Goal: Communication & Community: Ask a question

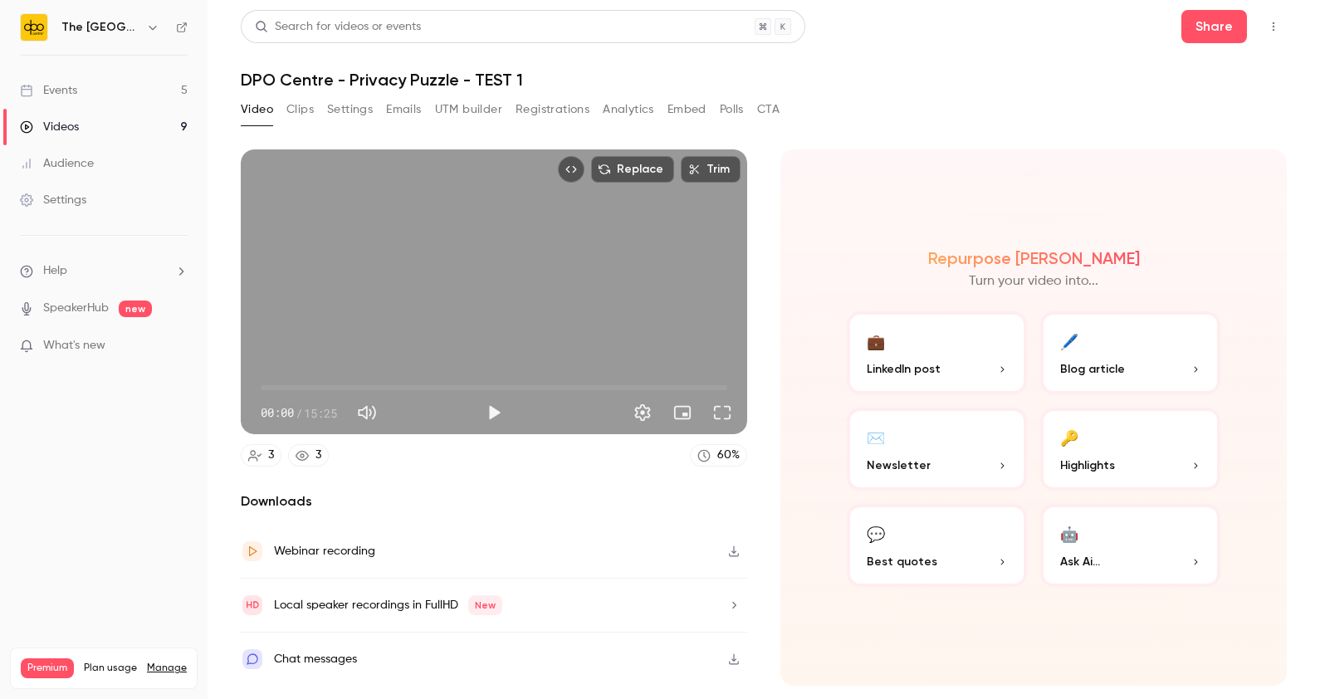
click at [149, 91] on link "Events 5" at bounding box center [104, 90] width 208 height 37
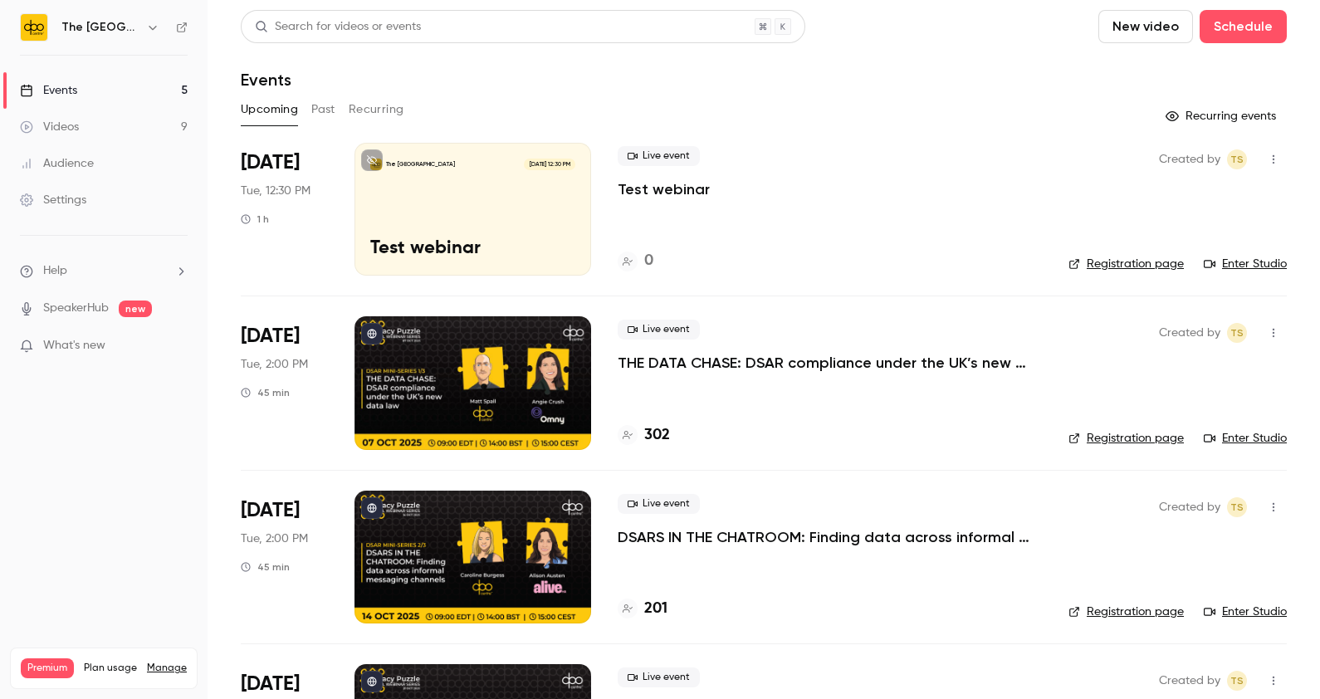
click at [330, 107] on button "Past" at bounding box center [323, 109] width 24 height 27
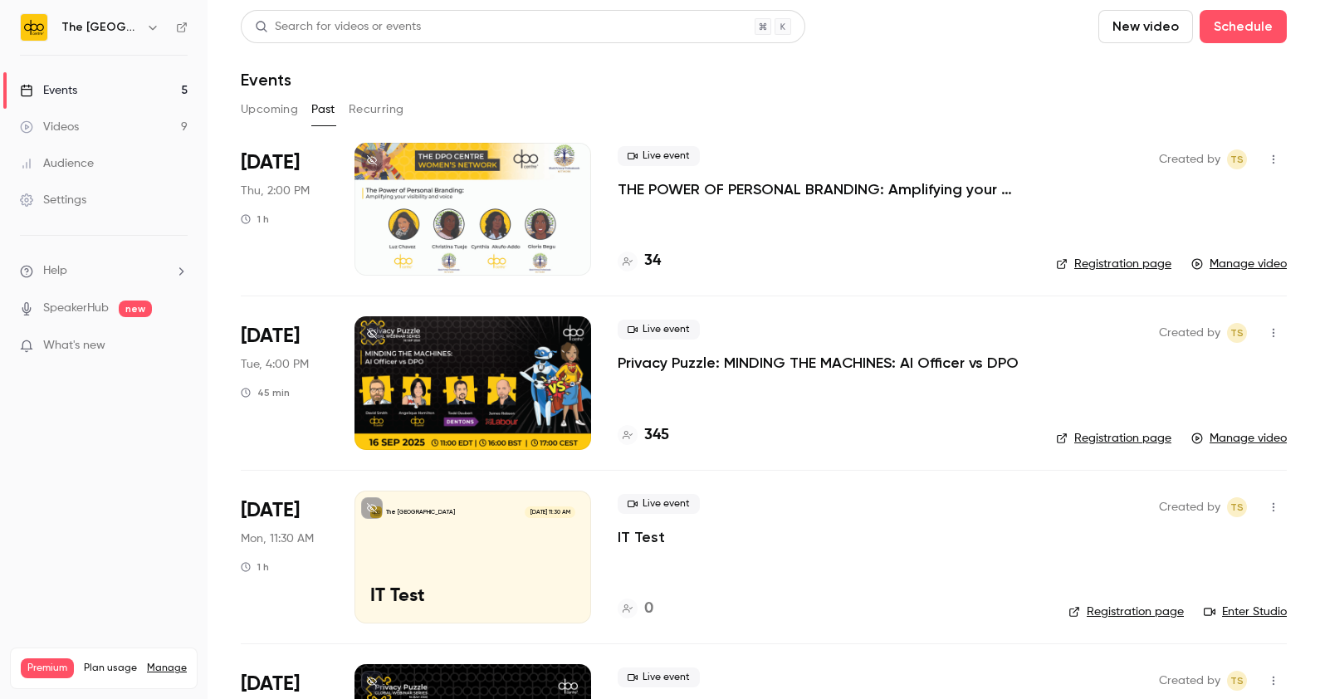
click at [702, 193] on p "THE POWER OF PERSONAL BRANDING: Amplifying your visibility invoice" at bounding box center [824, 189] width 412 height 20
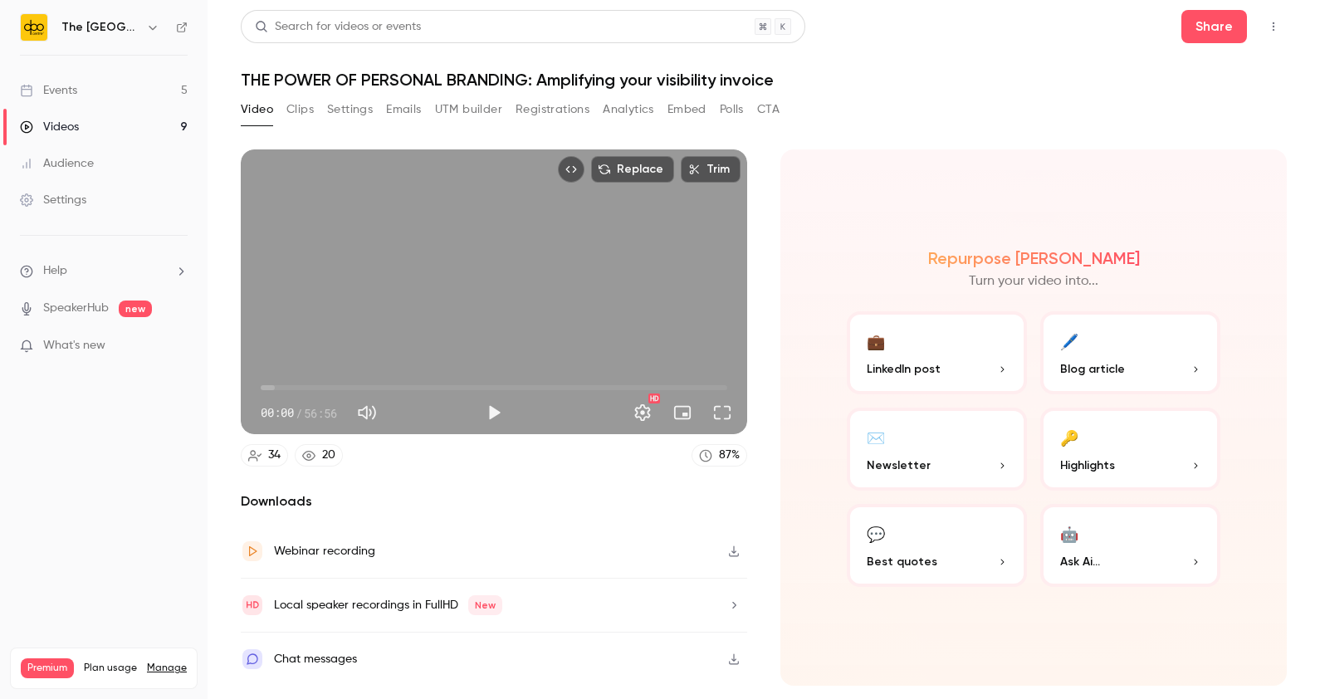
click at [927, 117] on div "Video Clips Settings Emails UTM builder Registrations Analytics Embed Polls CTA" at bounding box center [764, 112] width 1046 height 33
click at [737, 556] on button "button" at bounding box center [734, 551] width 27 height 27
click at [299, 100] on button "Clips" at bounding box center [299, 109] width 27 height 27
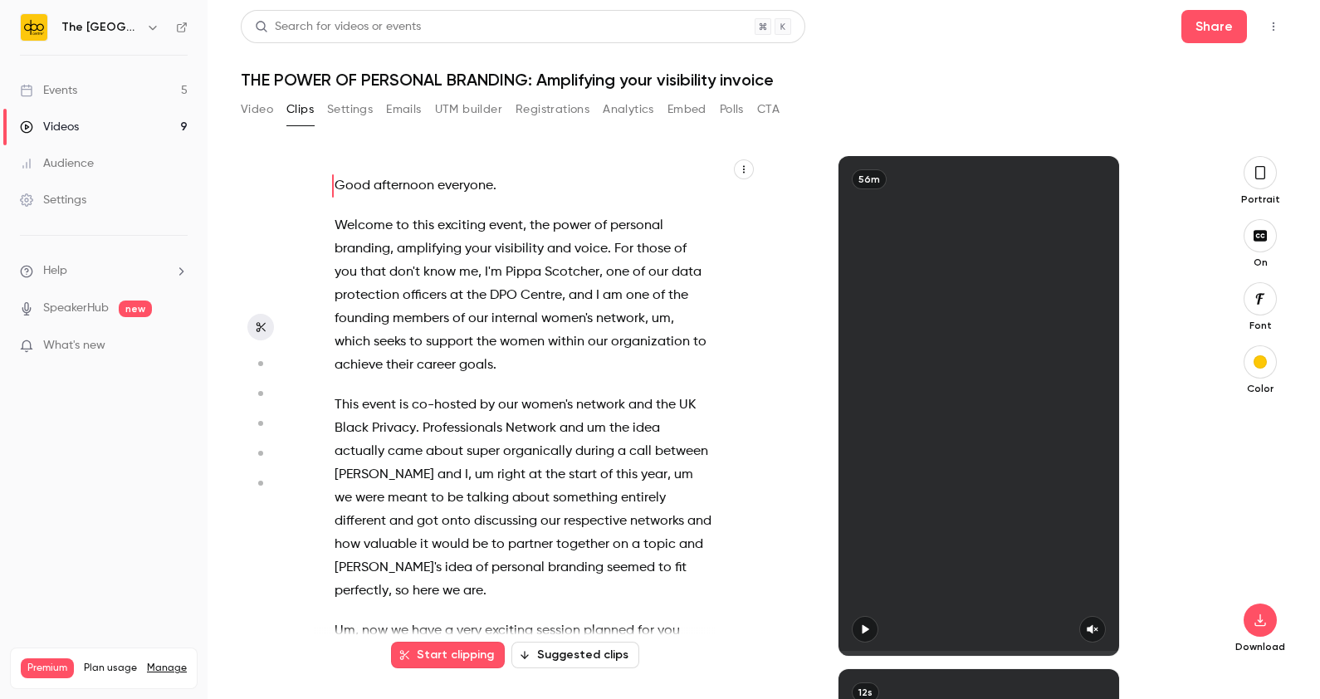
click at [564, 652] on button "Suggested clips" at bounding box center [575, 655] width 128 height 27
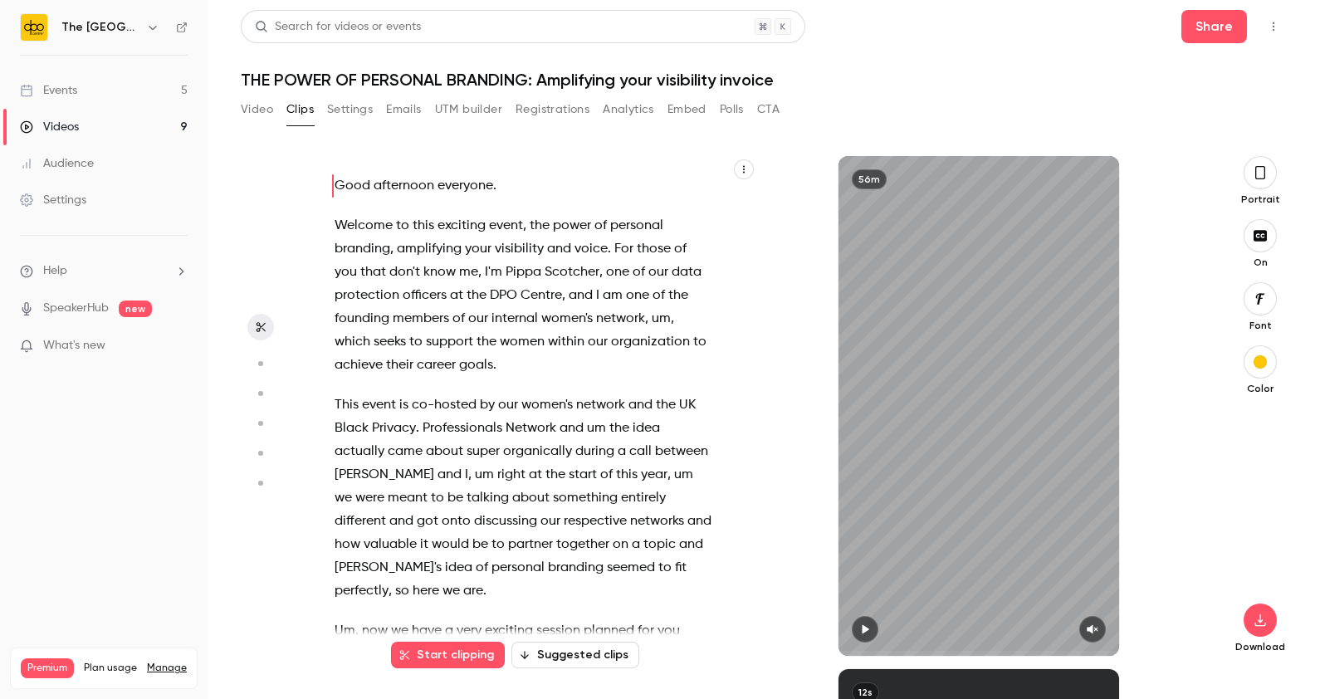
scroll to position [513, 0]
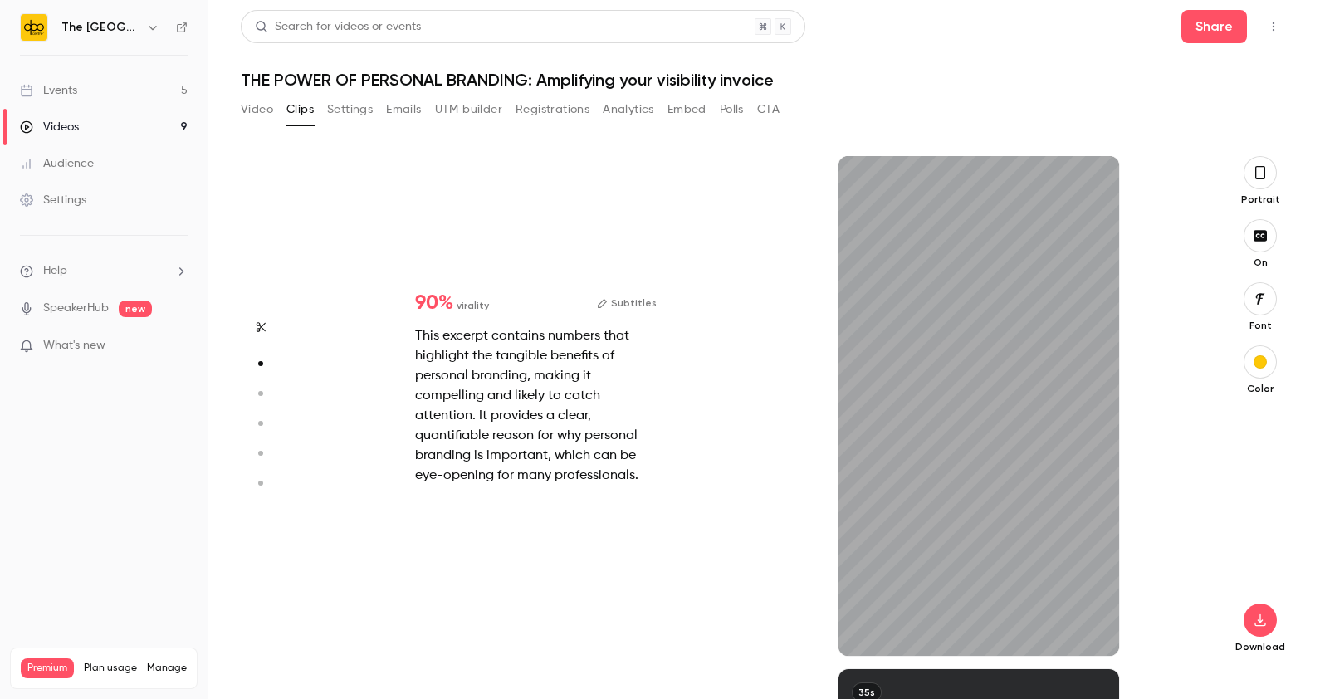
type input "***"
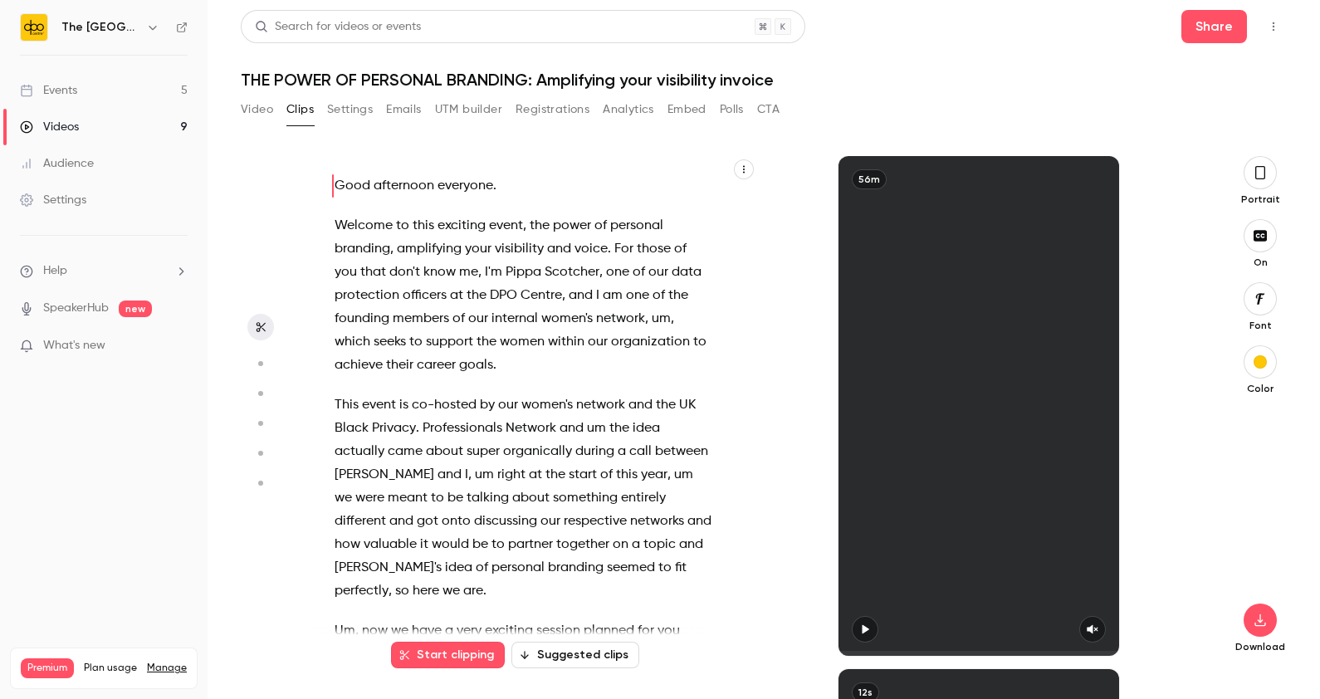
click at [560, 653] on button "Suggested clips" at bounding box center [575, 655] width 128 height 27
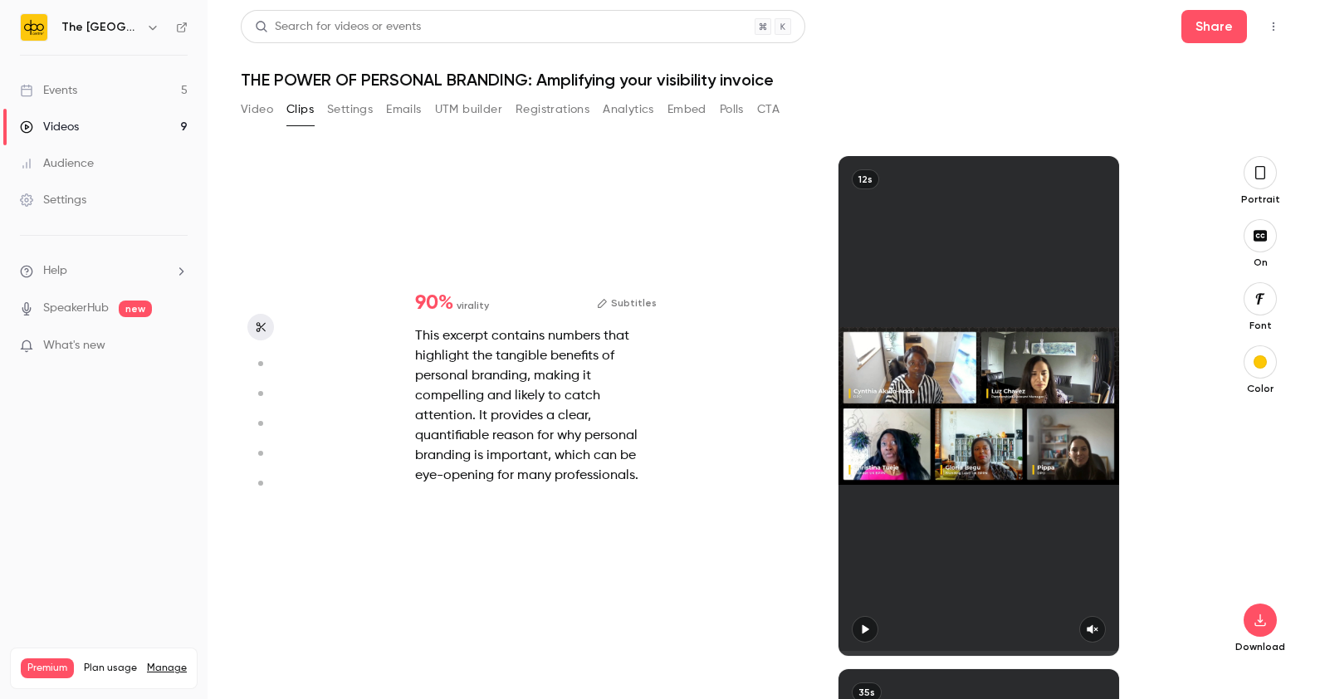
scroll to position [513, 0]
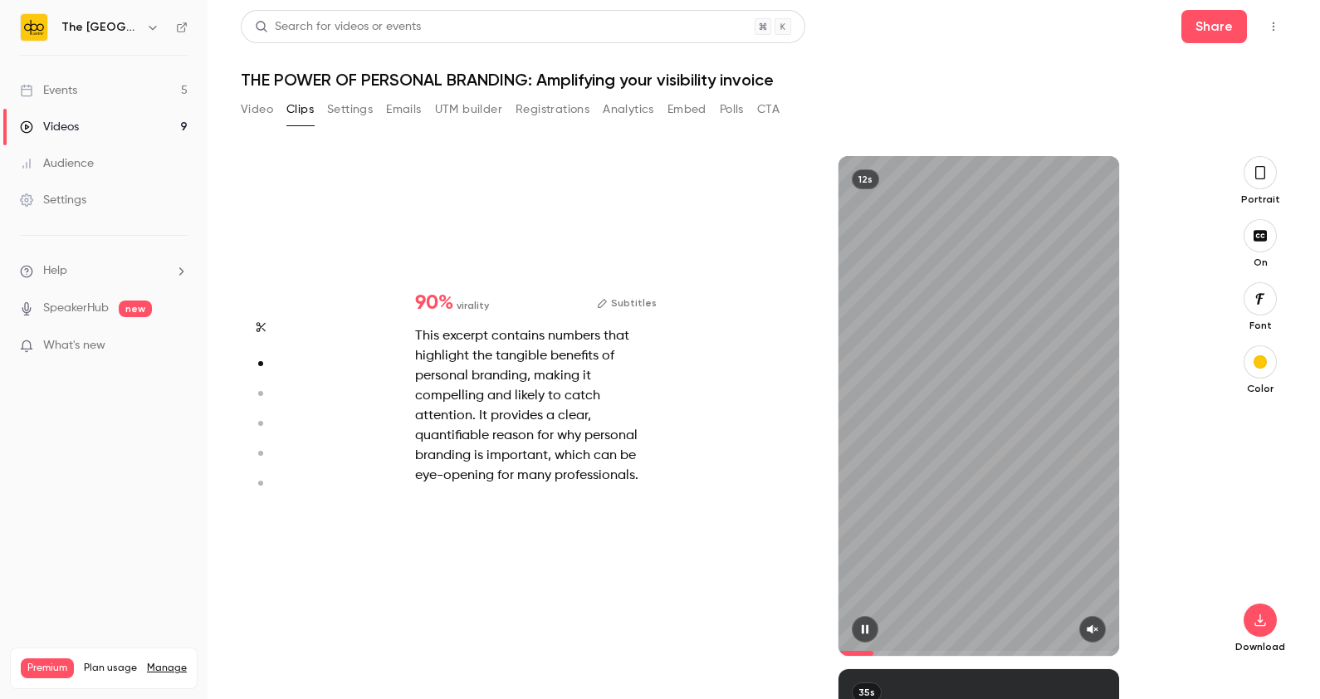
click at [863, 633] on icon "button" at bounding box center [864, 629] width 13 height 12
type input "****"
click at [724, 112] on button "Polls" at bounding box center [732, 109] width 24 height 27
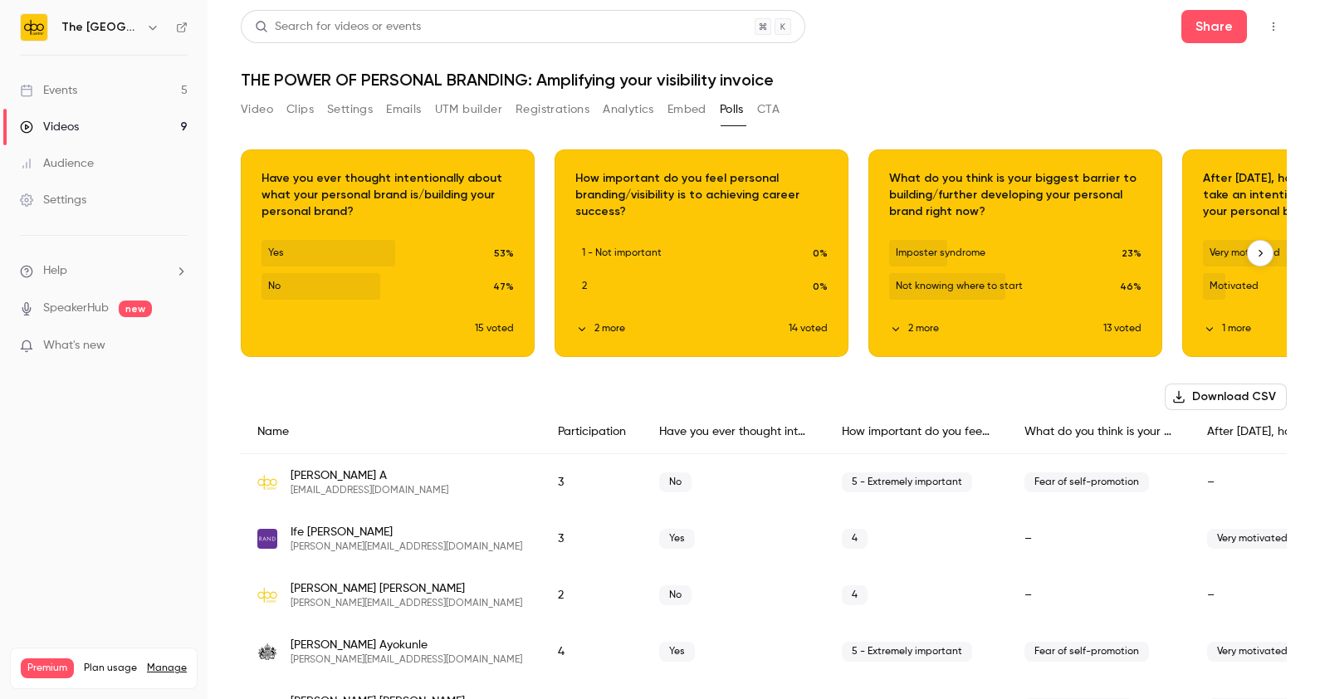
click at [1229, 250] on div "Download image" at bounding box center [1329, 253] width 292 height 206
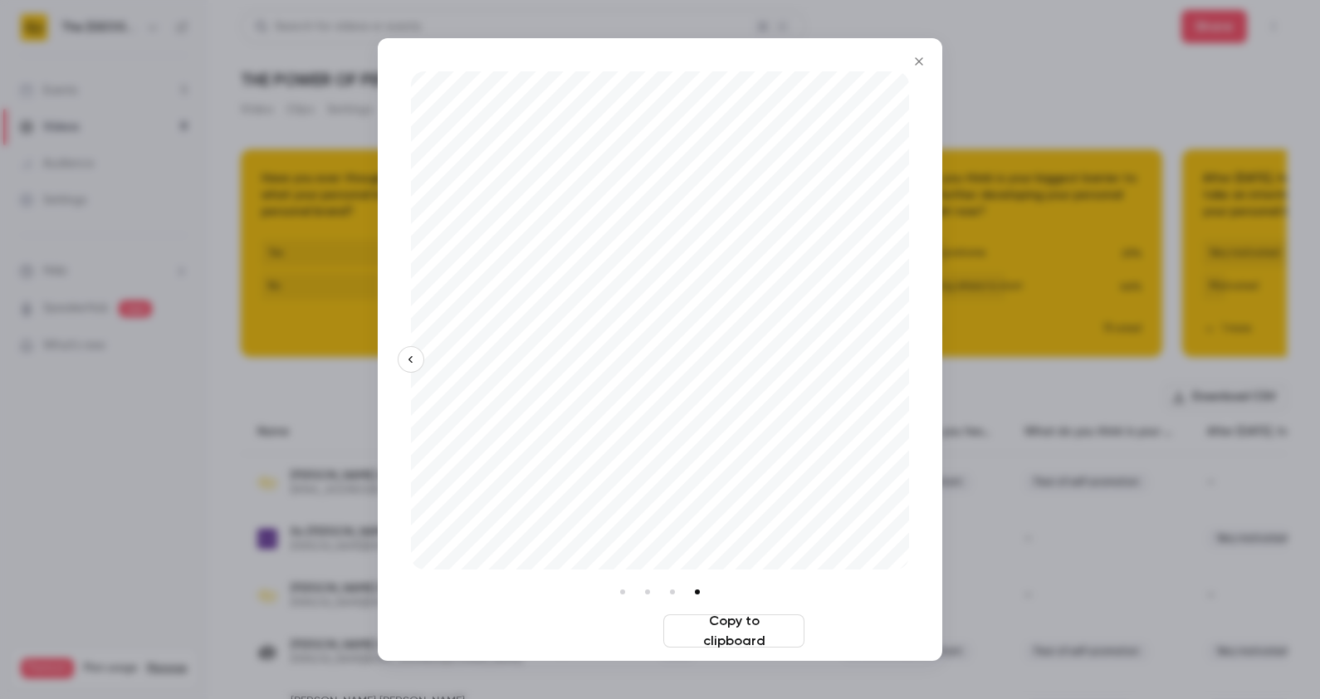
click at [581, 639] on button "Download image" at bounding box center [585, 630] width 141 height 33
click at [402, 364] on button "button" at bounding box center [411, 359] width 27 height 27
click at [568, 620] on button "Download image" at bounding box center [585, 630] width 141 height 33
click at [413, 353] on button "button" at bounding box center [411, 359] width 27 height 27
click at [570, 626] on button "Download image" at bounding box center [585, 630] width 141 height 33
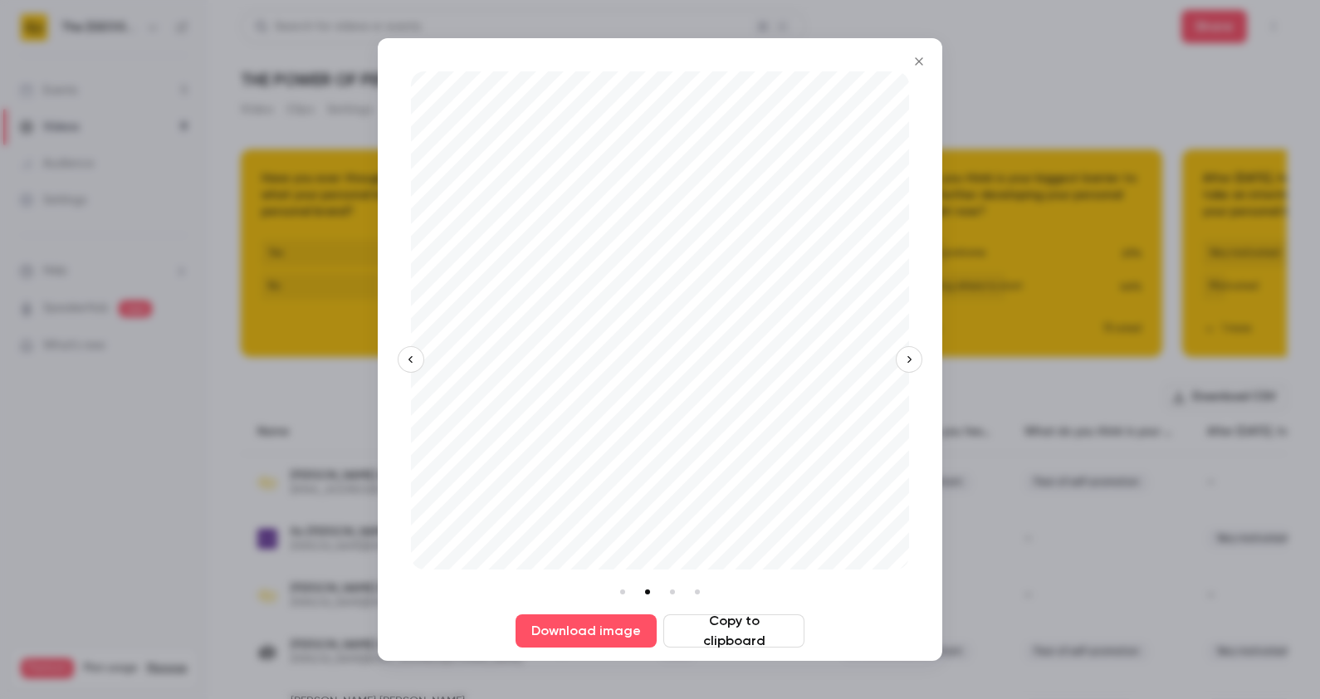
click at [408, 364] on icon "button" at bounding box center [411, 360] width 12 height 12
click at [568, 621] on button "Download image" at bounding box center [585, 630] width 141 height 33
click at [926, 60] on icon "Close" at bounding box center [919, 61] width 20 height 13
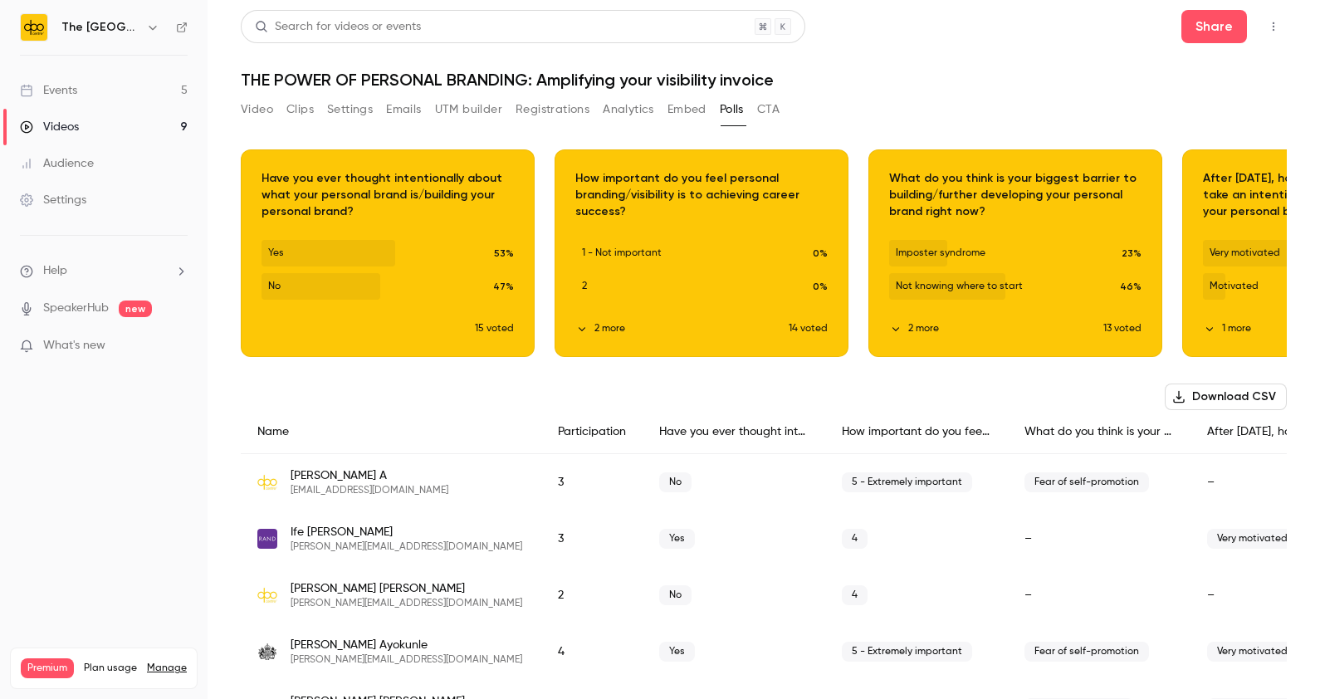
click at [301, 108] on button "Clips" at bounding box center [299, 109] width 27 height 27
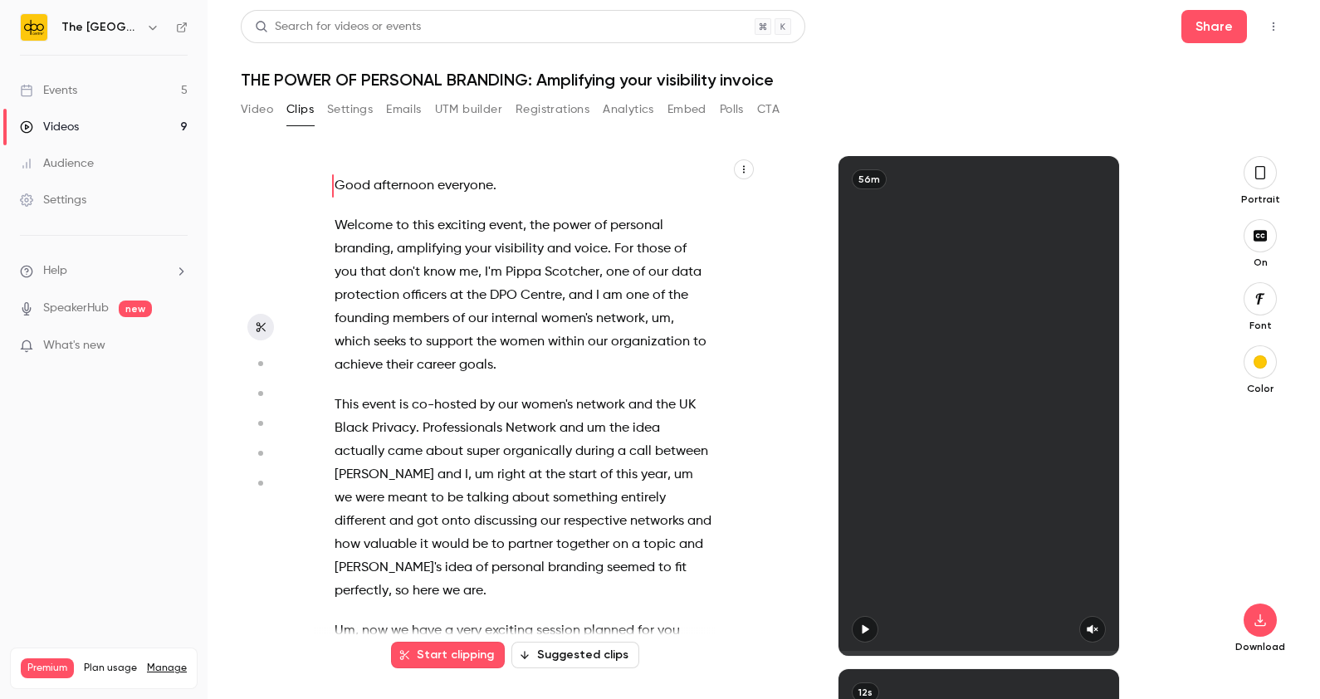
click at [578, 657] on button "Suggested clips" at bounding box center [575, 655] width 128 height 27
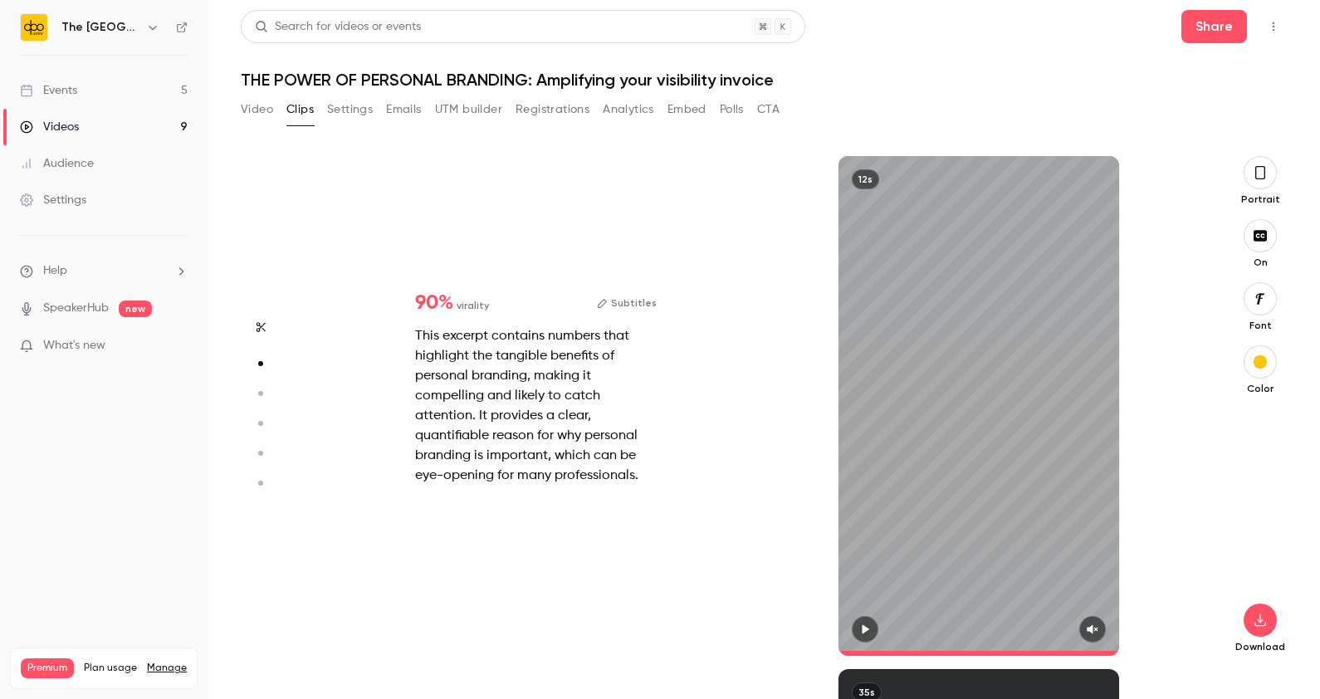
click at [876, 635] on button "button" at bounding box center [865, 629] width 27 height 27
click at [788, 559] on div "12s" at bounding box center [978, 406] width 443 height 500
click at [1103, 630] on button "button" at bounding box center [1092, 629] width 27 height 27
click at [855, 651] on span at bounding box center [978, 653] width 281 height 27
drag, startPoint x: 855, startPoint y: 651, endPoint x: 838, endPoint y: 650, distance: 17.5
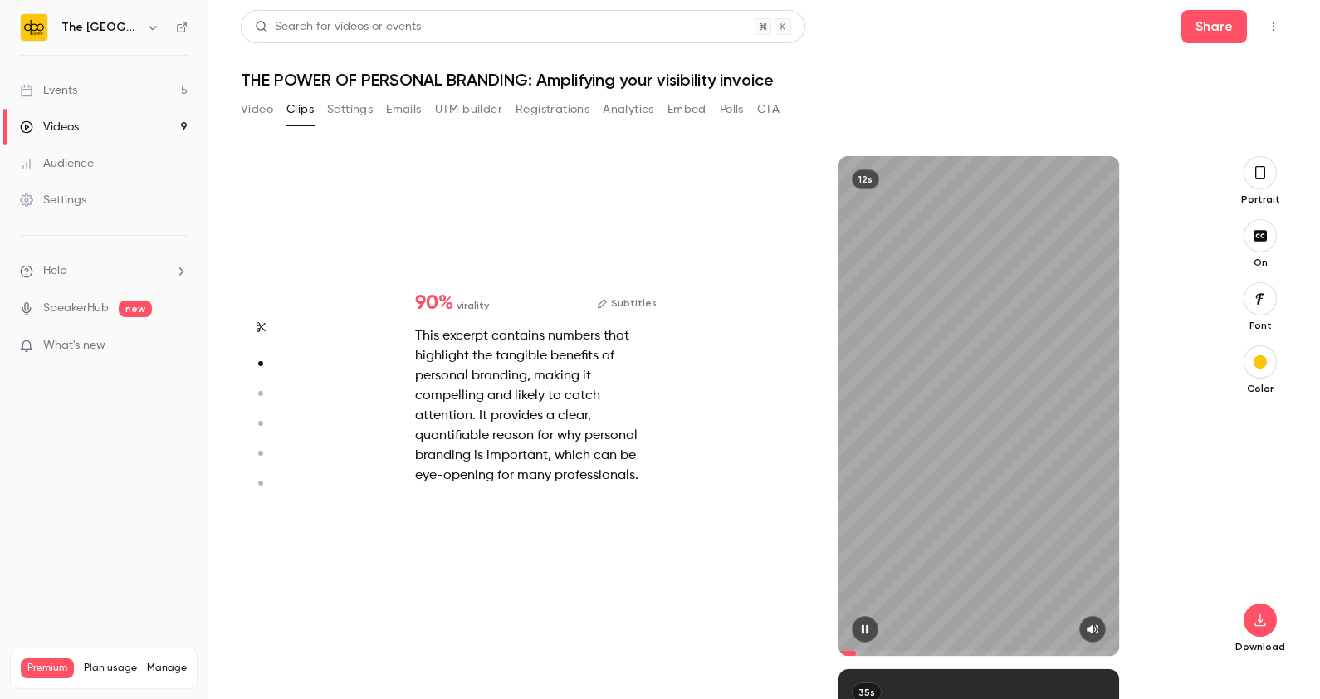
click at [838, 650] on span at bounding box center [978, 653] width 281 height 27
type input "****"
type input "*"
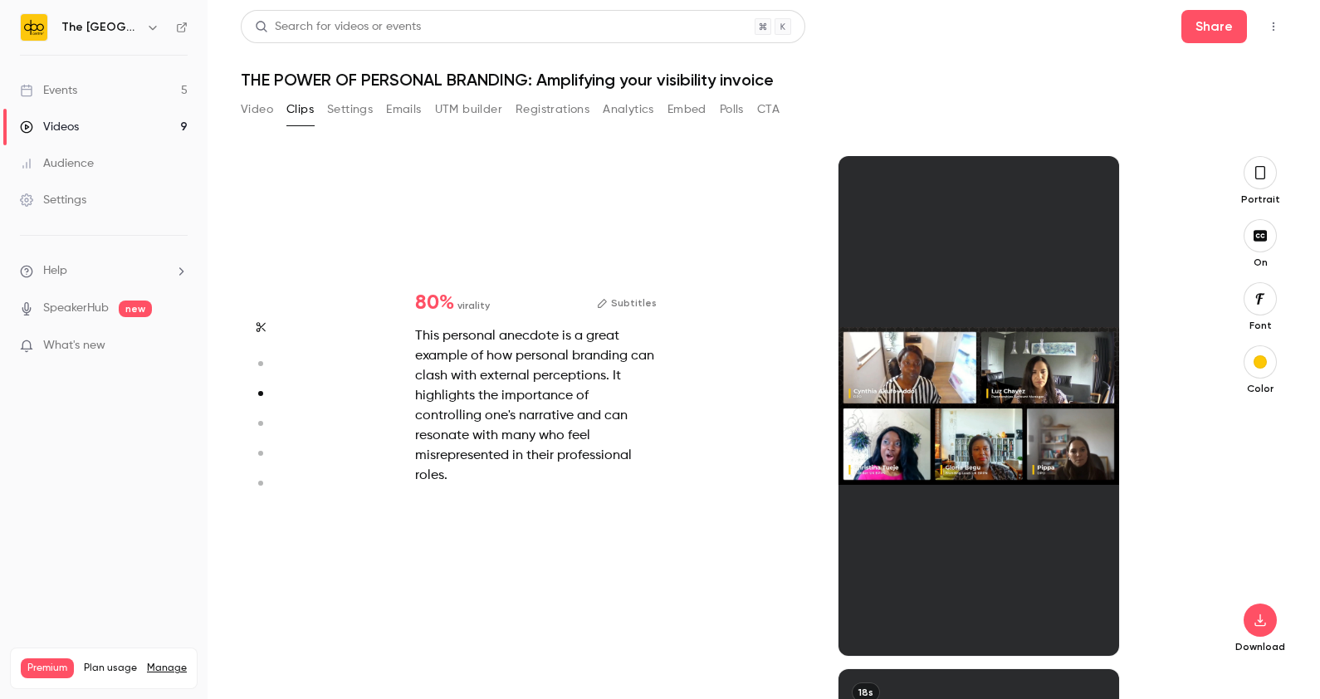
scroll to position [1026, 0]
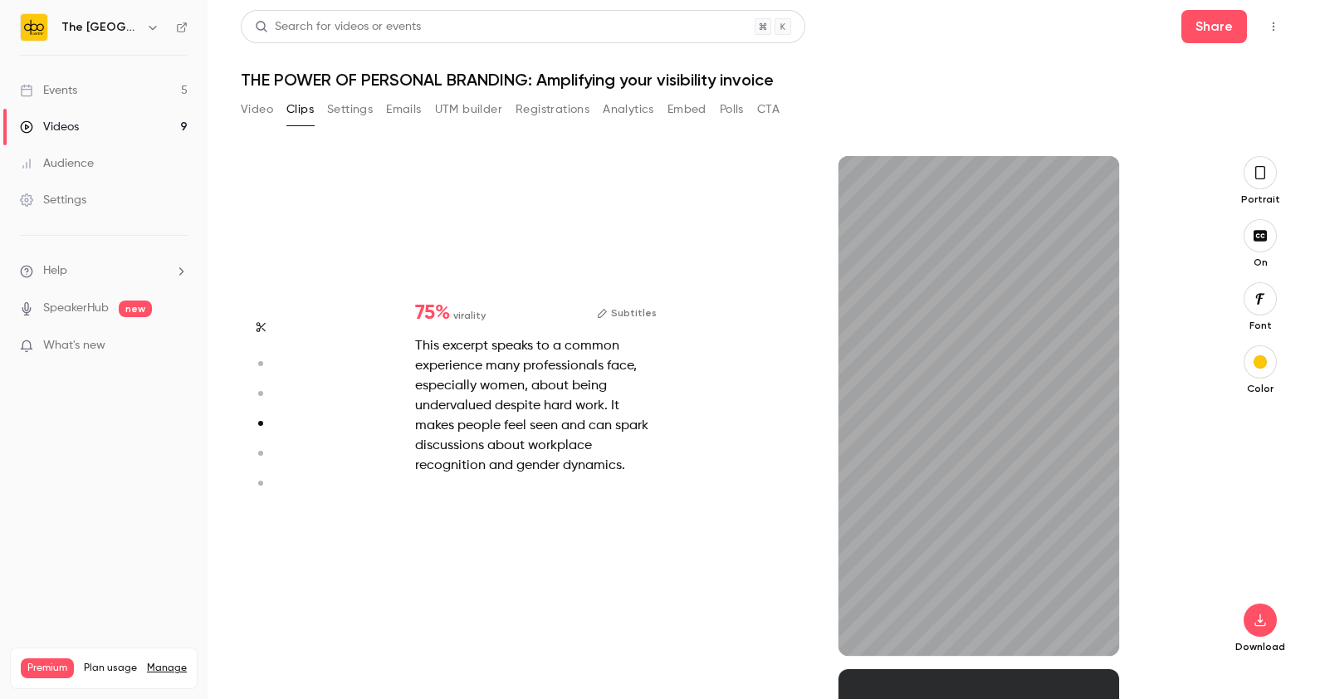
type input "*"
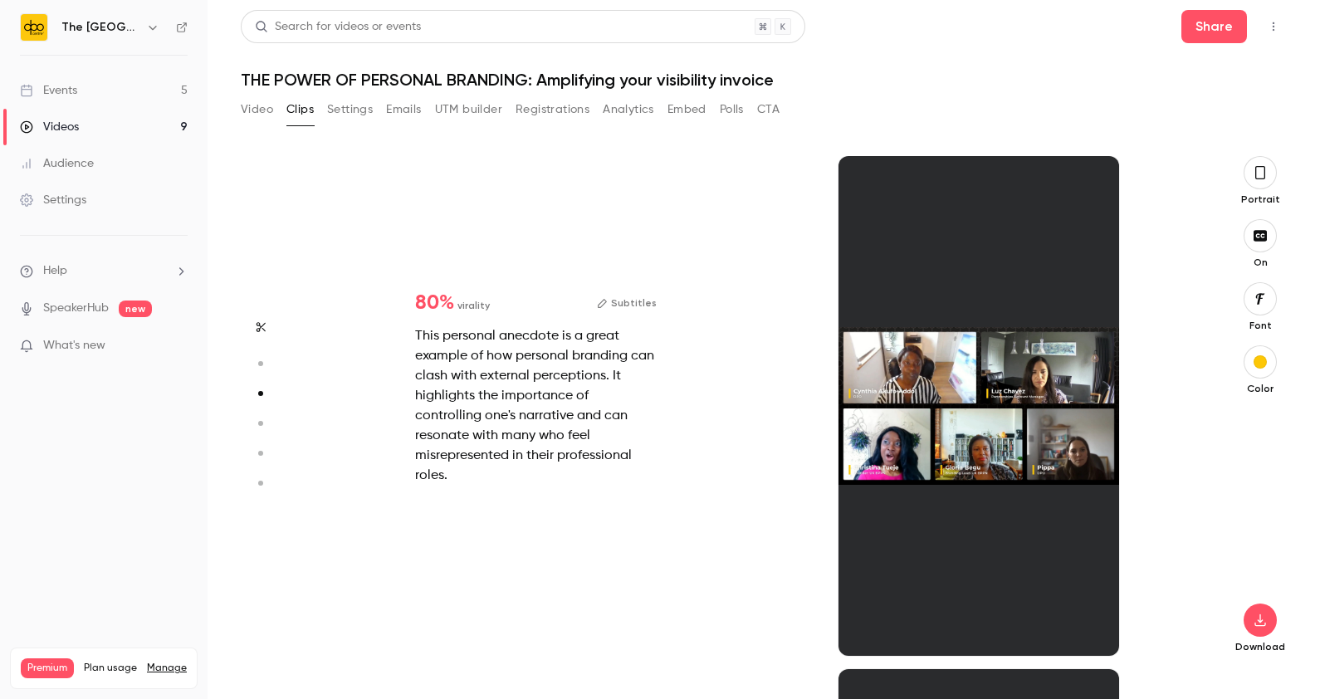
click at [876, 623] on div at bounding box center [978, 629] width 281 height 27
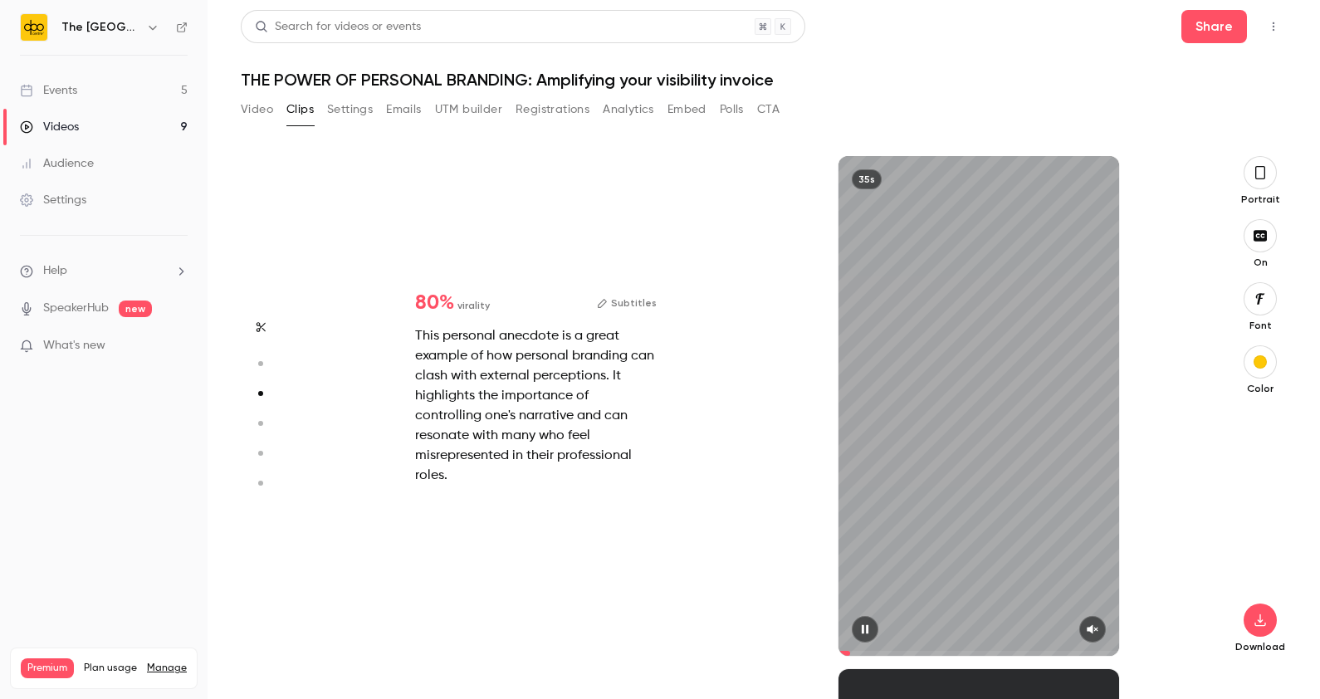
click at [1102, 623] on button "button" at bounding box center [1092, 629] width 27 height 27
type input "****"
click at [266, 413] on button "button" at bounding box center [260, 423] width 27 height 27
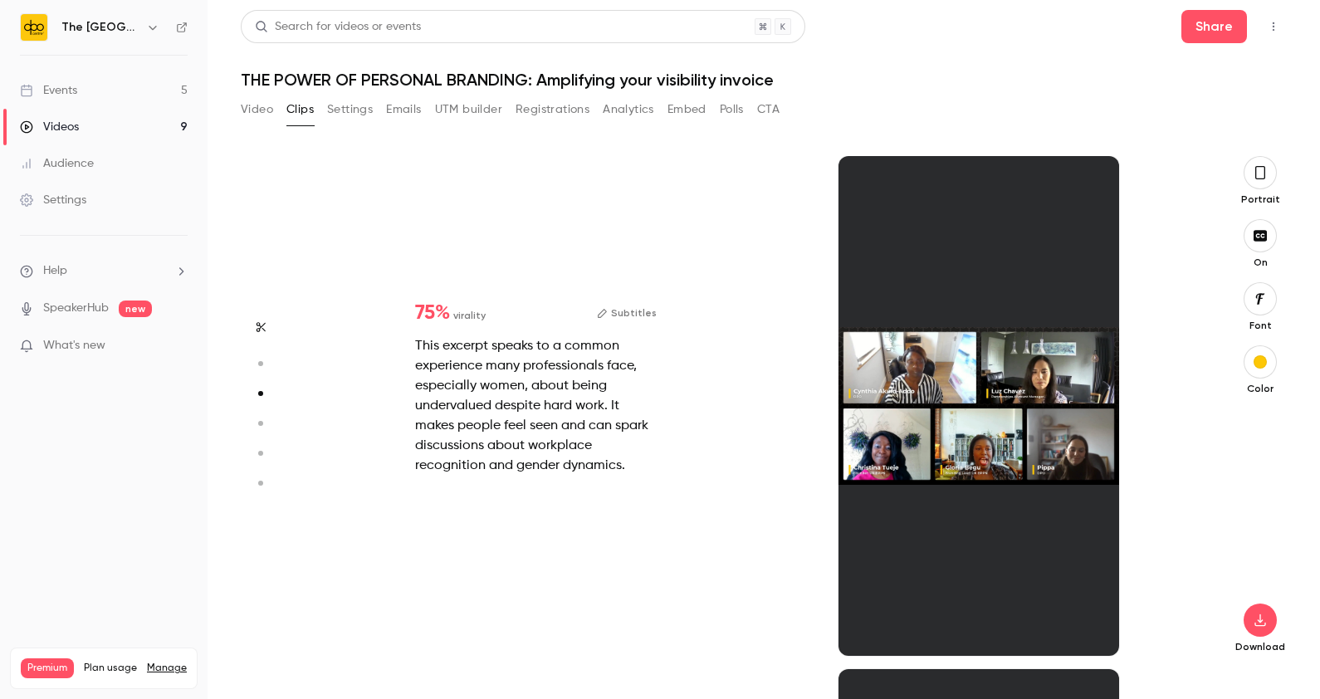
type input "*"
click at [872, 623] on div at bounding box center [978, 406] width 281 height 500
click at [930, 416] on div at bounding box center [978, 406] width 281 height 500
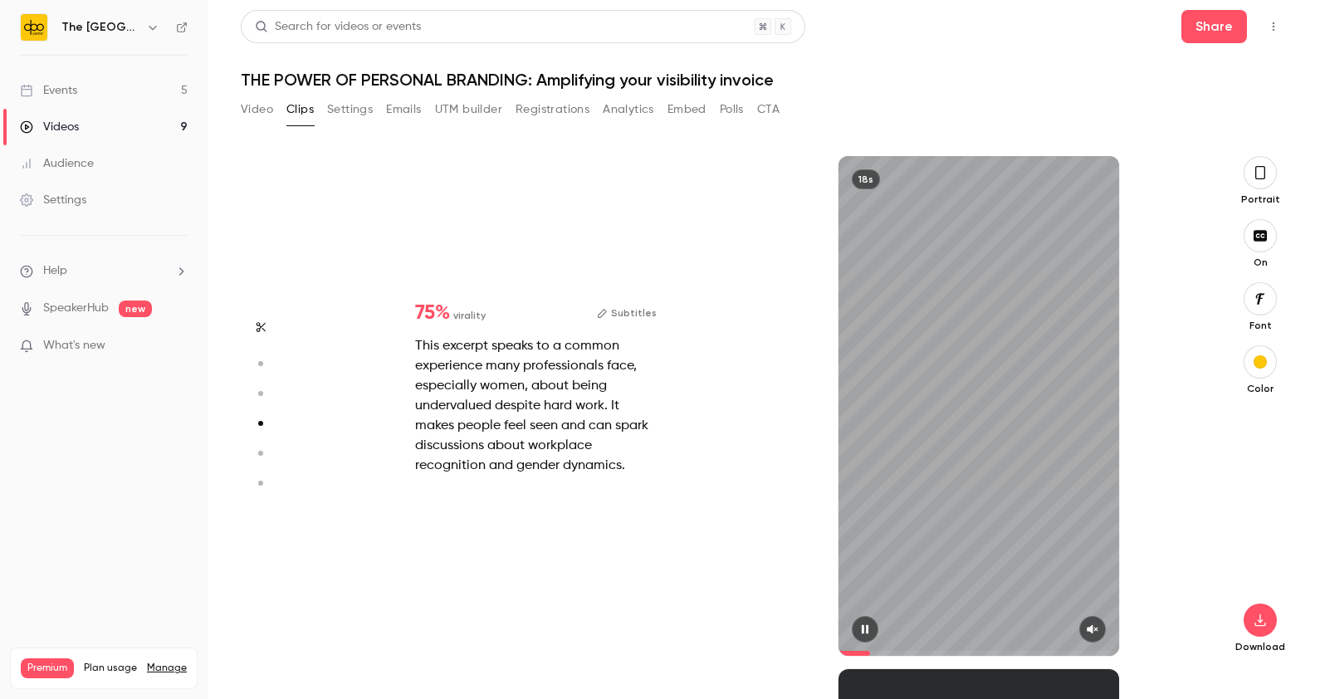
click at [1099, 632] on icon "button" at bounding box center [1092, 629] width 13 height 12
click at [266, 450] on icon "button" at bounding box center [259, 453] width 15 height 12
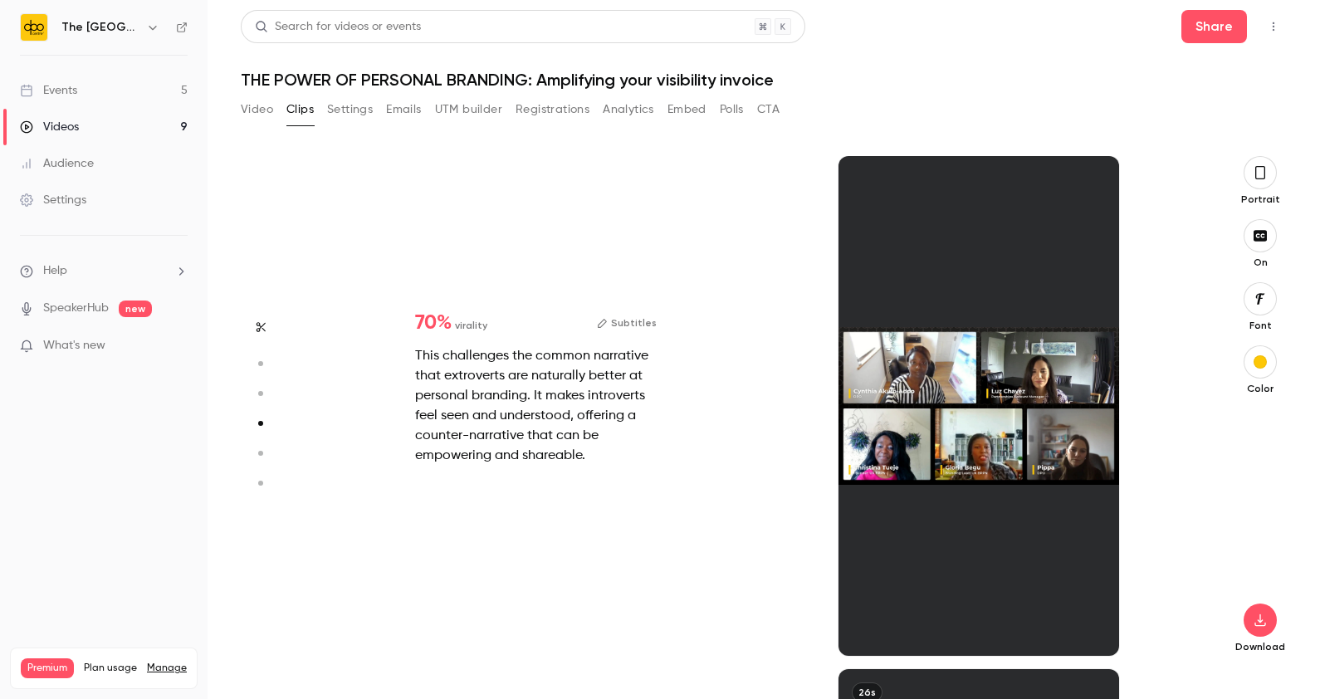
type input "*"
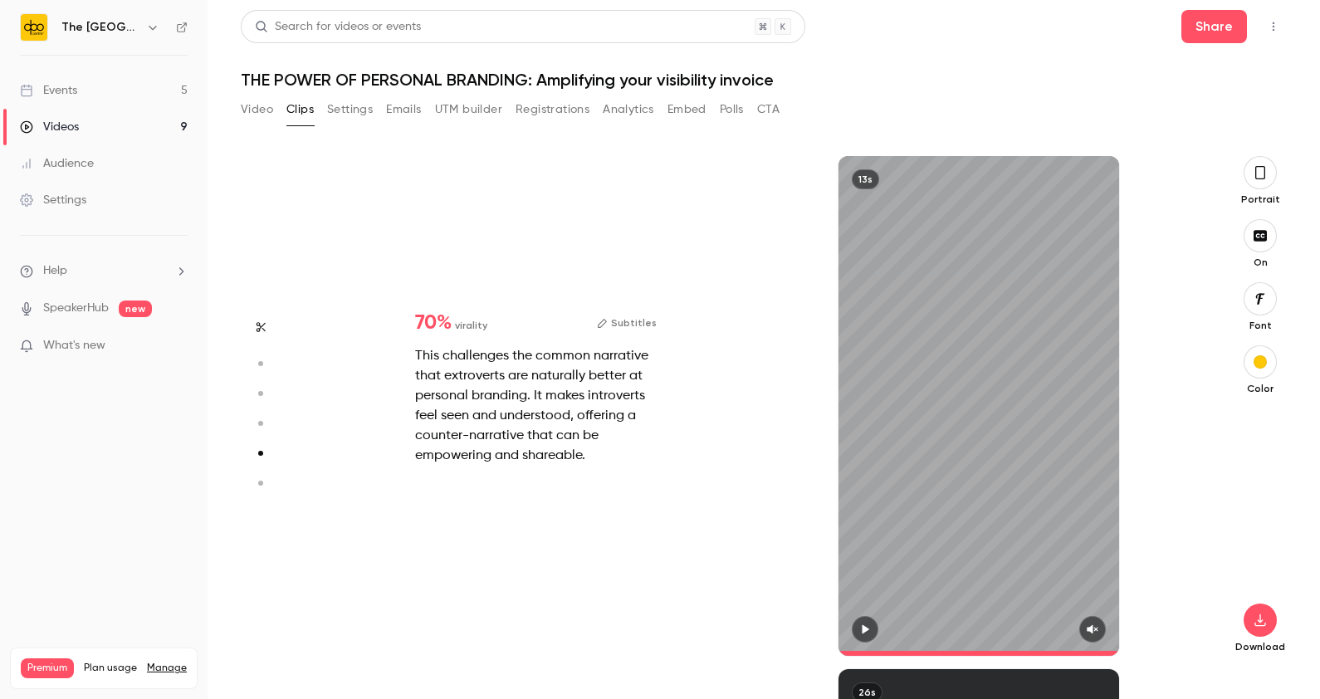
click at [259, 482] on circle "button" at bounding box center [260, 483] width 5 height 5
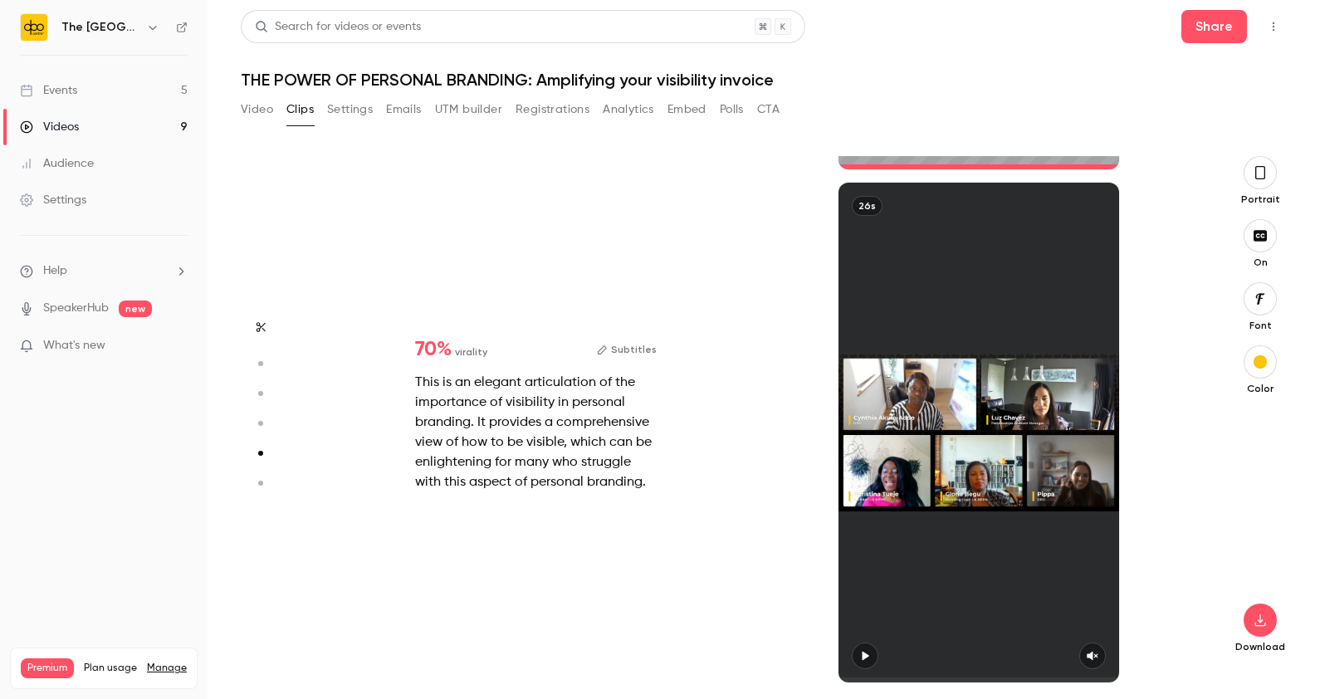
type input "*"
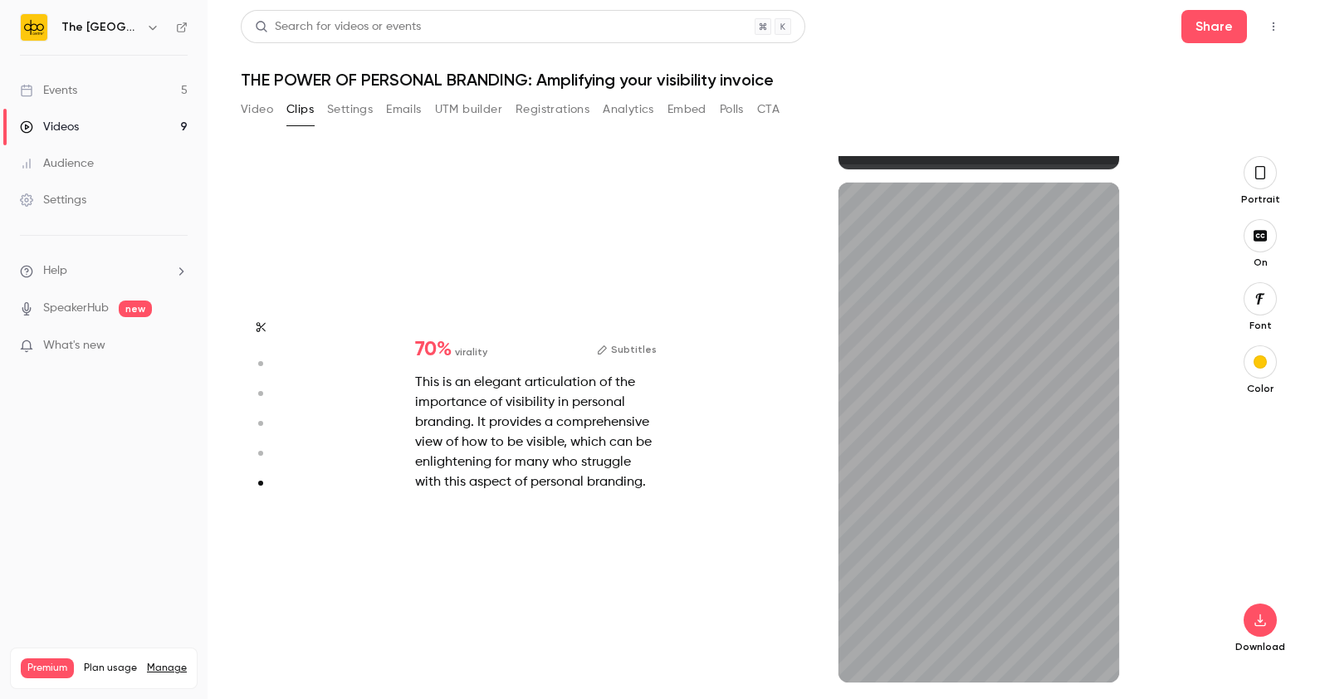
click at [266, 365] on icon "button" at bounding box center [259, 364] width 15 height 12
type input "*"
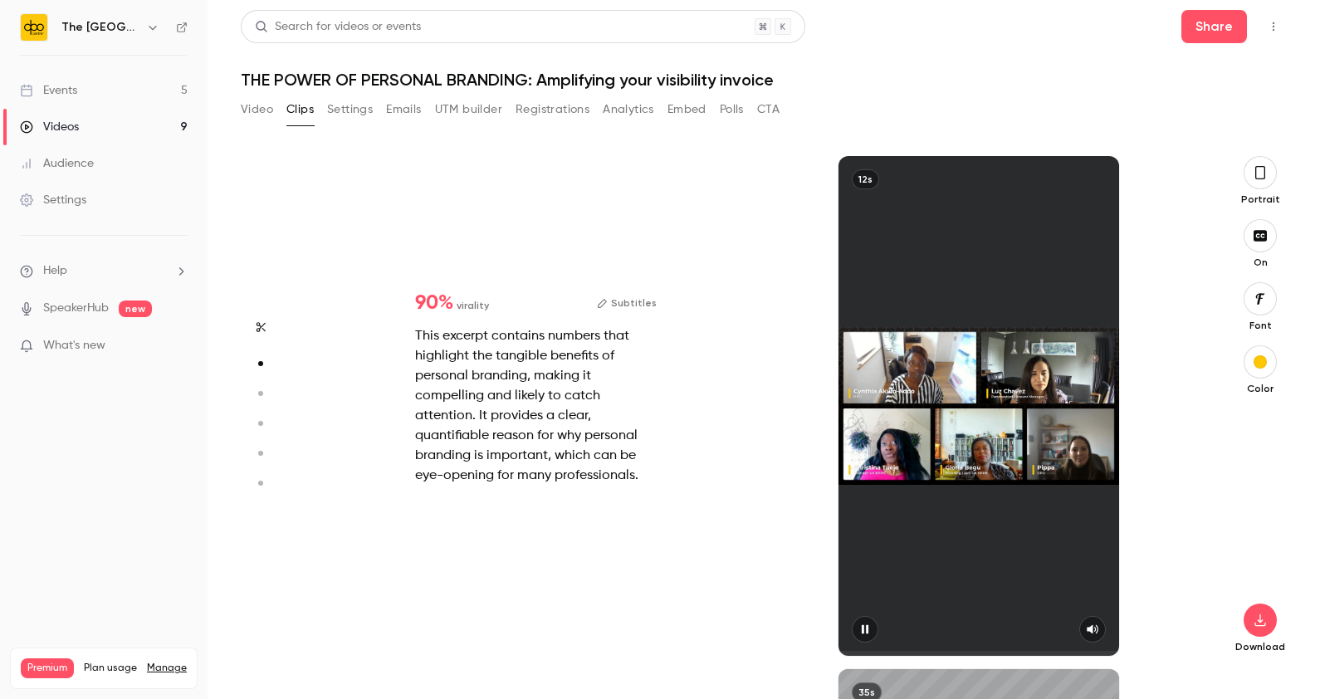
scroll to position [513, 0]
click at [1266, 638] on div "Download" at bounding box center [1260, 530] width 53 height 245
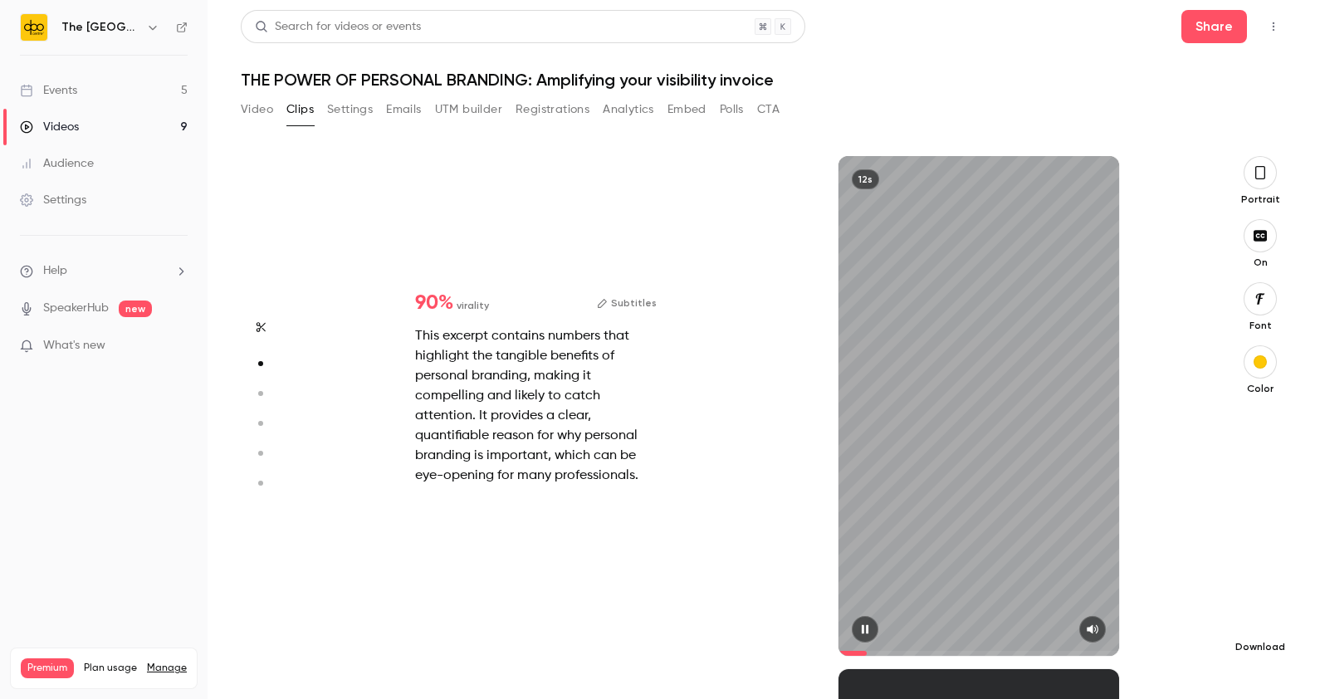
click at [1259, 621] on icon "button" at bounding box center [1259, 620] width 11 height 12
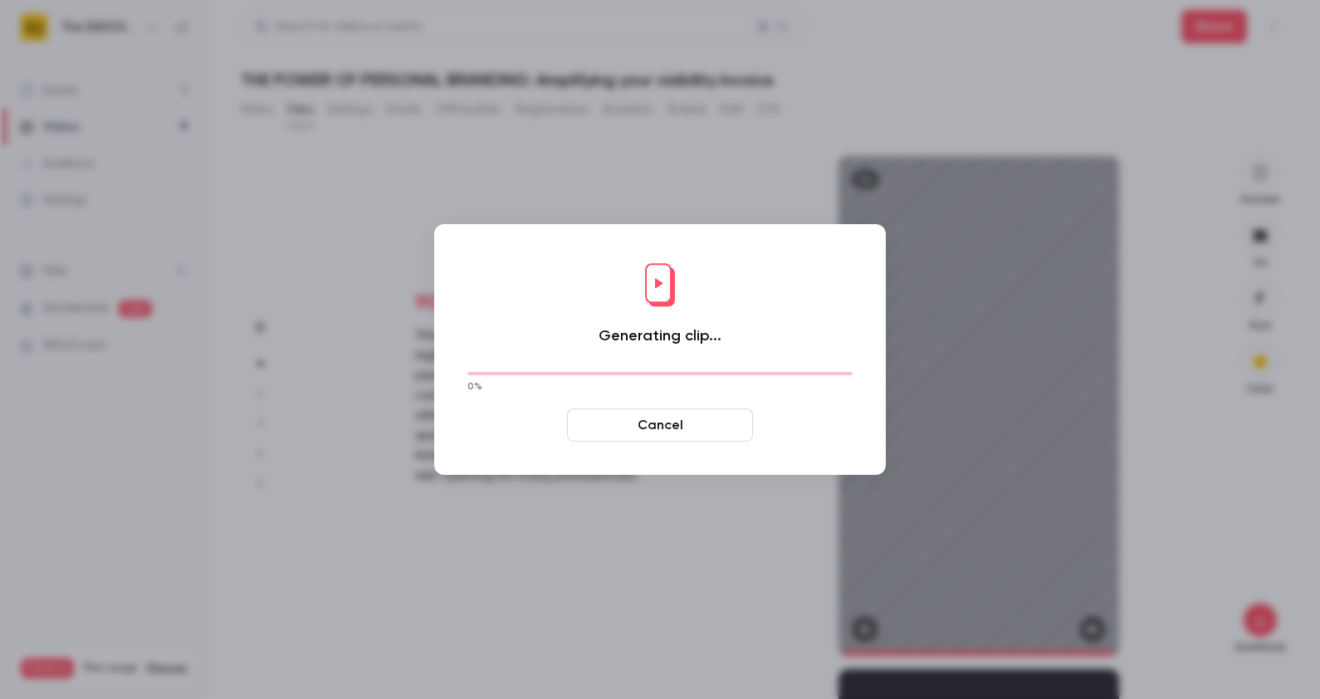
type input "****"
click at [647, 430] on button "Cancel" at bounding box center [660, 424] width 186 height 33
click at [621, 426] on button "Cancel" at bounding box center [660, 424] width 186 height 33
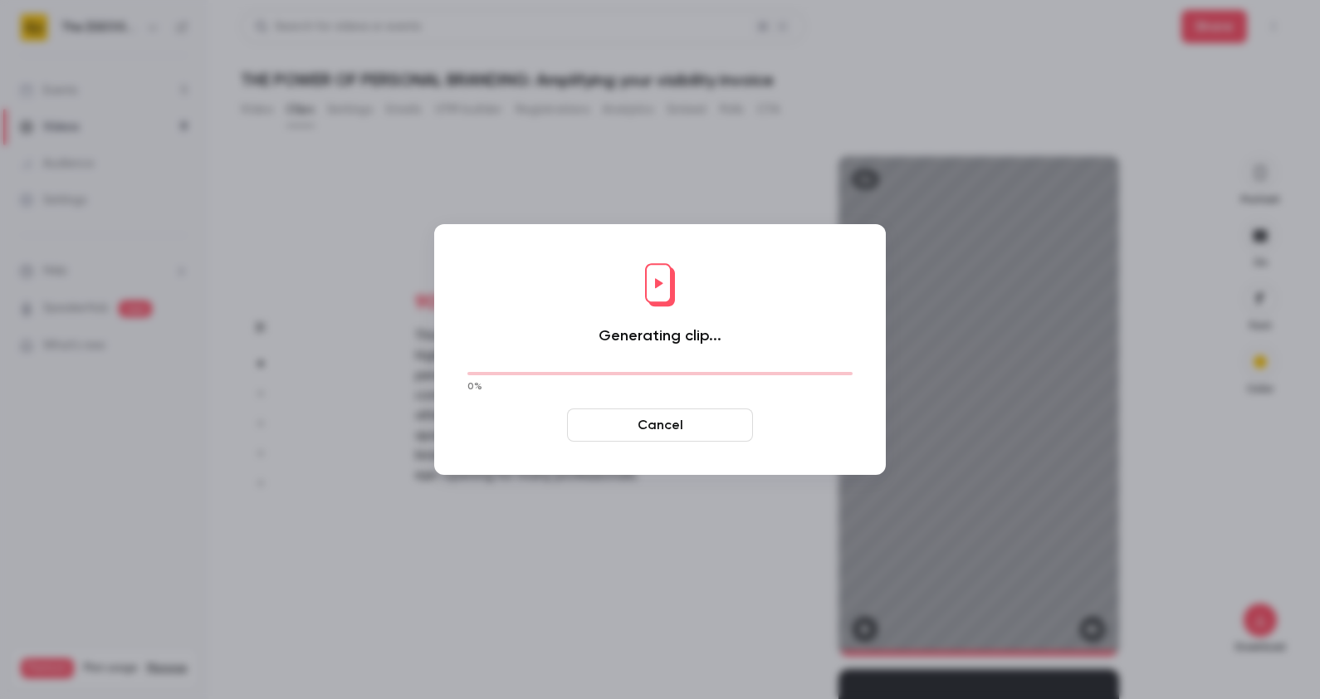
click at [621, 426] on button "Cancel" at bounding box center [660, 424] width 186 height 33
drag, startPoint x: 621, startPoint y: 426, endPoint x: 592, endPoint y: 418, distance: 30.0
click at [592, 418] on button "Cancel" at bounding box center [660, 424] width 186 height 33
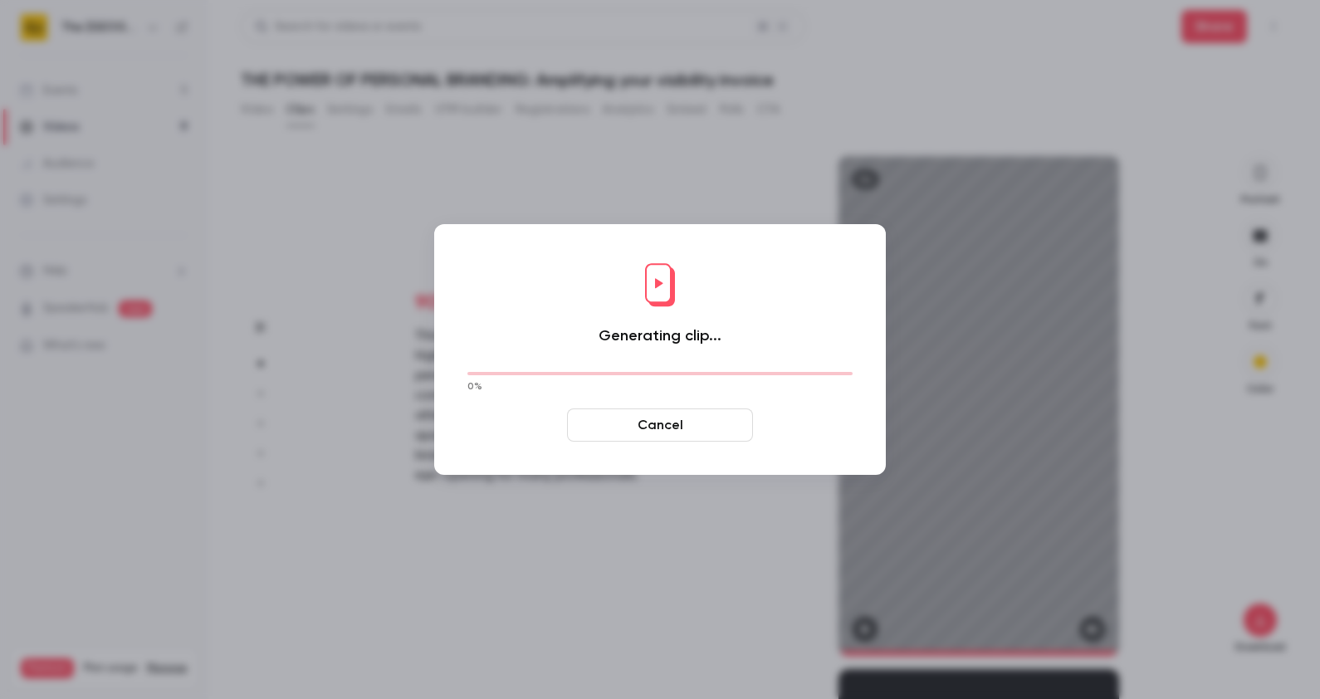
click at [592, 418] on button "Cancel" at bounding box center [660, 424] width 186 height 33
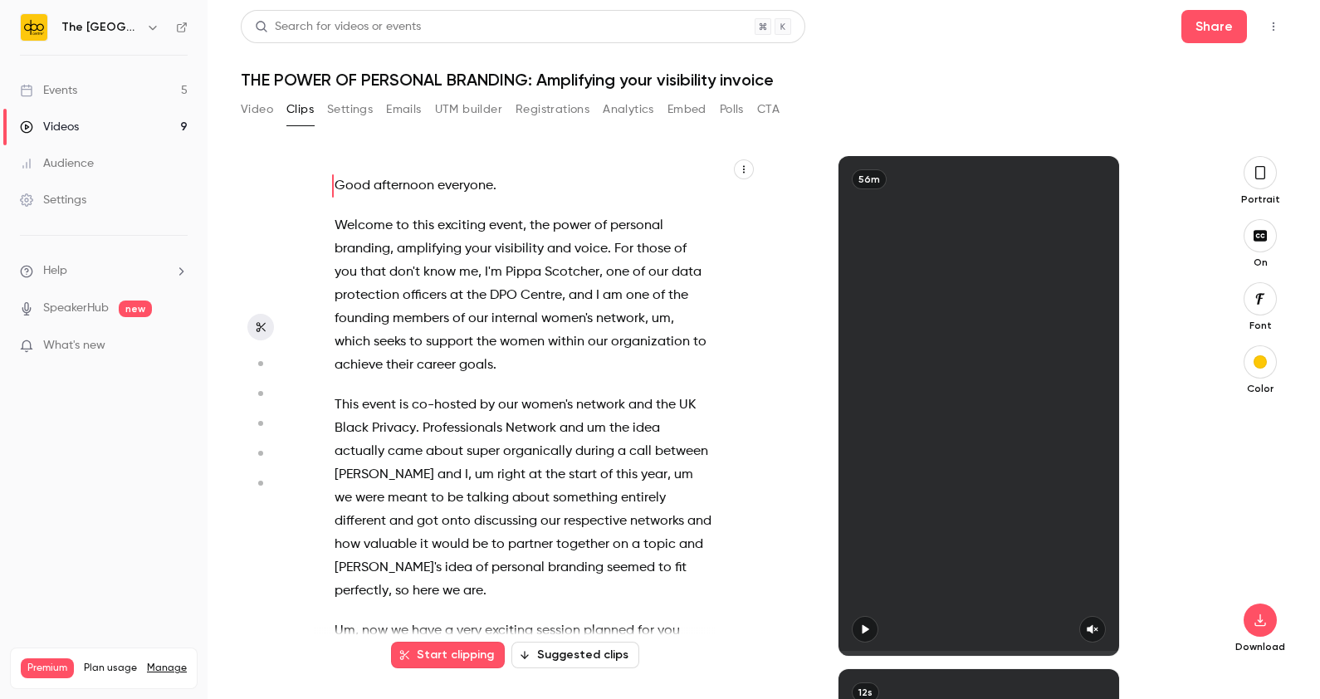
click at [729, 113] on button "Polls" at bounding box center [732, 109] width 24 height 27
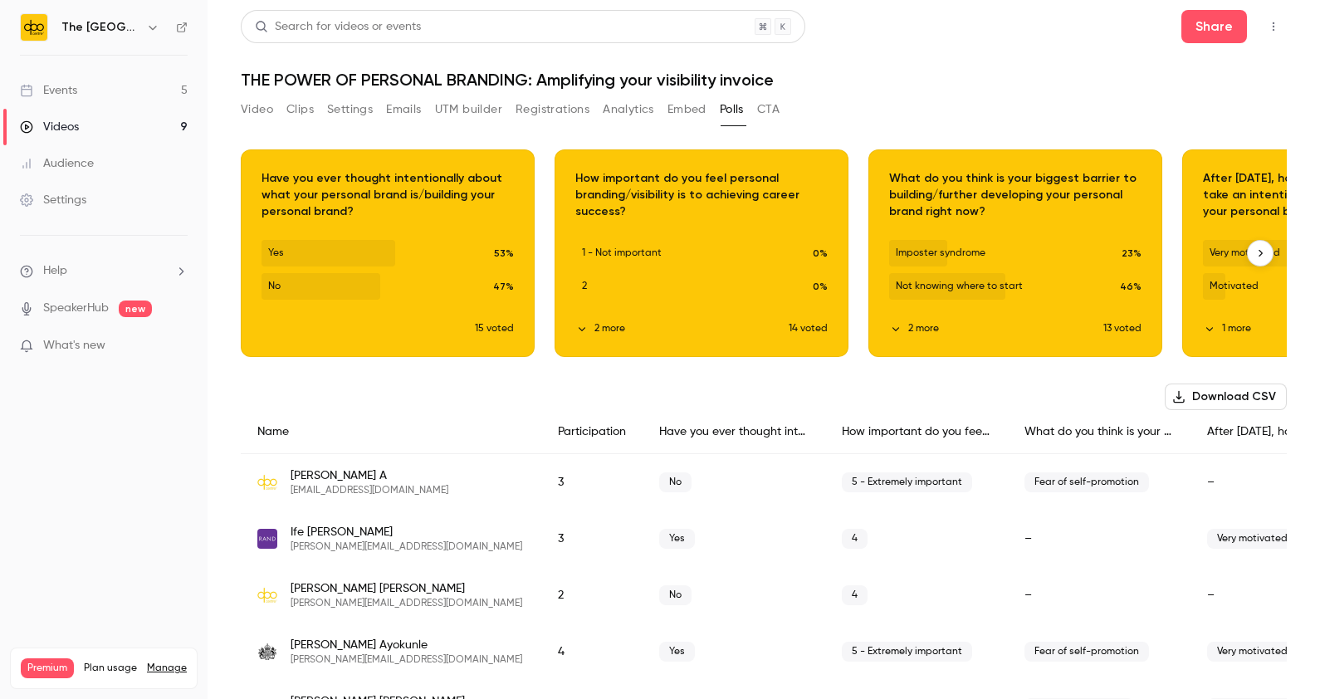
click at [1254, 251] on icon "button" at bounding box center [1260, 253] width 12 height 12
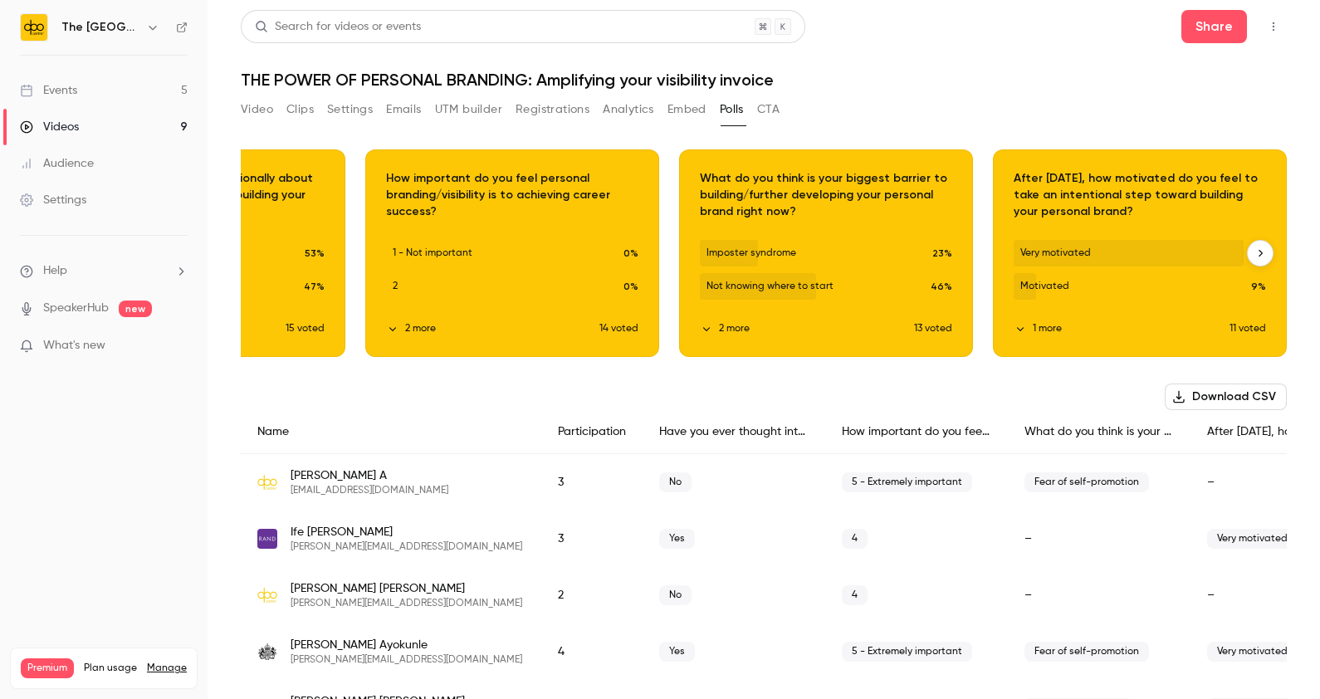
scroll to position [0, 205]
click at [394, 332] on button "2 more" at bounding box center [492, 328] width 213 height 15
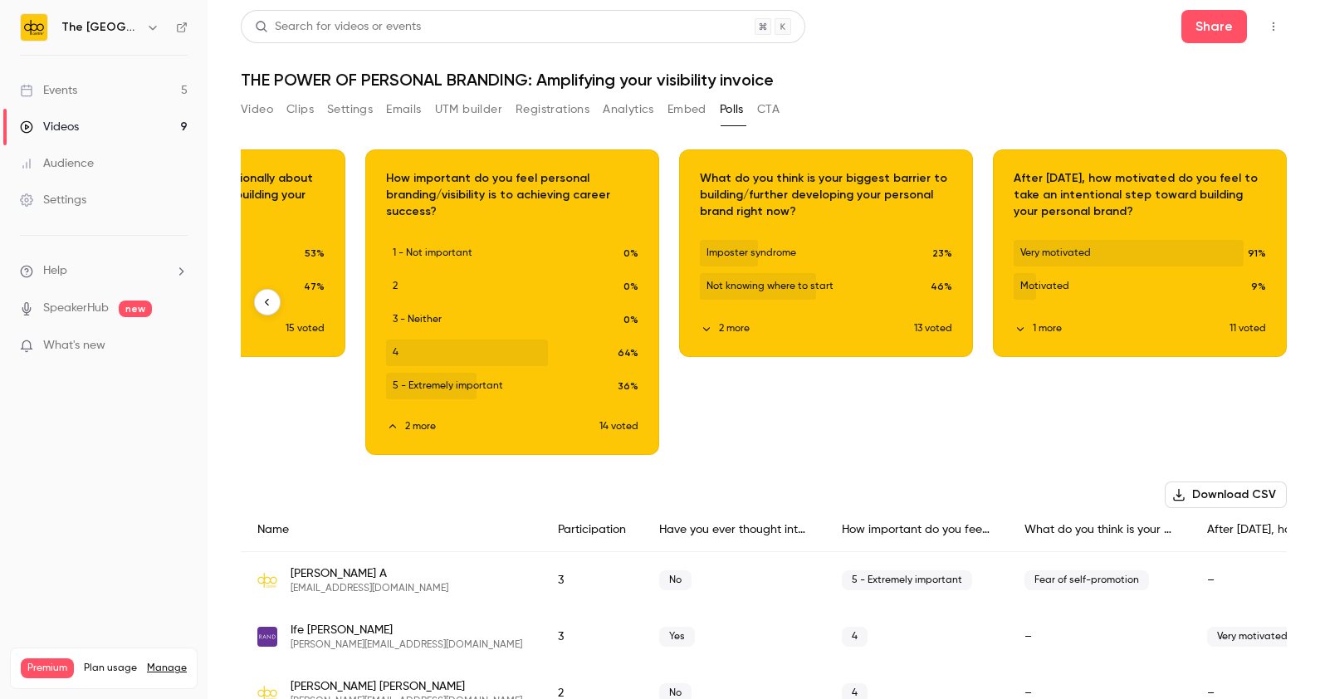
click at [706, 332] on button "2 more" at bounding box center [807, 328] width 214 height 15
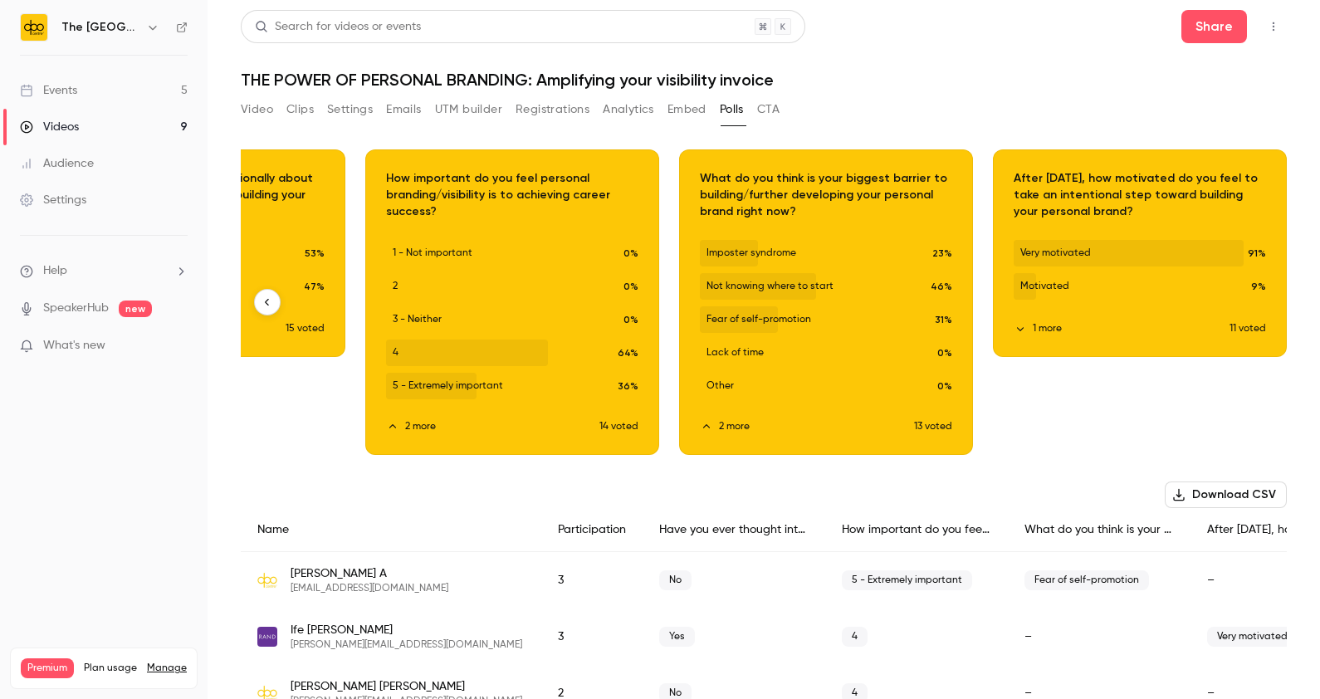
click at [707, 259] on div "Download image" at bounding box center [826, 302] width 292 height 304
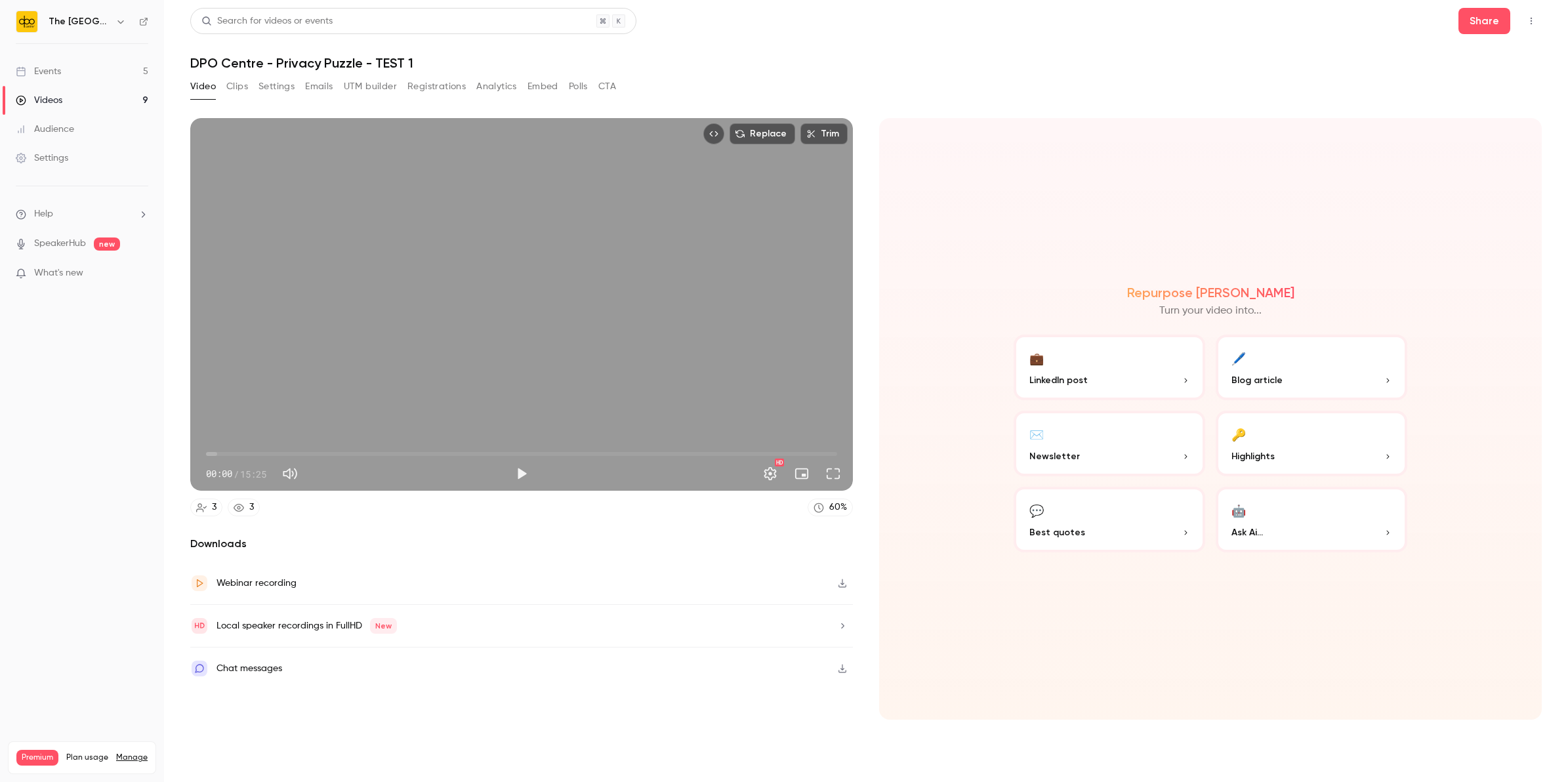
click at [123, 79] on link "Events 5" at bounding box center [82, 71] width 164 height 29
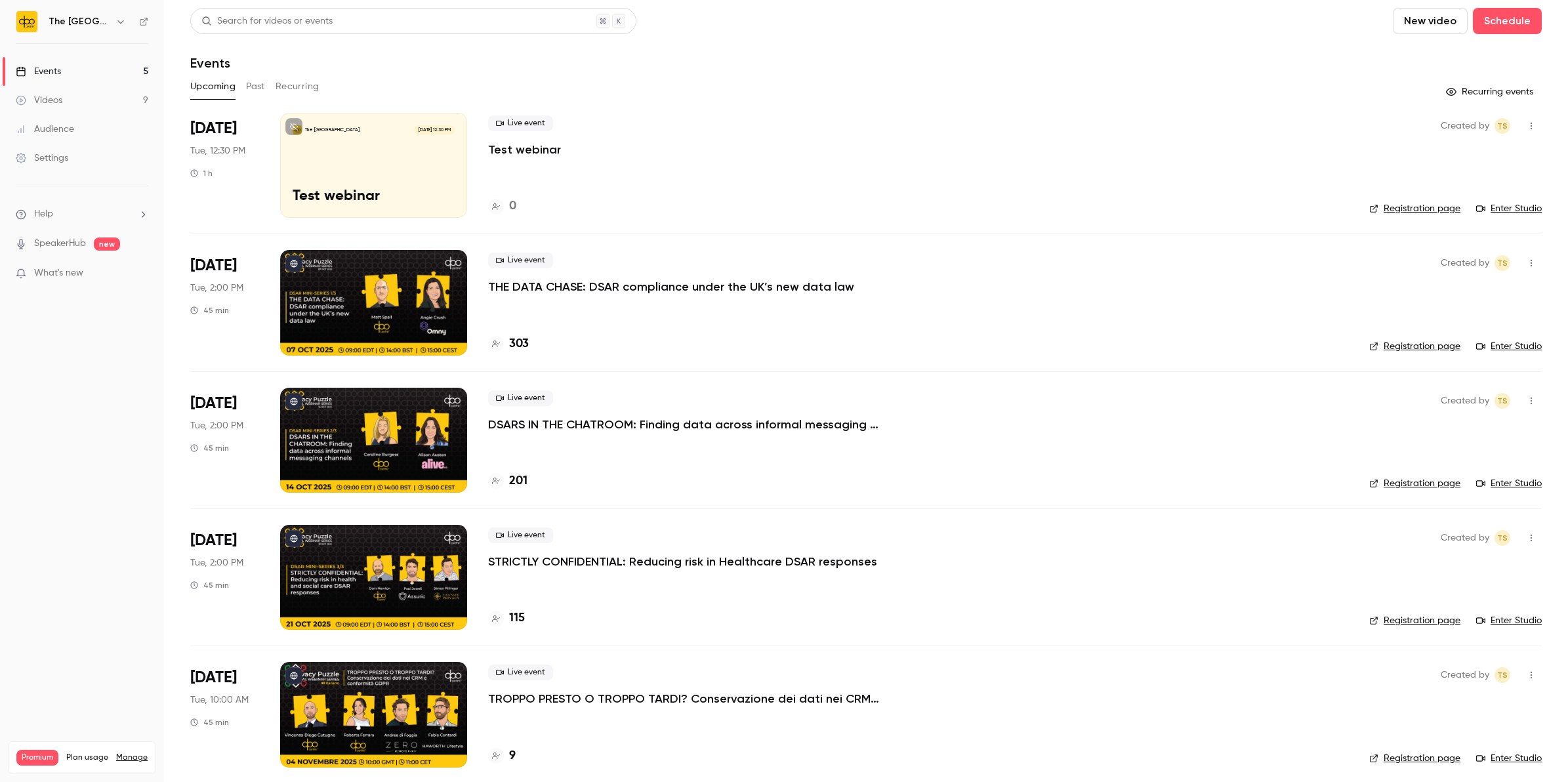
click at [251, 94] on button "Past" at bounding box center [255, 86] width 19 height 21
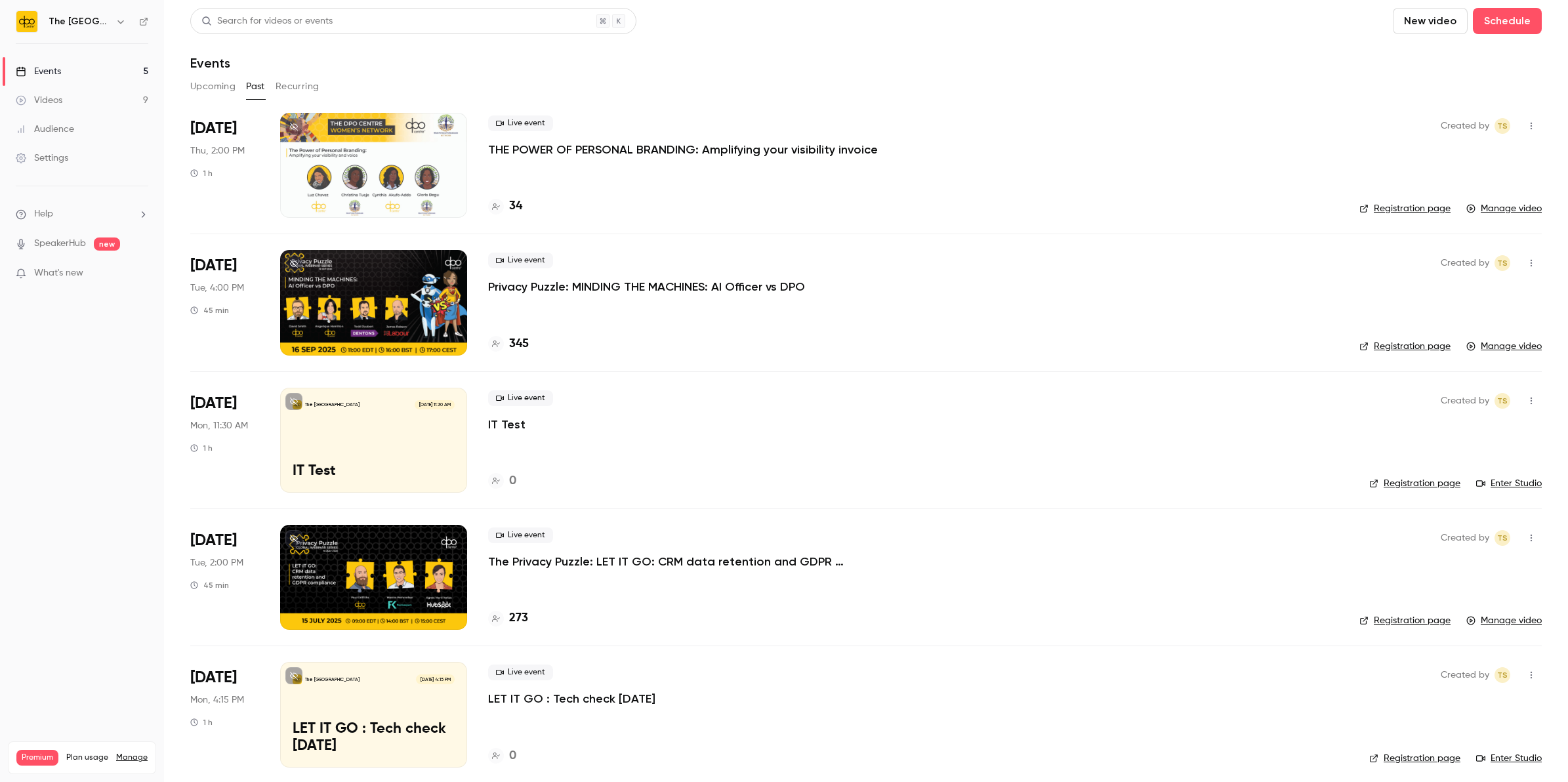
click at [601, 157] on p "THE POWER OF PERSONAL BRANDING: Amplifying your visibility invoice" at bounding box center [683, 149] width 390 height 16
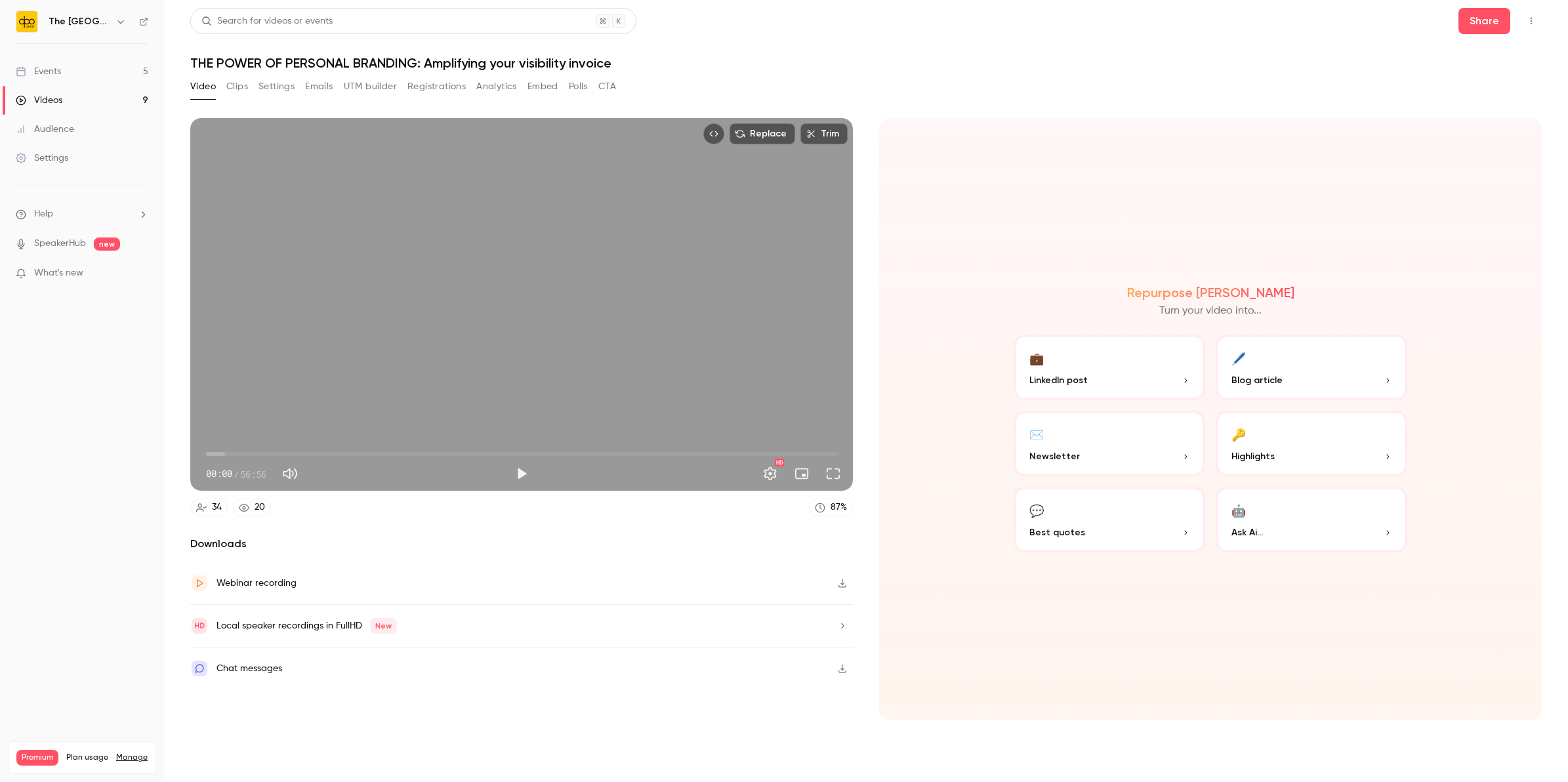
click at [232, 89] on button "Clips" at bounding box center [236, 86] width 21 height 21
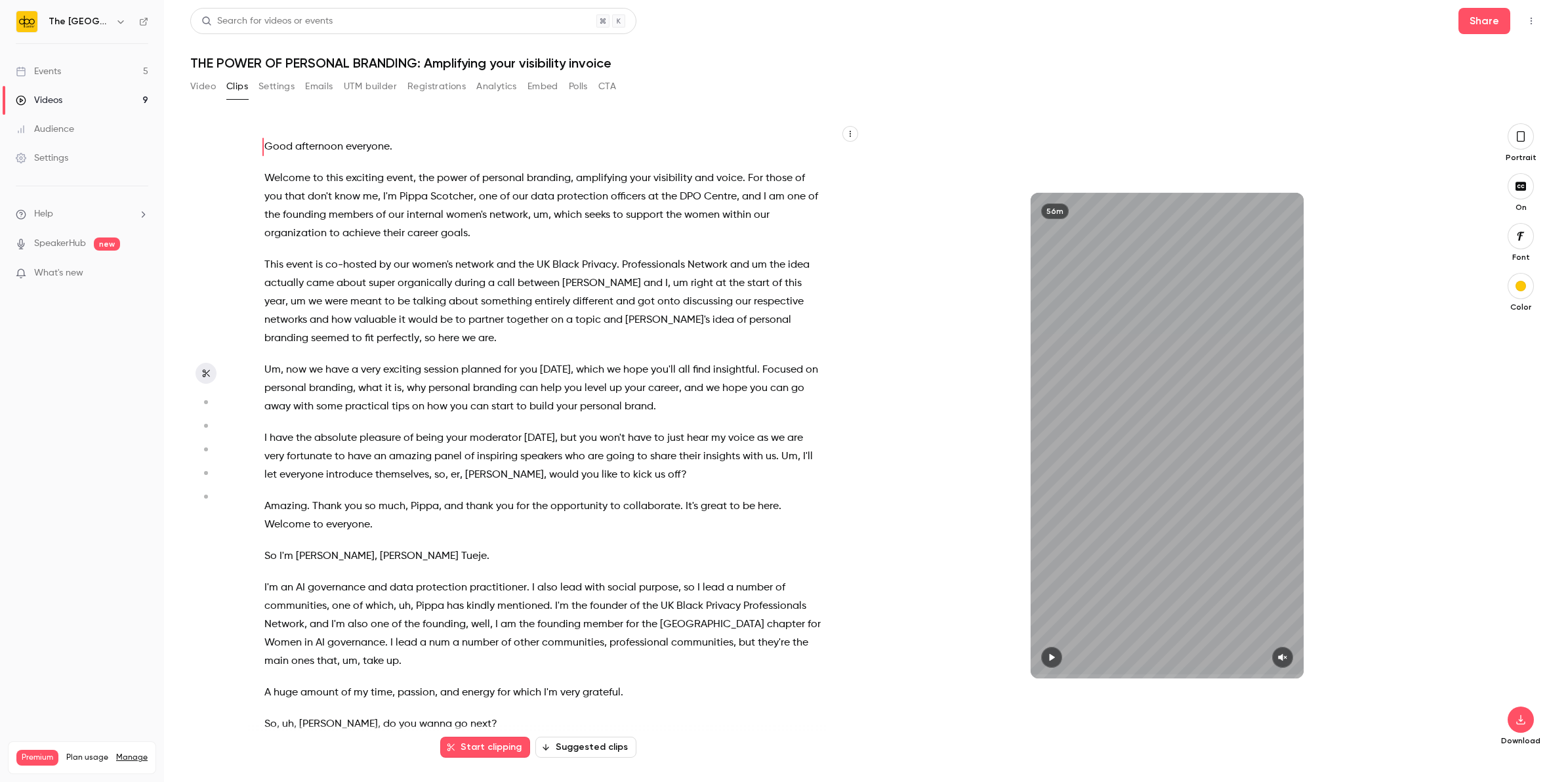
click at [589, 744] on button "Suggested clips" at bounding box center [586, 747] width 101 height 21
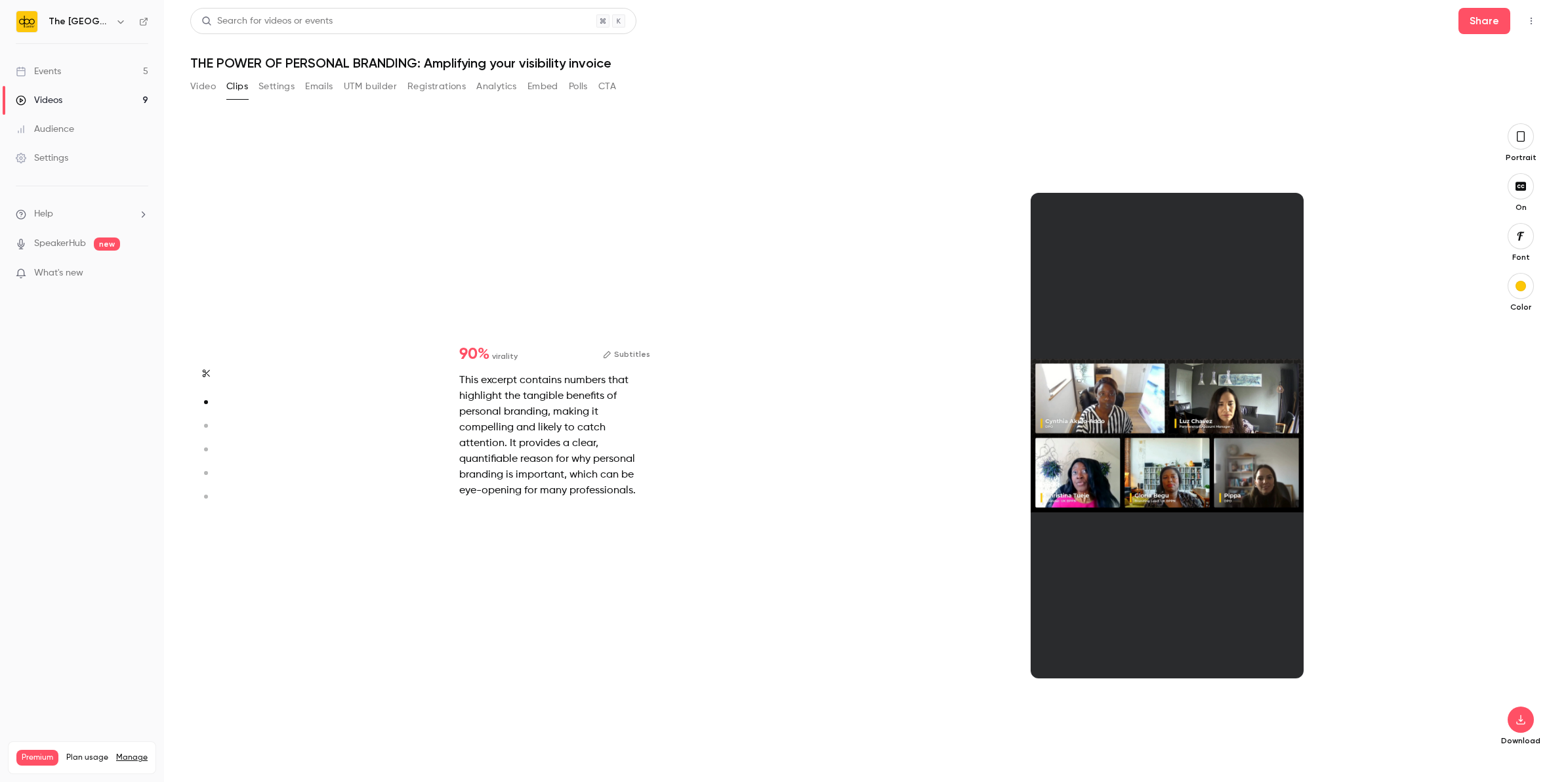
scroll to position [636, 0]
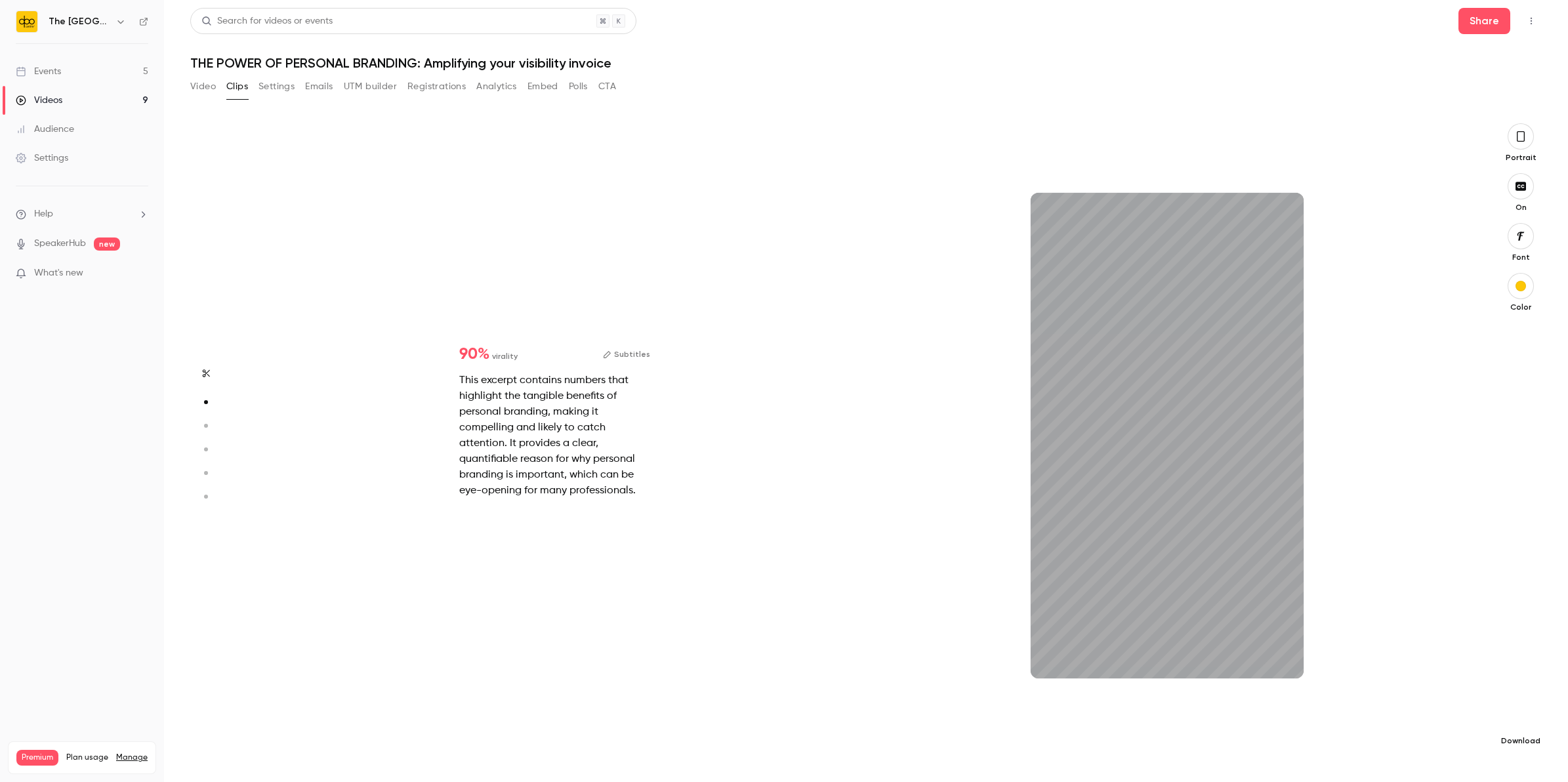
click at [1509, 722] on button "button" at bounding box center [1521, 720] width 26 height 26
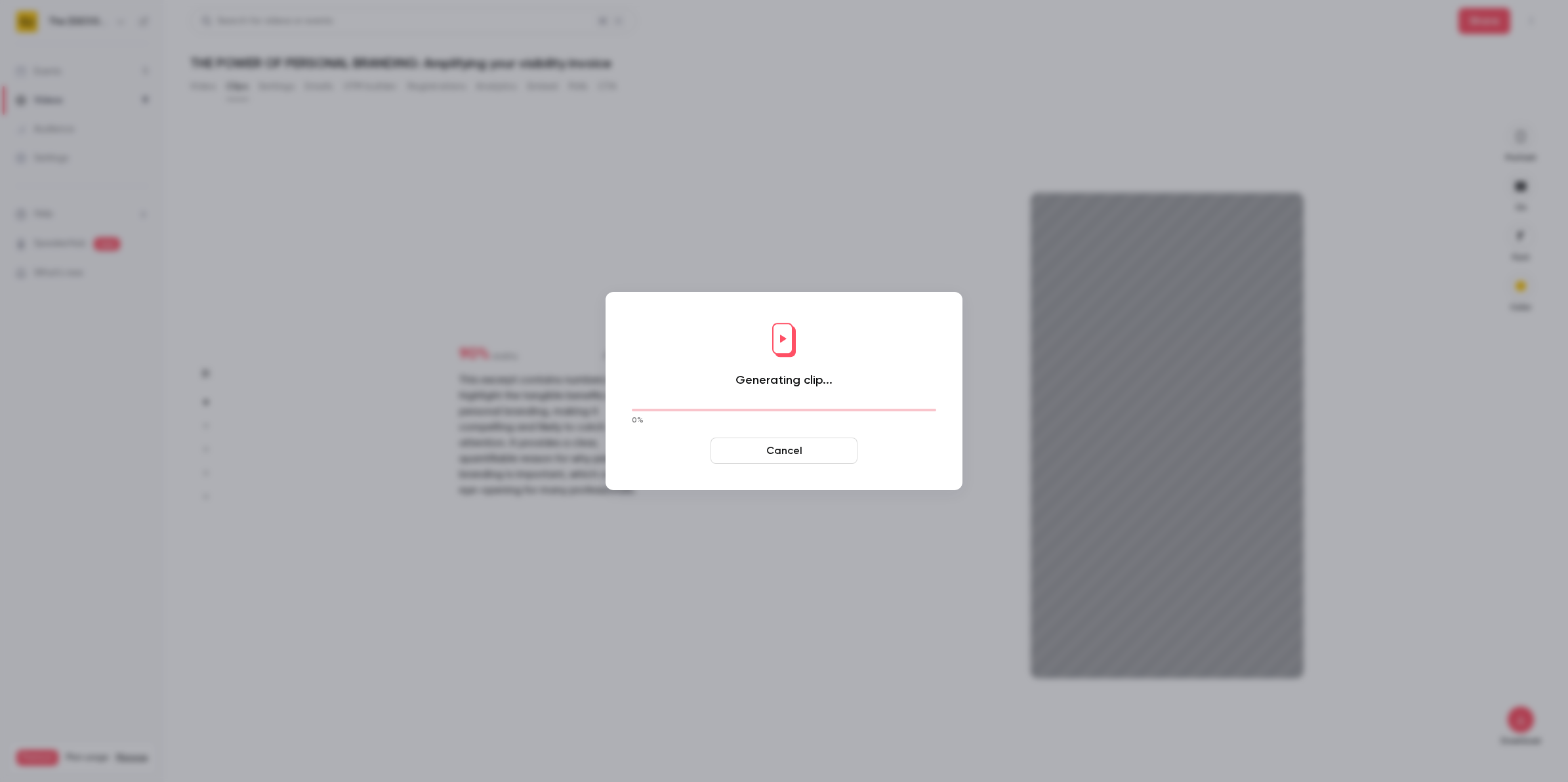
type input "****"
click at [814, 460] on button "Cancel" at bounding box center [784, 451] width 147 height 26
click at [813, 456] on button "Cancel" at bounding box center [784, 451] width 147 height 26
click at [752, 458] on button "Cancel" at bounding box center [784, 451] width 147 height 26
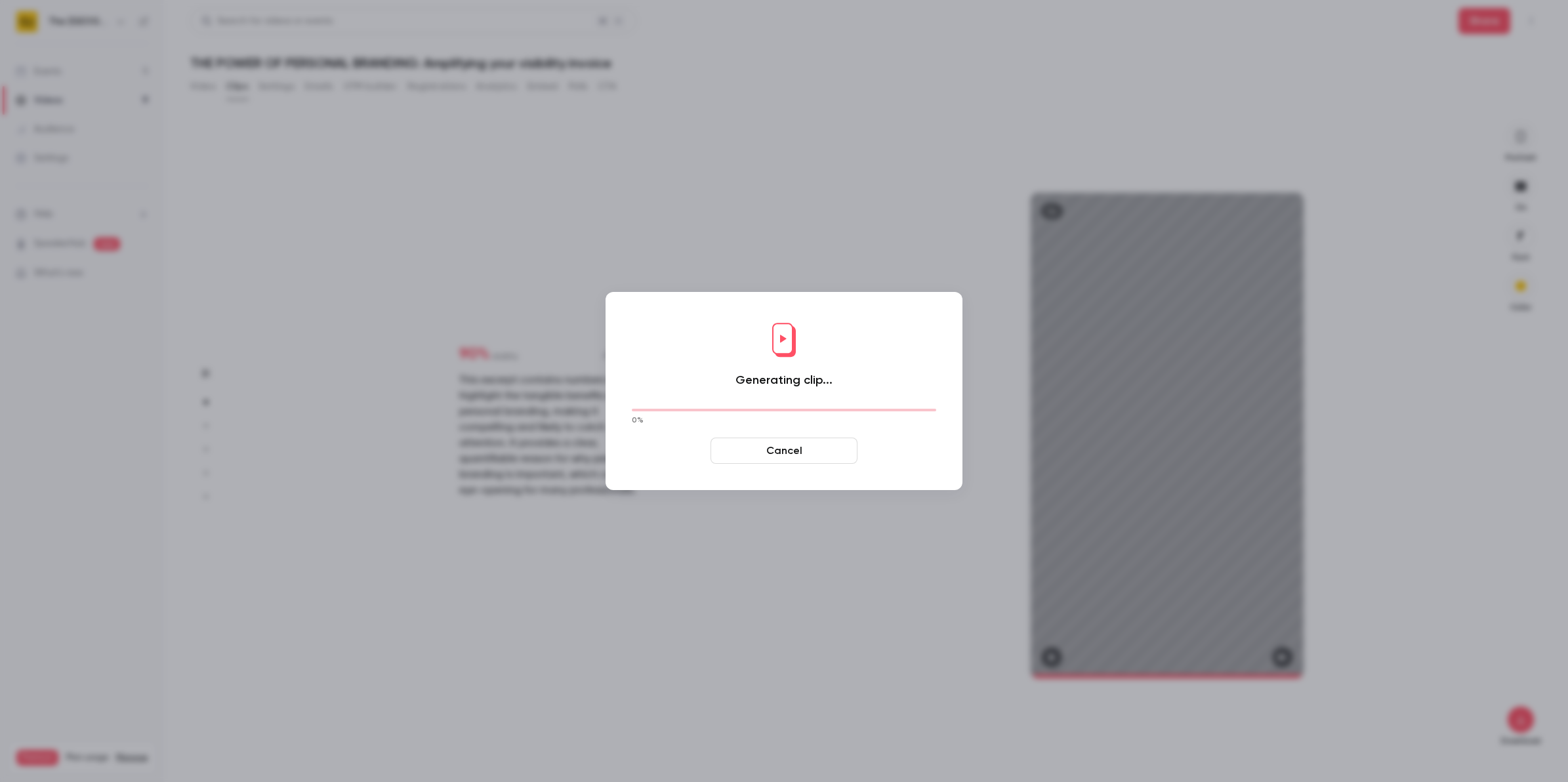
click at [752, 458] on button "Cancel" at bounding box center [784, 451] width 147 height 26
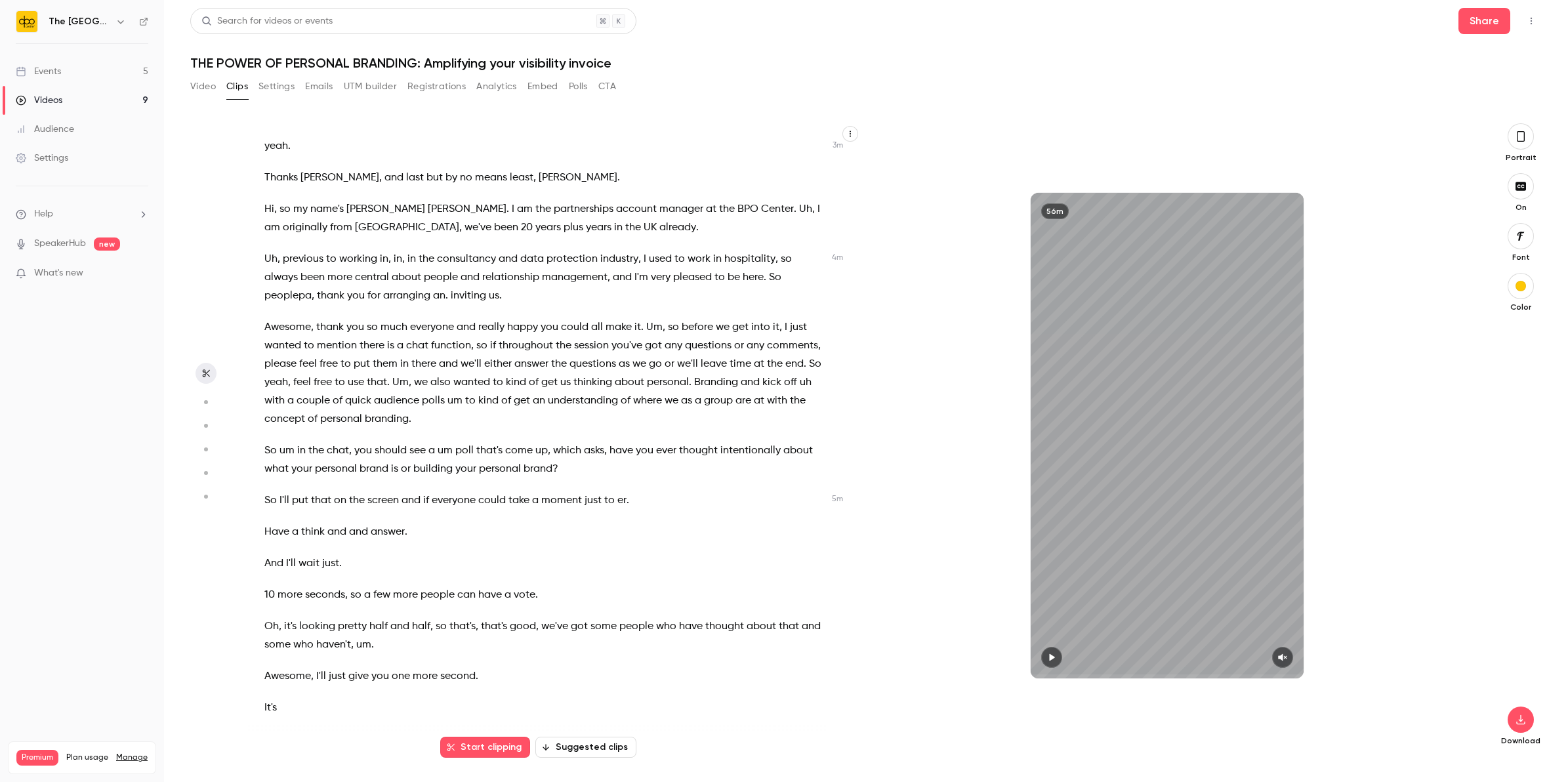
scroll to position [1641, 0]
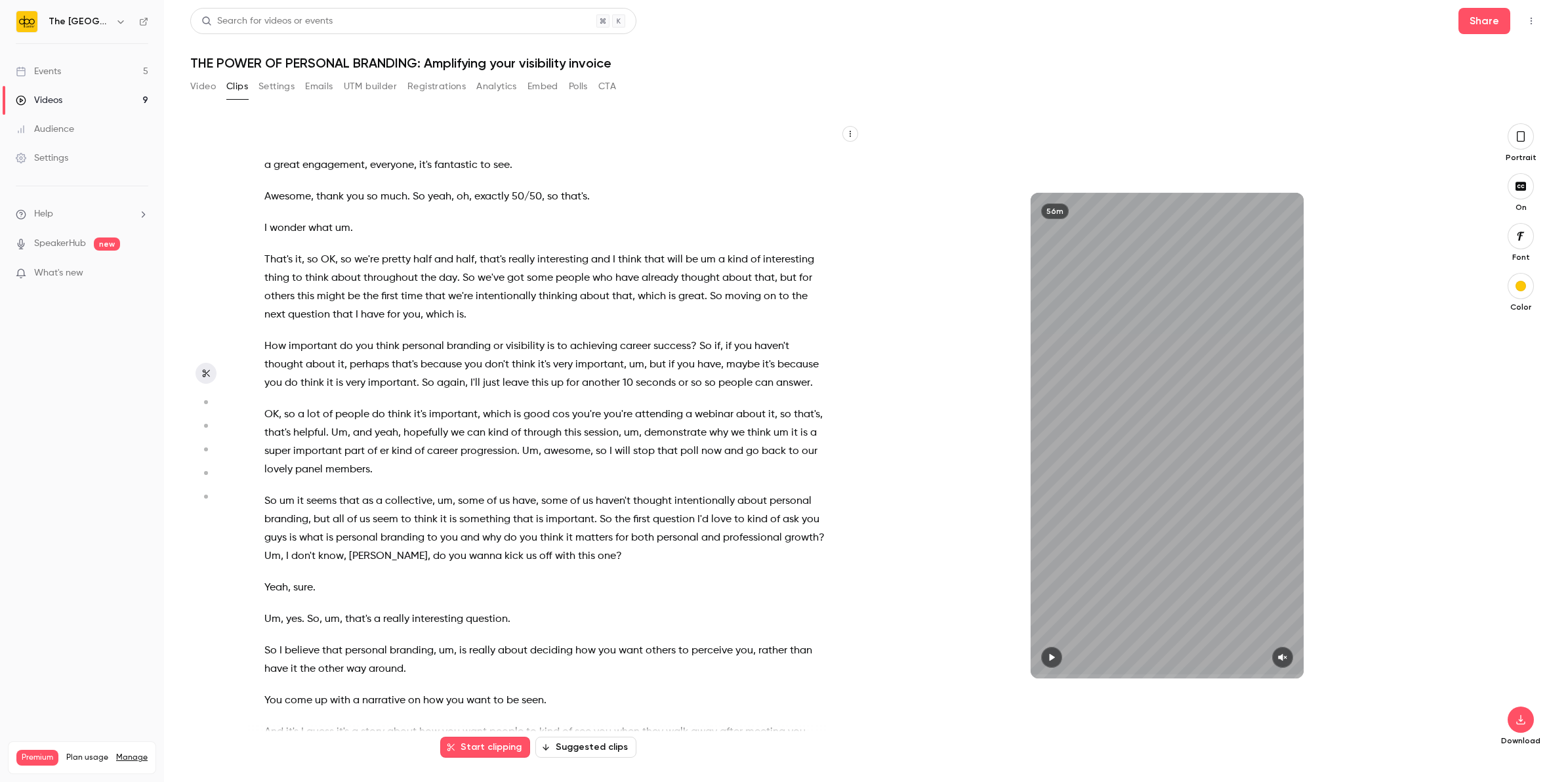
click at [566, 748] on button "Suggested clips" at bounding box center [586, 747] width 101 height 21
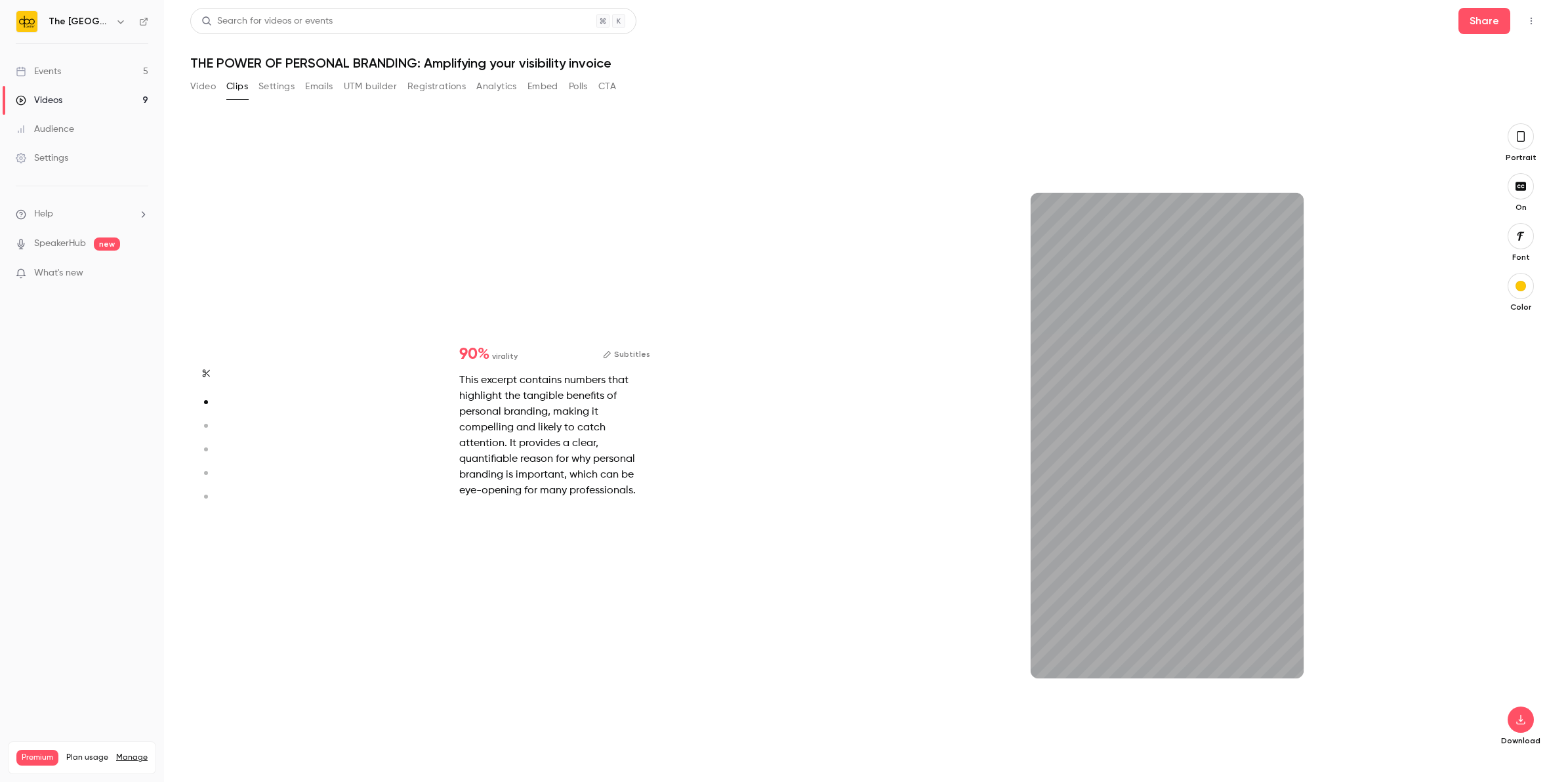
scroll to position [636, 0]
click at [530, 439] on div "This excerpt contains numbers that highlight the tangible benefits of personal …" at bounding box center [555, 436] width 191 height 126
click at [477, 354] on span "90 %" at bounding box center [474, 354] width 30 height 16
drag, startPoint x: 1245, startPoint y: 391, endPoint x: 1491, endPoint y: 191, distance: 317.0
click at [1267, 383] on div "12s" at bounding box center [1167, 436] width 273 height 485
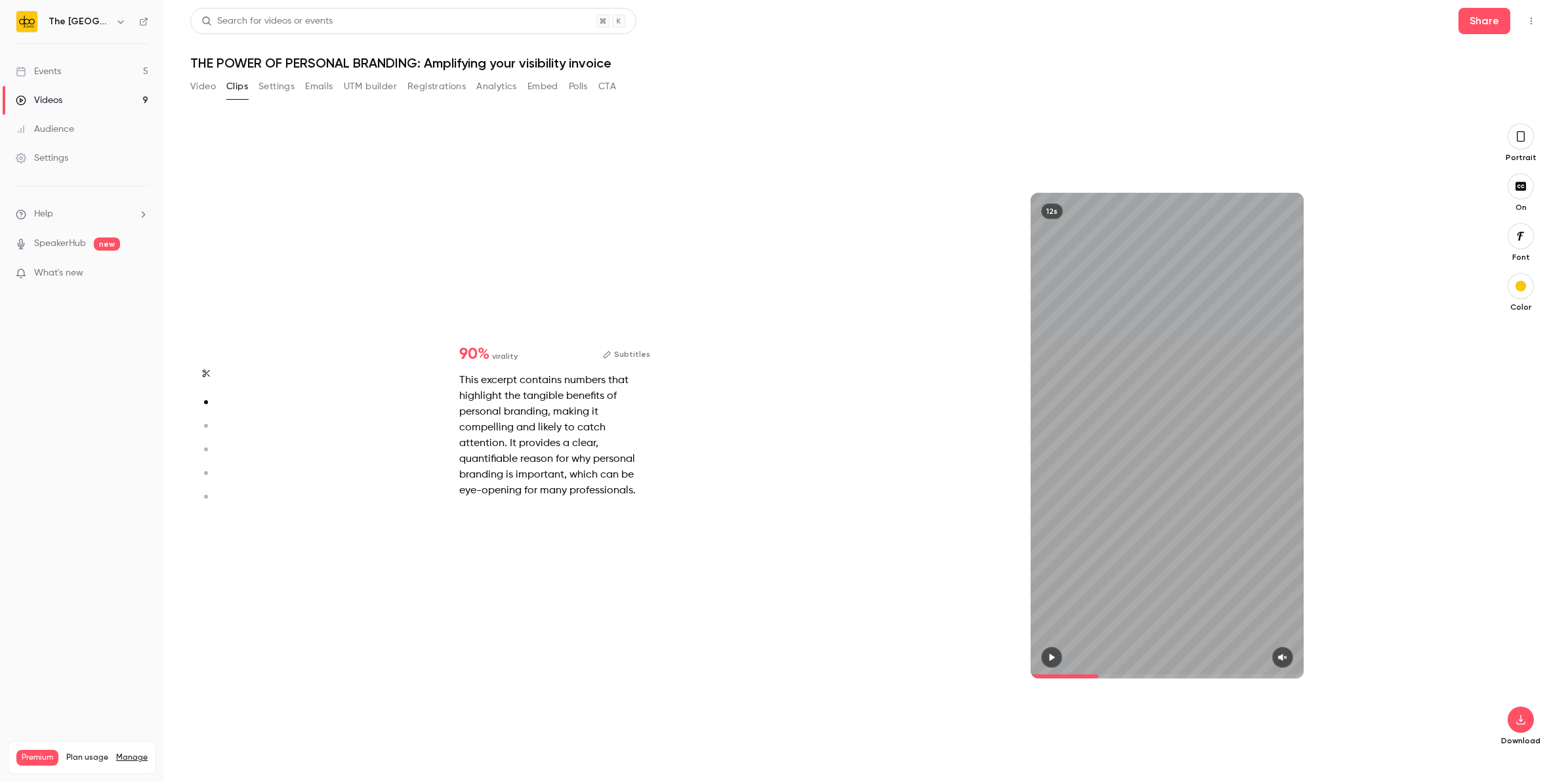
click at [1528, 146] on div "Portrait" at bounding box center [1521, 143] width 42 height 40
click at [1522, 140] on icon "button" at bounding box center [1521, 137] width 10 height 14
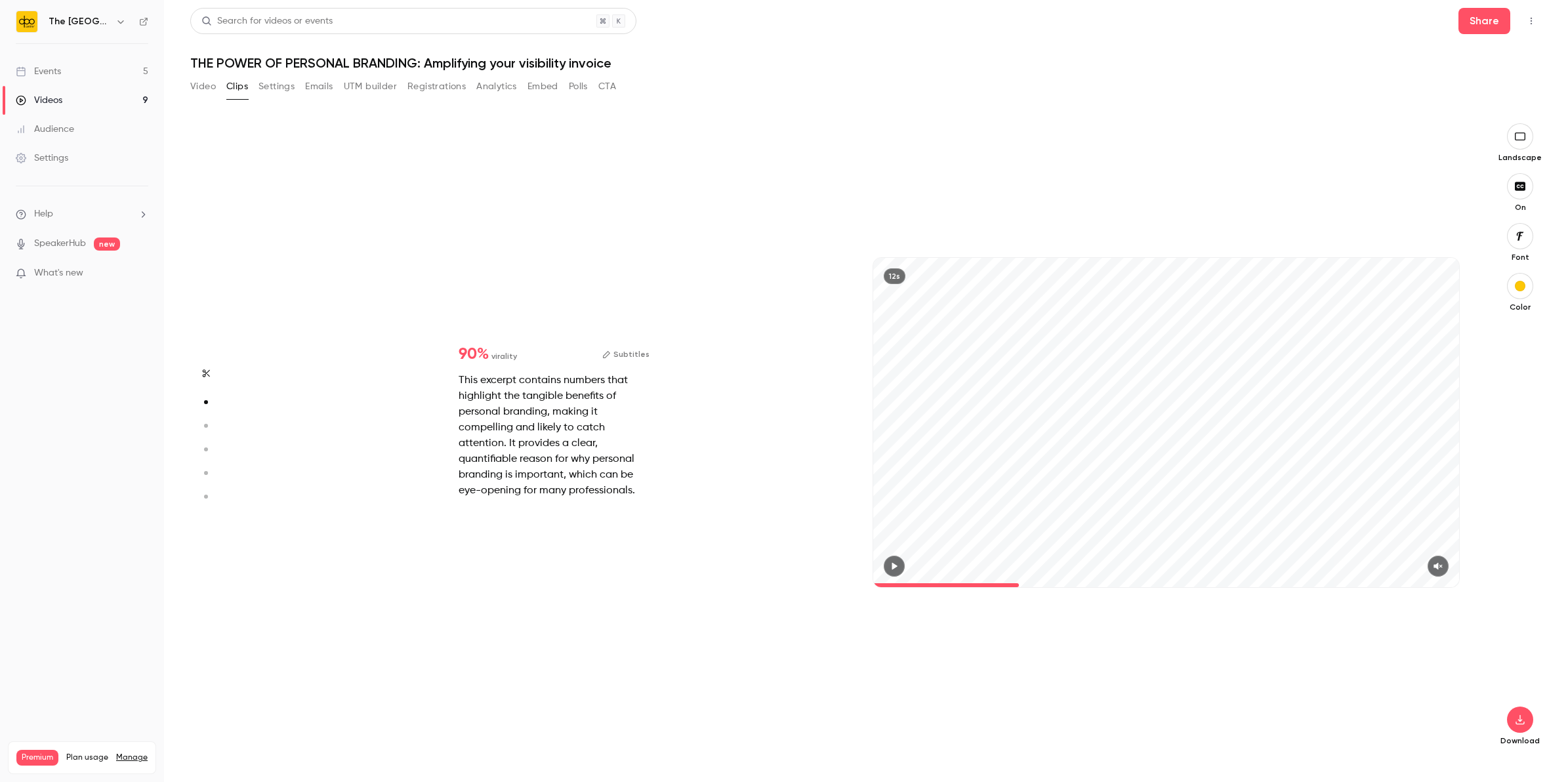
click at [1520, 142] on button "button" at bounding box center [1520, 136] width 26 height 26
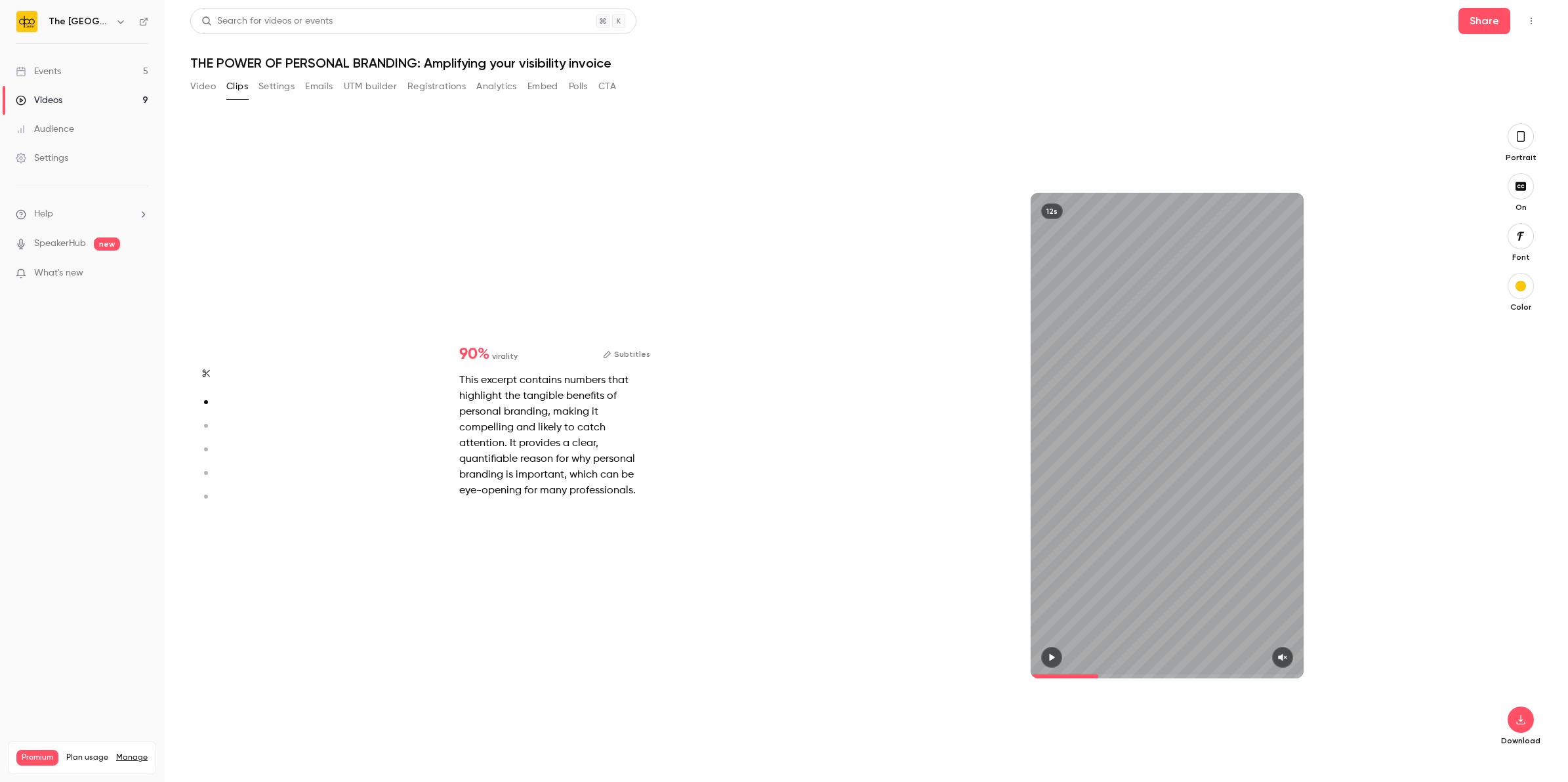
type input "***"
click at [1517, 725] on icon "button" at bounding box center [1521, 720] width 16 height 10
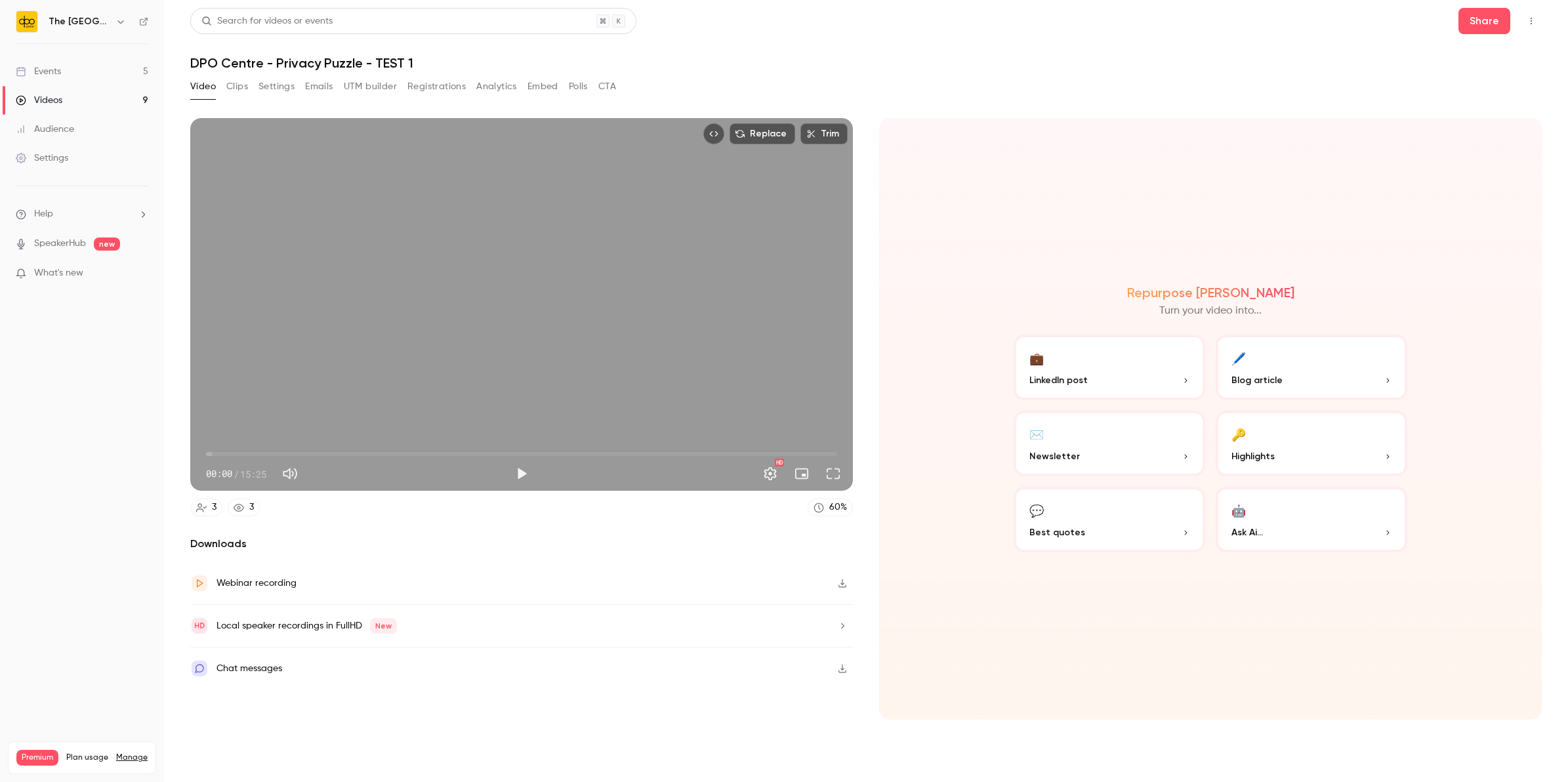
click at [149, 66] on link "Events 5" at bounding box center [82, 71] width 164 height 29
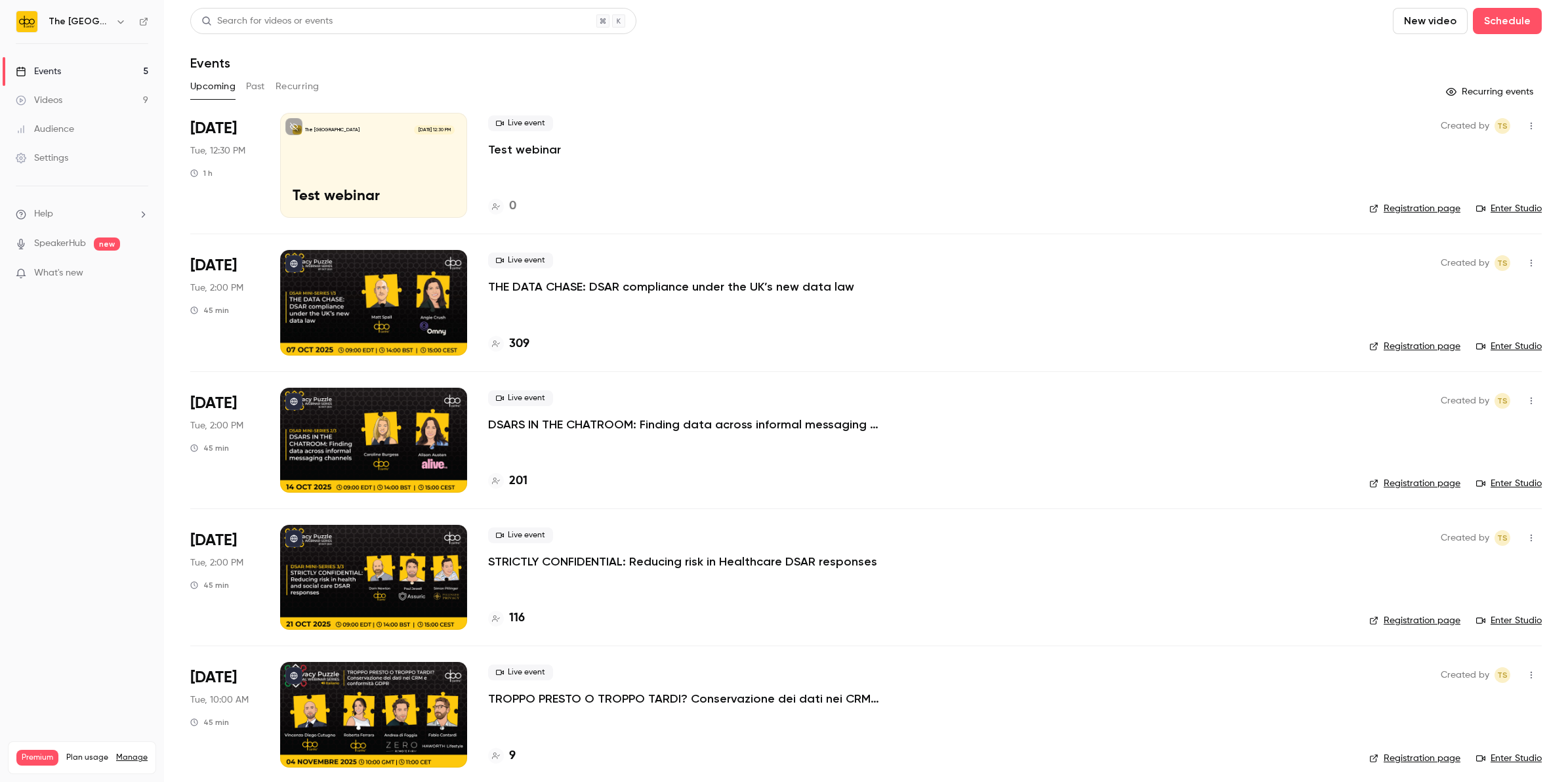
click at [249, 89] on button "Past" at bounding box center [255, 86] width 19 height 21
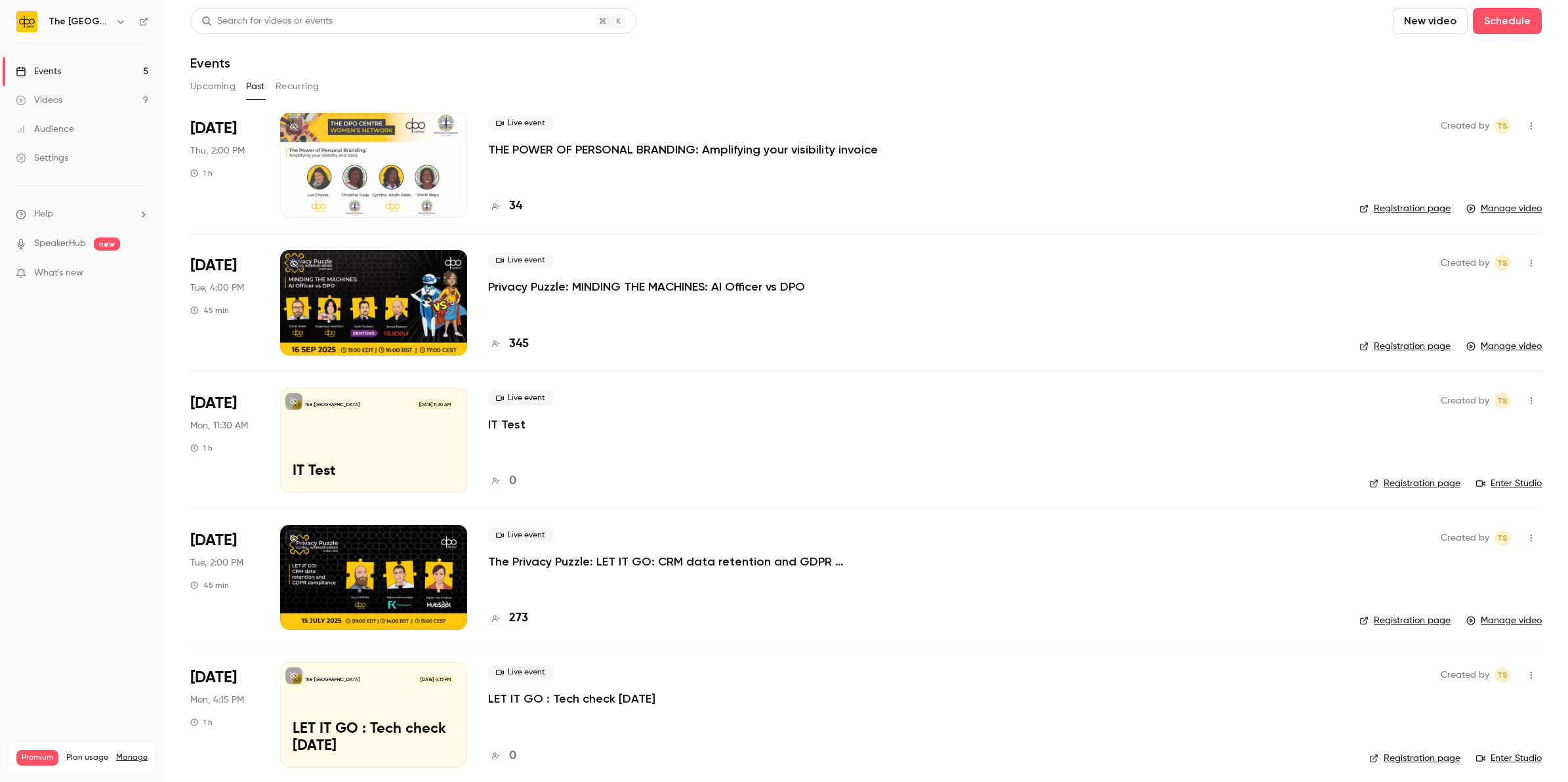
click at [617, 142] on p "THE POWER OF PERSONAL BRANDING: Amplifying your visibility invoice" at bounding box center [683, 149] width 390 height 16
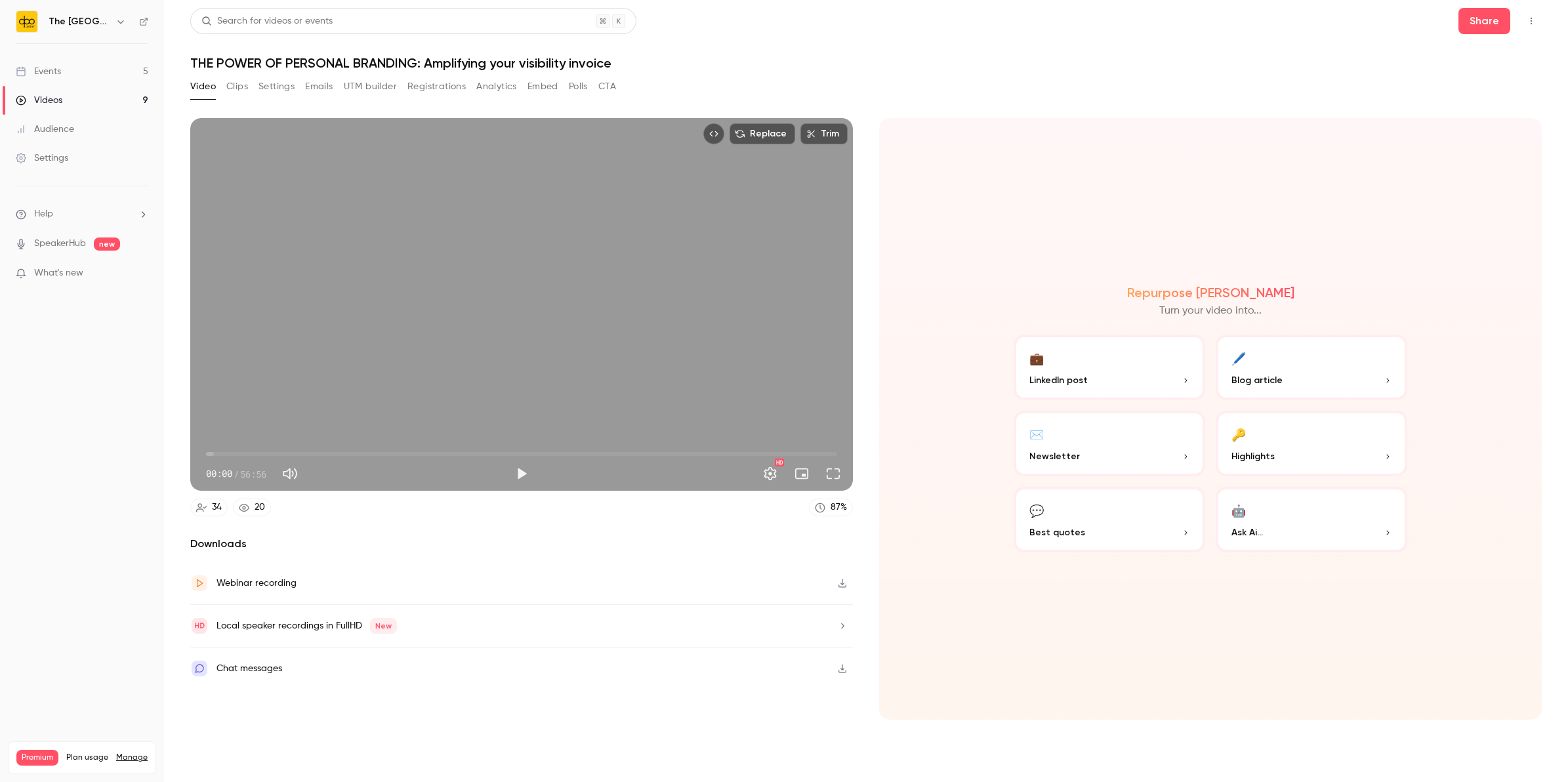
click at [1149, 525] on button "💬 Best quotes" at bounding box center [1110, 519] width 191 height 66
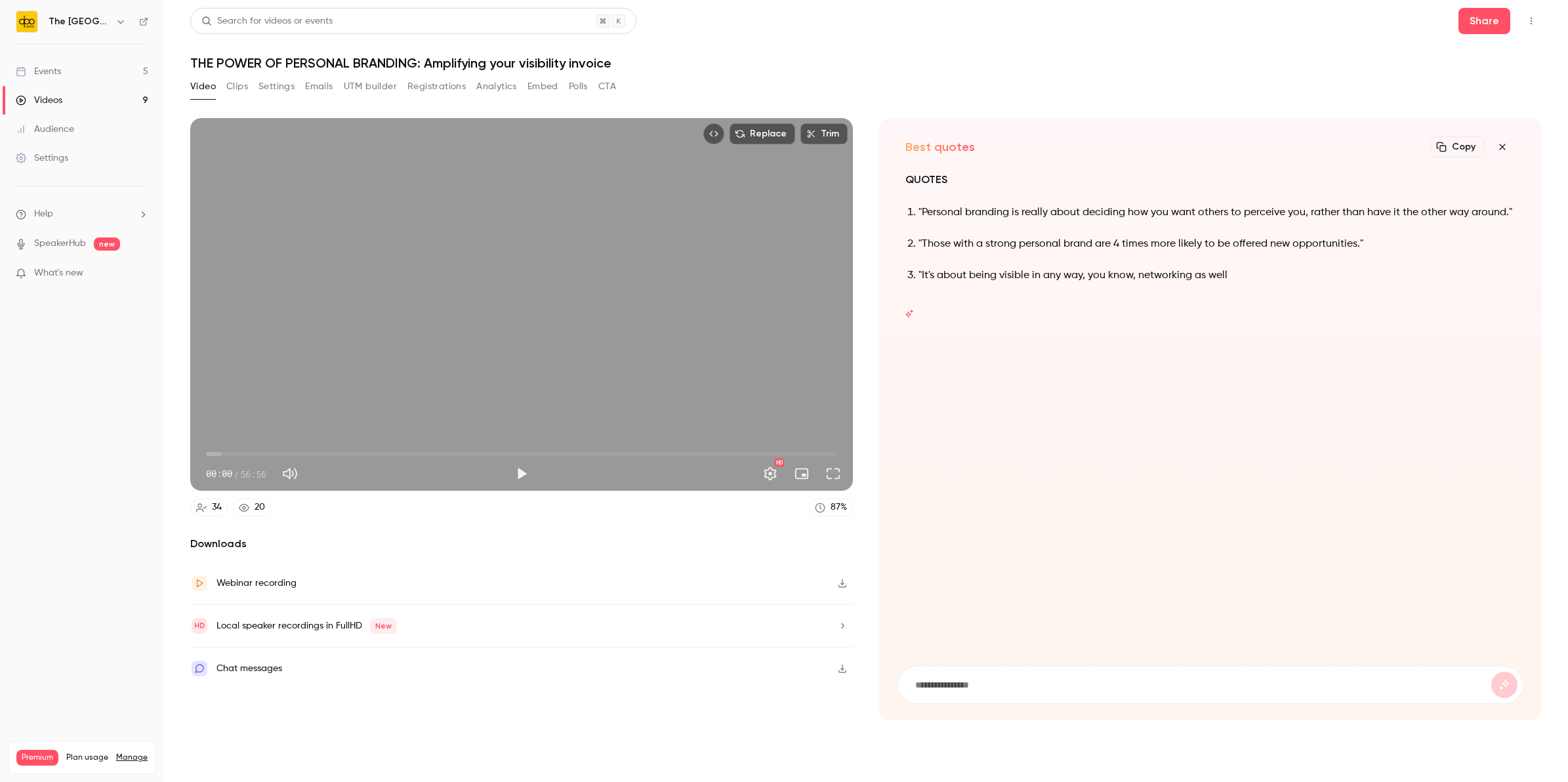
click at [1501, 152] on icon "button" at bounding box center [1502, 146] width 16 height 10
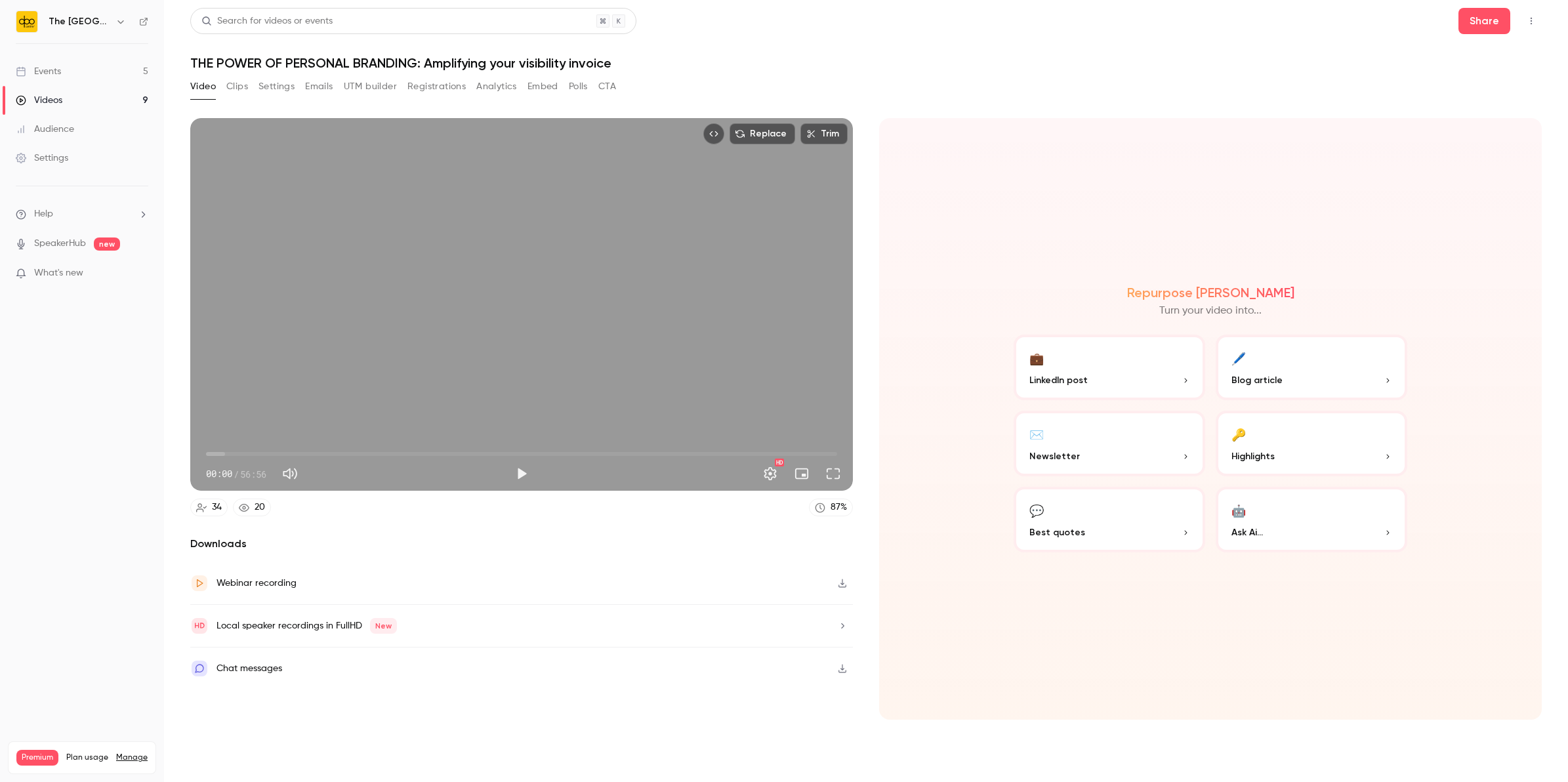
click at [233, 90] on button "Clips" at bounding box center [236, 86] width 21 height 21
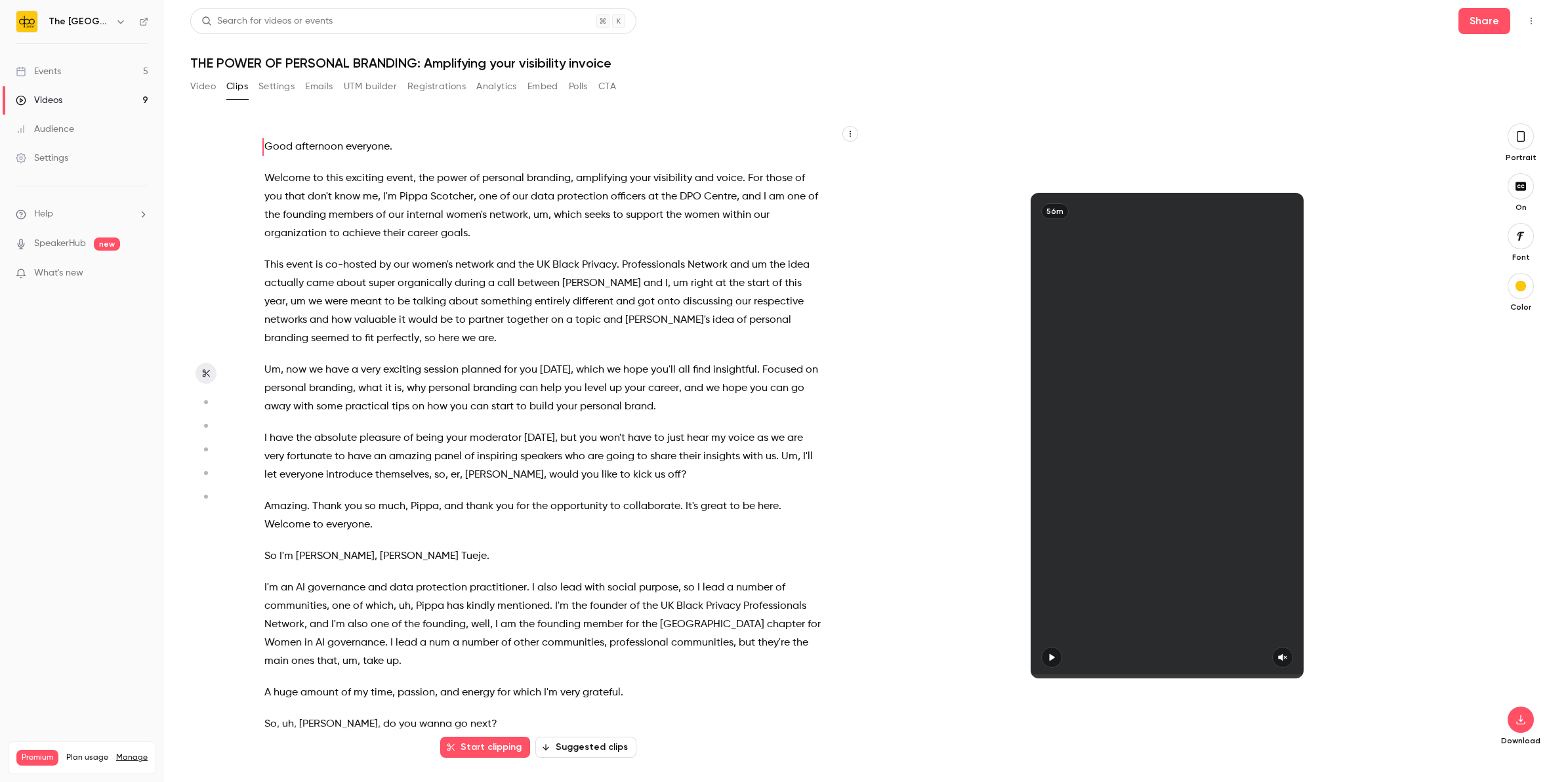
drag, startPoint x: 1010, startPoint y: 397, endPoint x: 1132, endPoint y: 345, distance: 132.6
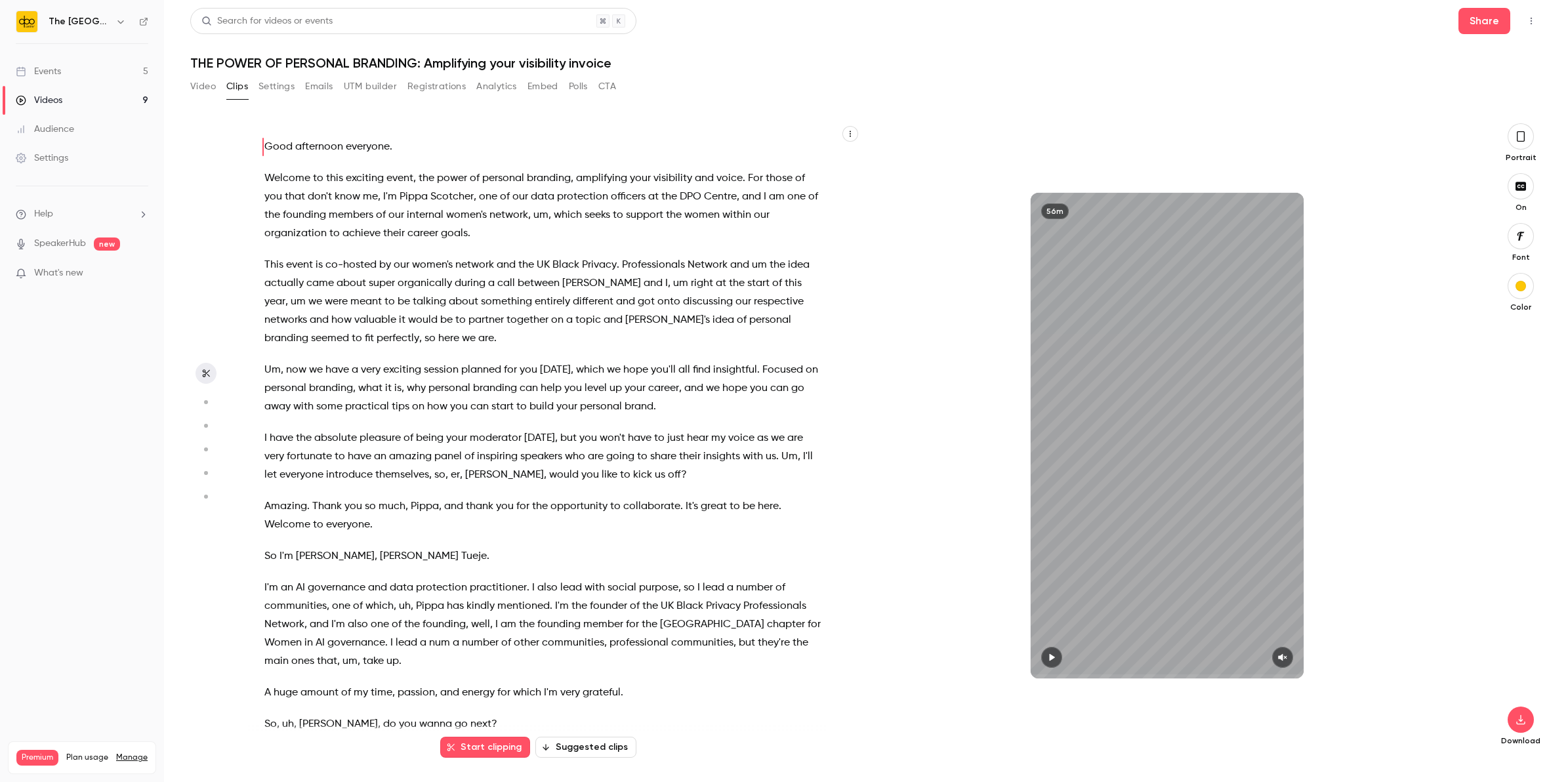
drag, startPoint x: 1132, startPoint y: 345, endPoint x: 947, endPoint y: 309, distance: 188.5
click at [947, 309] on div "56m" at bounding box center [1167, 436] width 612 height 485
click at [566, 740] on button "Suggested clips" at bounding box center [586, 747] width 101 height 21
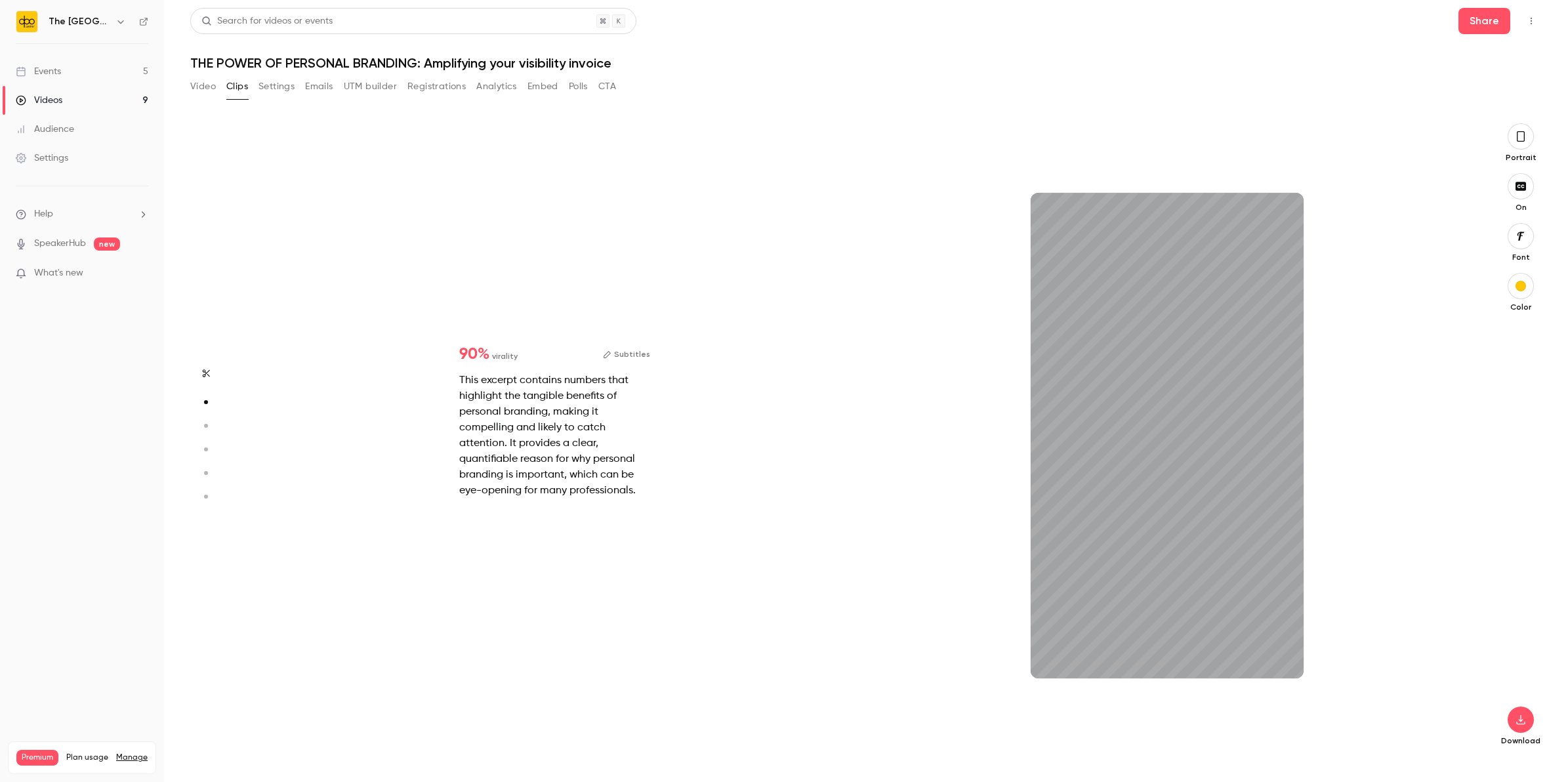
scroll to position [636, 0]
click at [1139, 288] on div "12s" at bounding box center [1167, 436] width 273 height 485
click at [1121, 241] on div "12s" at bounding box center [1167, 436] width 273 height 485
click at [1121, 243] on div "12s" at bounding box center [1167, 436] width 273 height 485
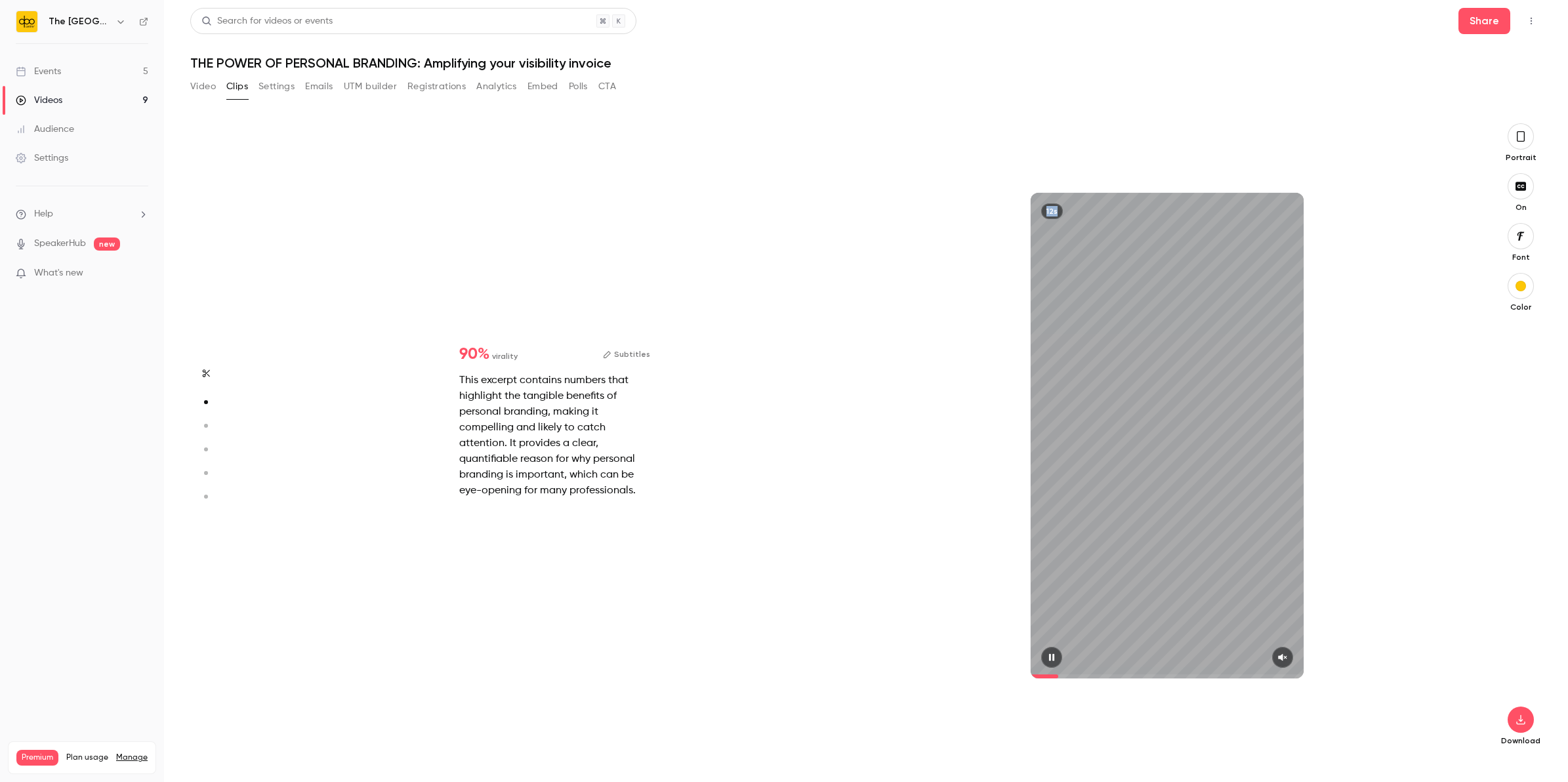
click at [1121, 243] on div "12s" at bounding box center [1167, 436] width 273 height 485
drag, startPoint x: 1121, startPoint y: 243, endPoint x: 843, endPoint y: 402, distance: 320.3
click at [843, 402] on div "90 % virality Subtitles This excerpt contains numbers that highlight the tangib…" at bounding box center [861, 436] width 1226 height 625
click at [527, 412] on div "This excerpt contains numbers that highlight the tangible benefits of personal …" at bounding box center [555, 436] width 191 height 126
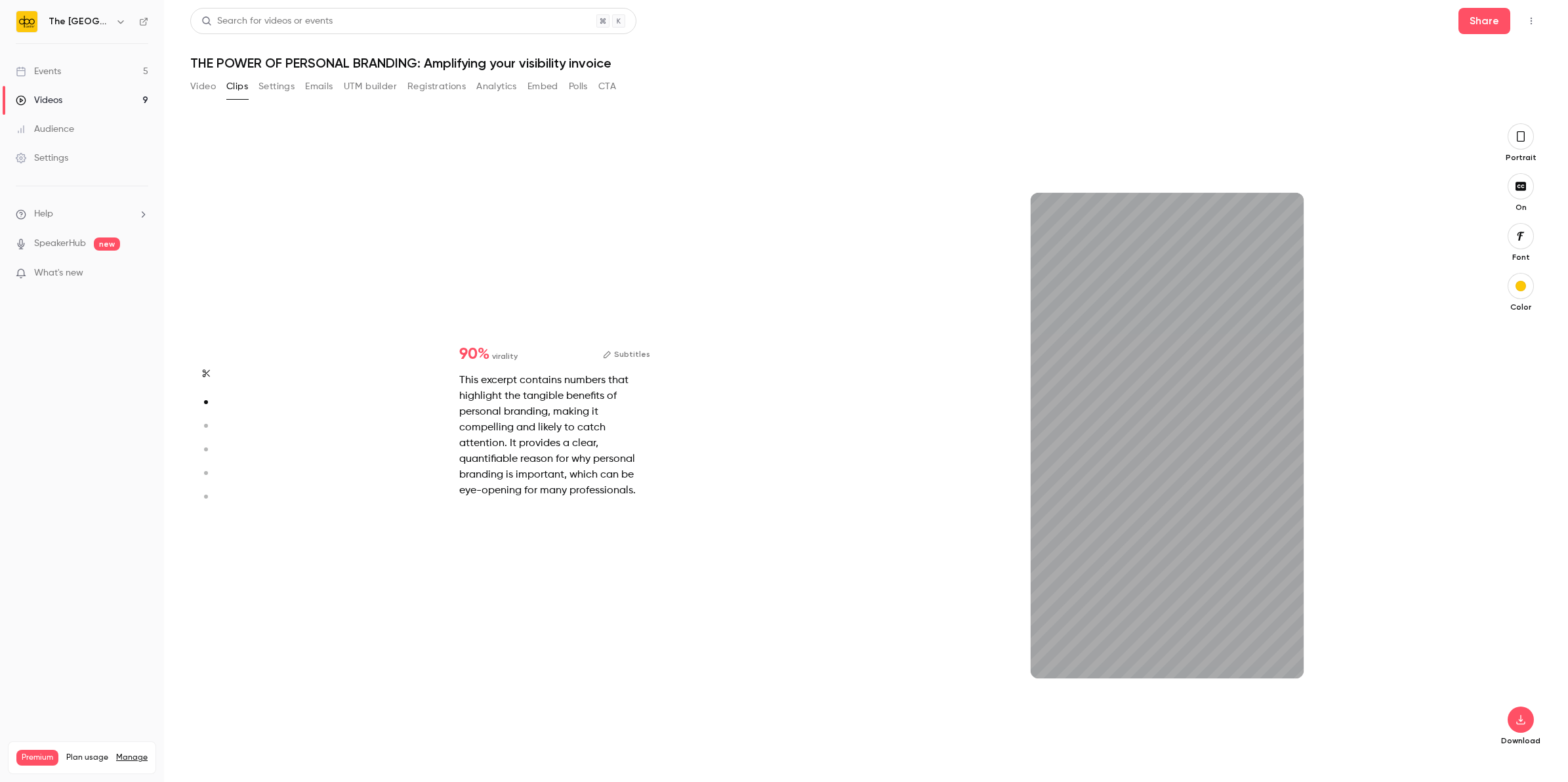
click at [633, 349] on button "Subtitles" at bounding box center [627, 354] width 47 height 16
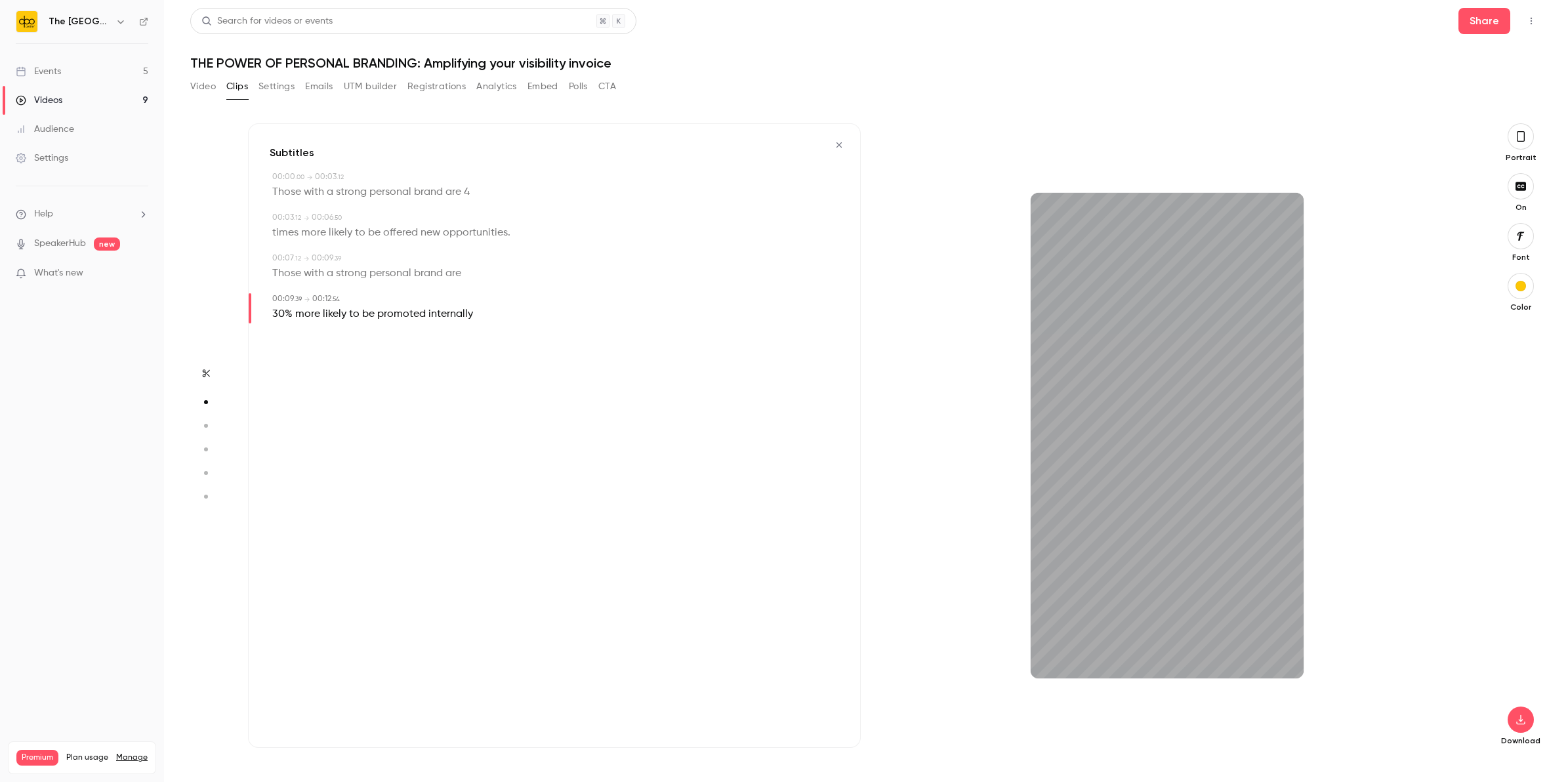
click at [1313, 462] on div "12s" at bounding box center [1167, 436] width 612 height 625
click at [1221, 527] on div "12s" at bounding box center [1167, 436] width 273 height 485
click at [1222, 539] on div "12s" at bounding box center [1167, 436] width 273 height 485
drag, startPoint x: 1223, startPoint y: 542, endPoint x: 1223, endPoint y: 559, distance: 17.0
click at [1223, 548] on div "12s" at bounding box center [1167, 436] width 273 height 485
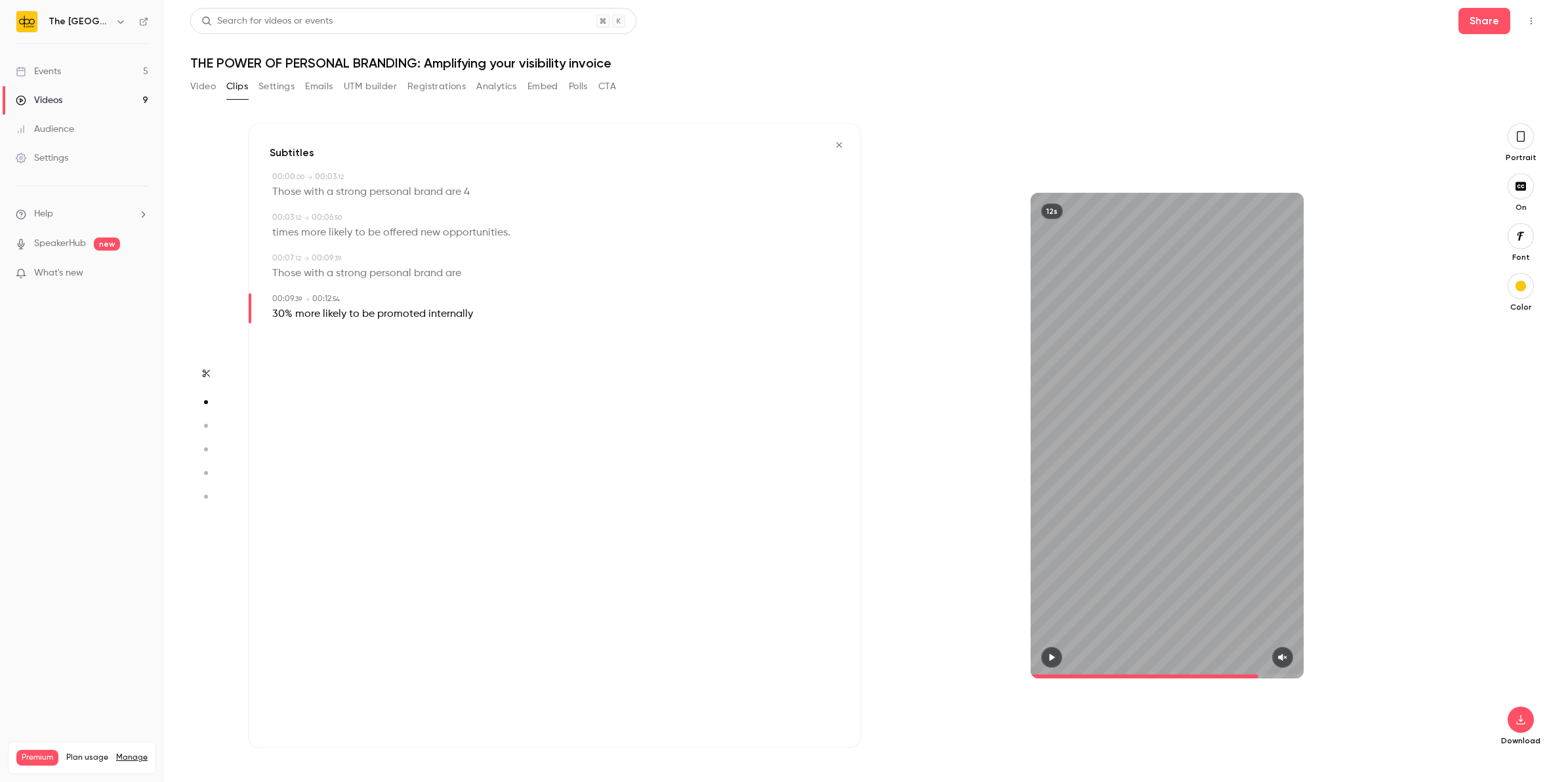
click at [1227, 624] on div "12s" at bounding box center [1167, 436] width 273 height 485
drag, startPoint x: 1203, startPoint y: 584, endPoint x: 1034, endPoint y: 548, distance: 172.8
click at [1034, 546] on div "12s" at bounding box center [1167, 436] width 273 height 485
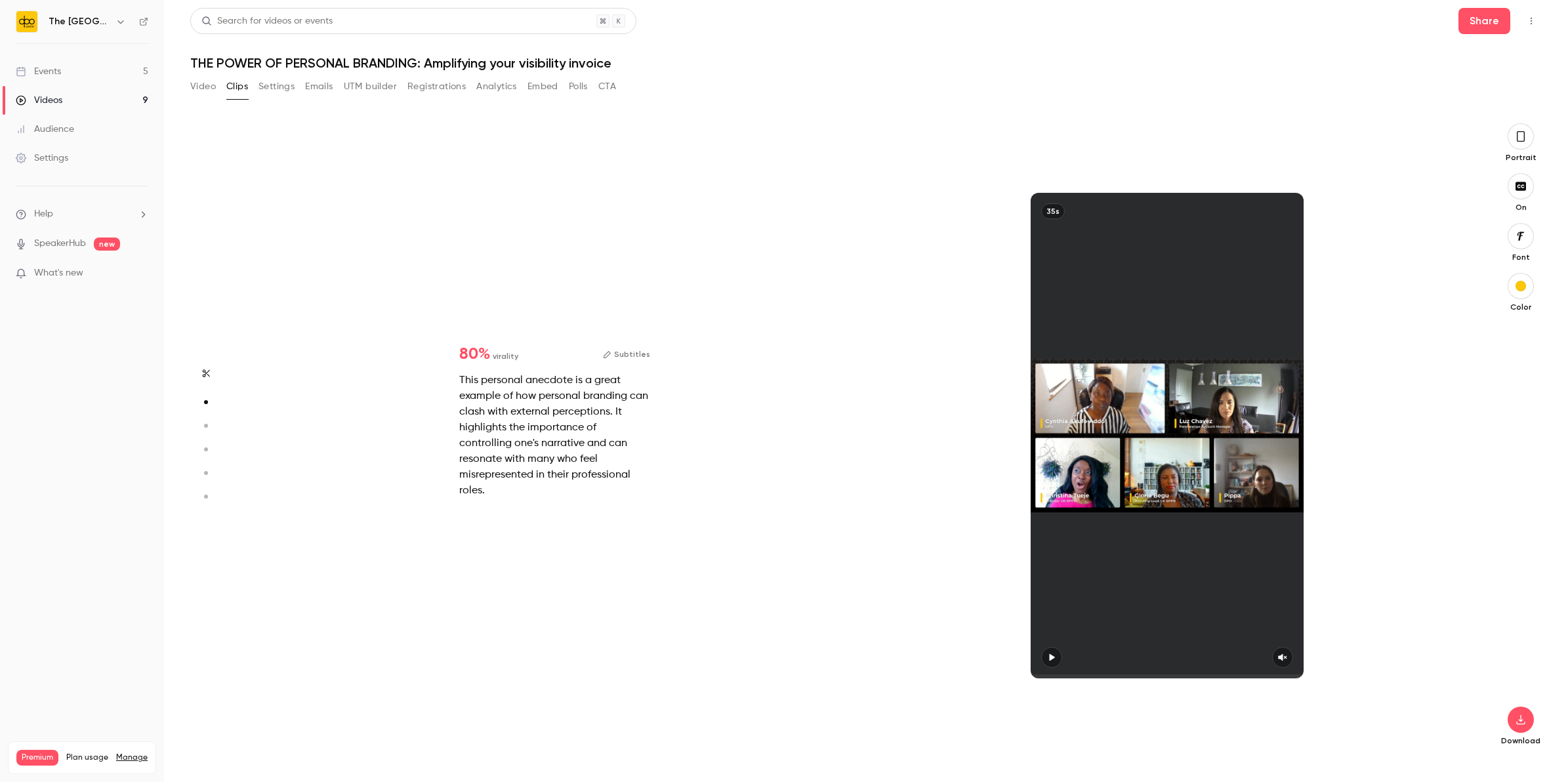
type input "*"
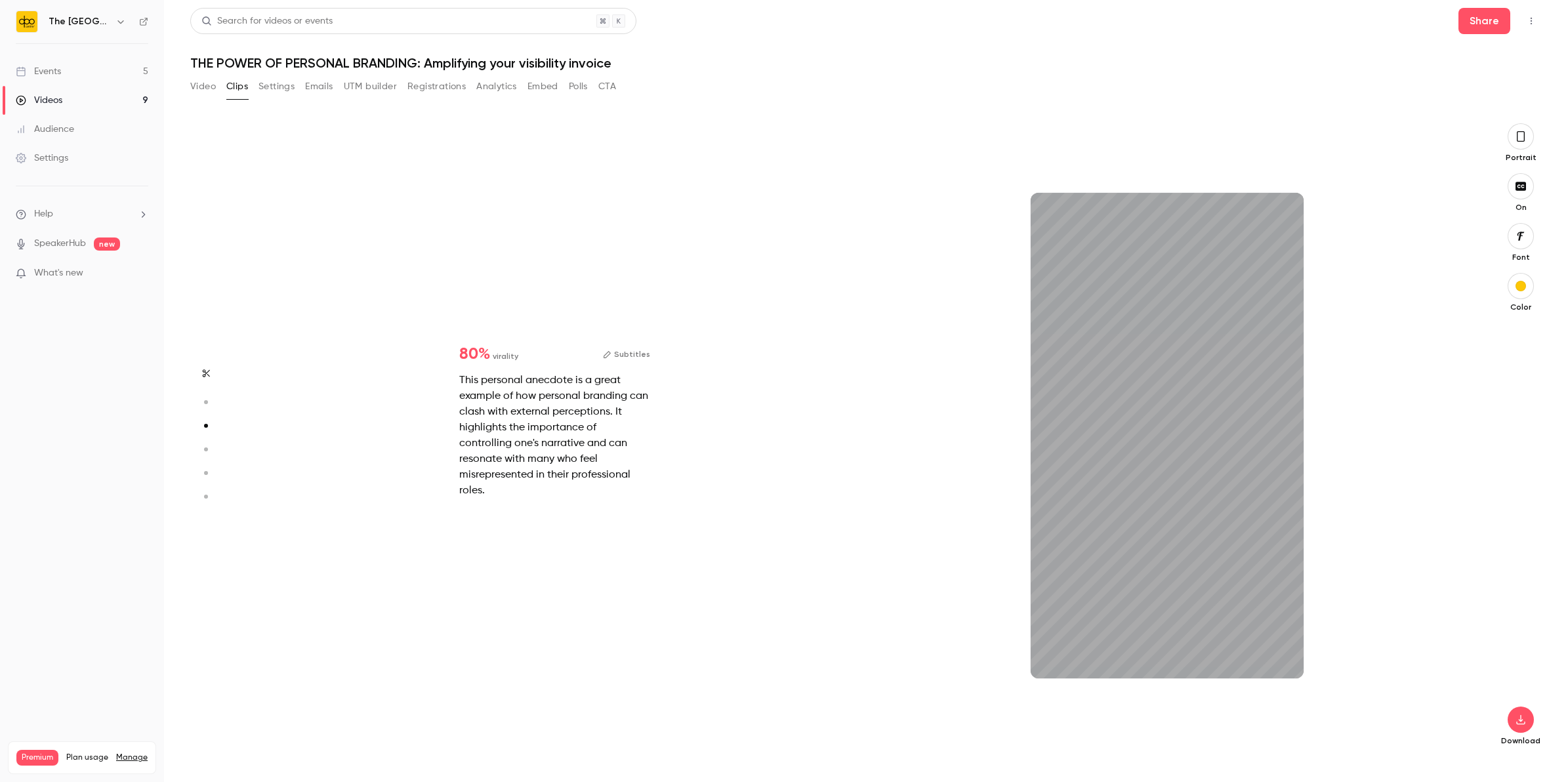
type input "****"
click at [110, 60] on link "Events 5" at bounding box center [82, 71] width 164 height 29
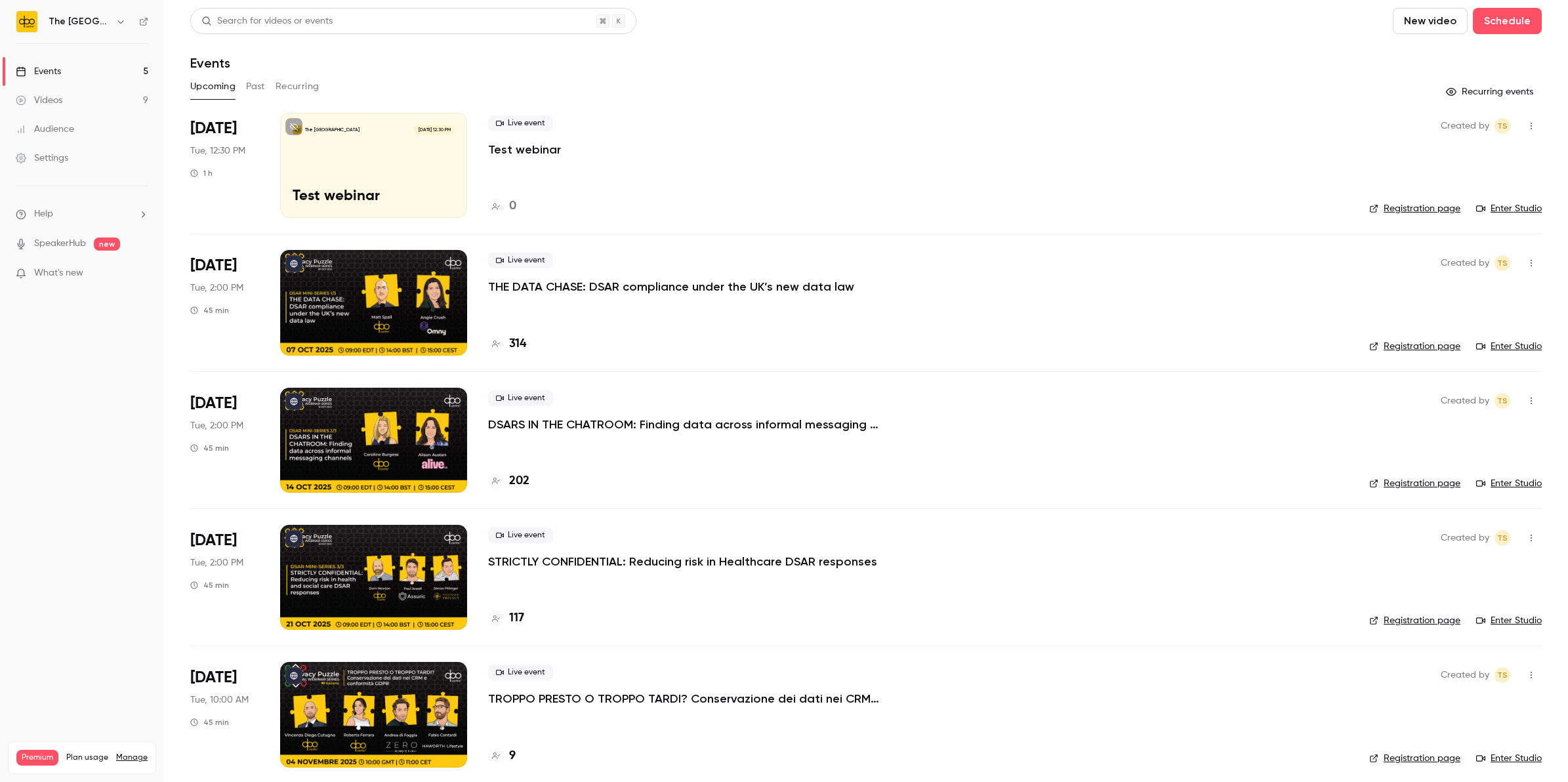
click at [653, 281] on p "THE DATA CHASE: DSAR compliance under the UK’s new data law" at bounding box center [671, 287] width 366 height 16
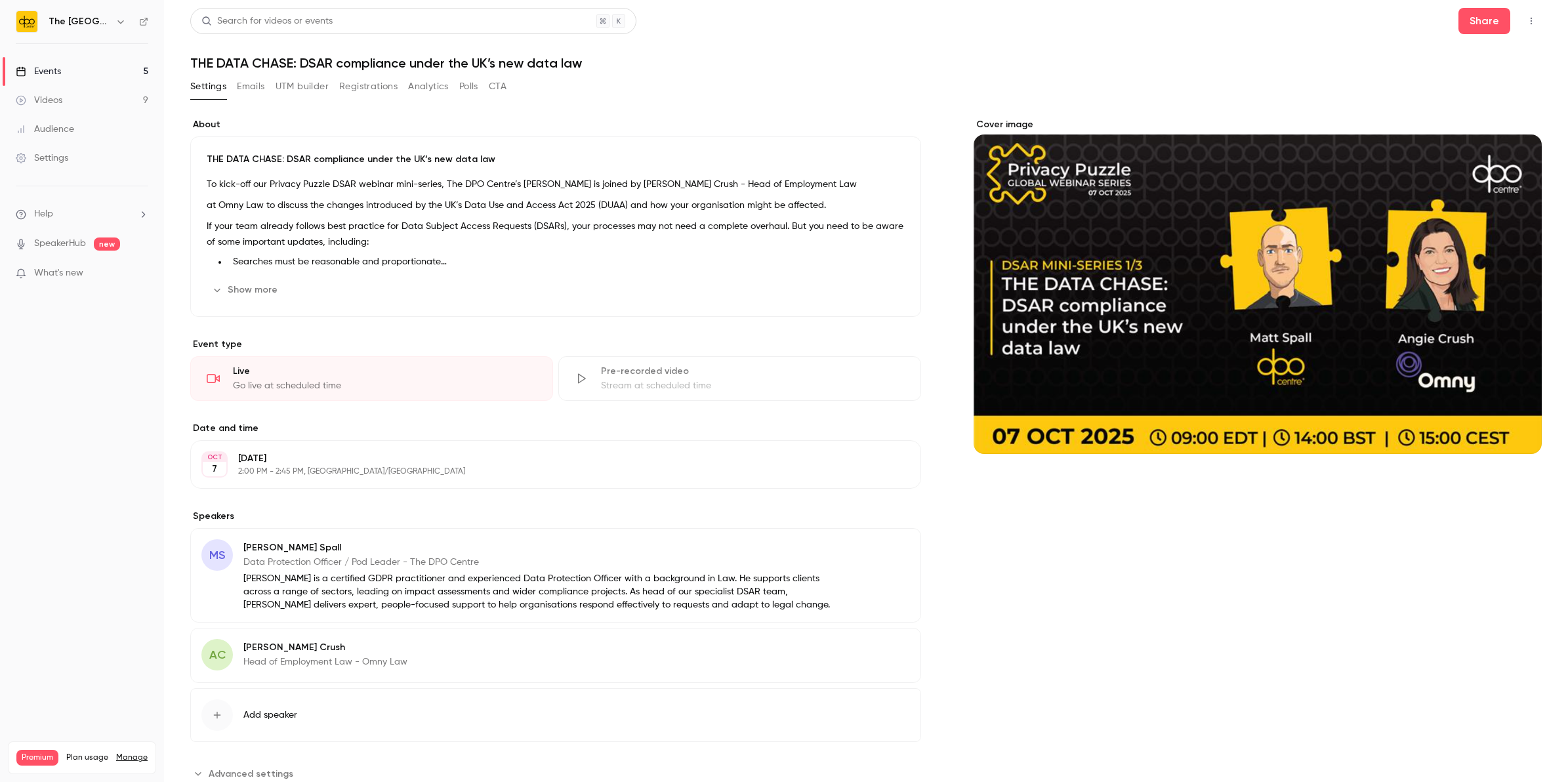
click at [356, 93] on button "Registrations" at bounding box center [368, 86] width 58 height 21
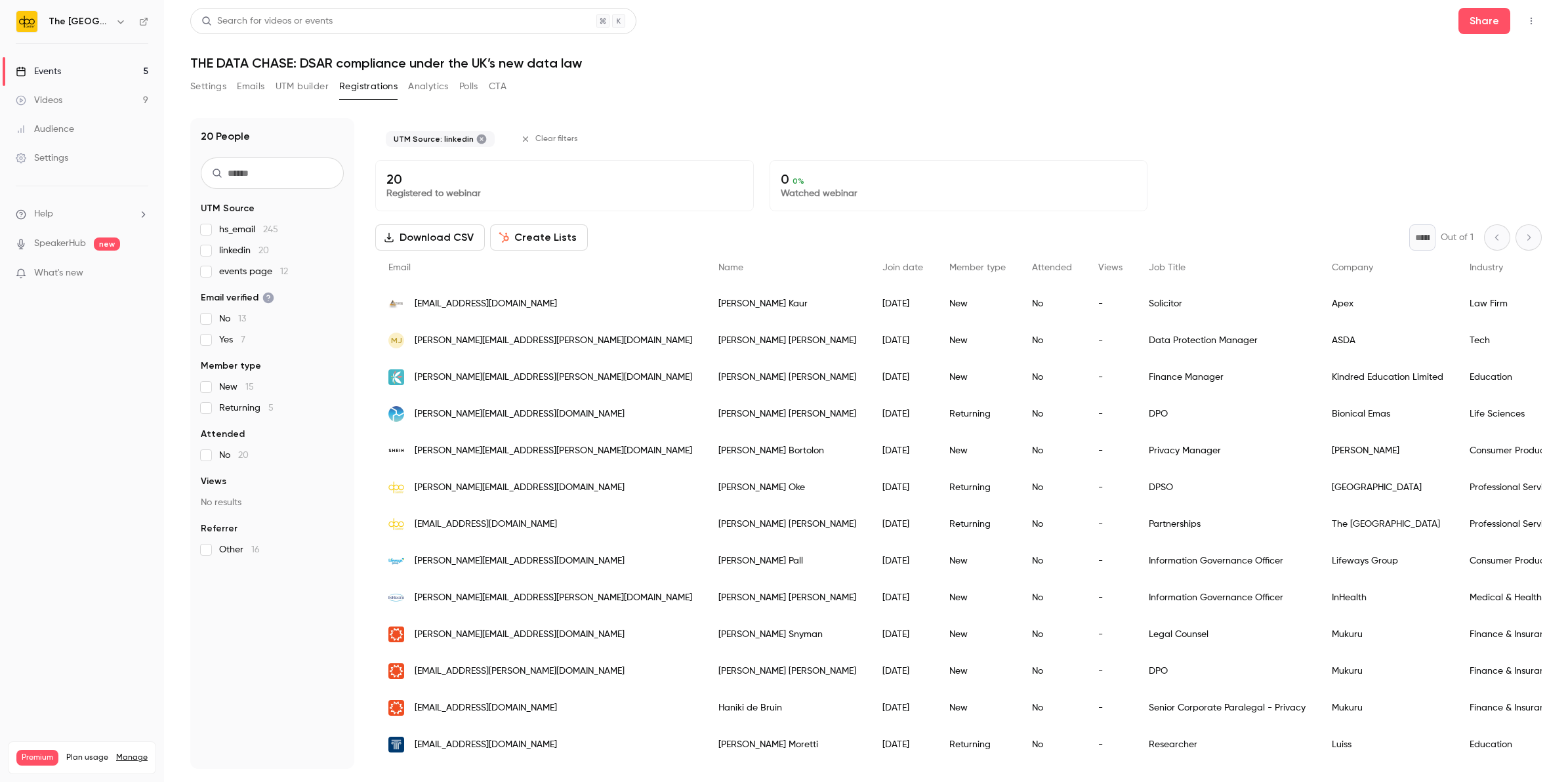
click at [212, 229] on label "hs_email 245" at bounding box center [272, 229] width 143 height 13
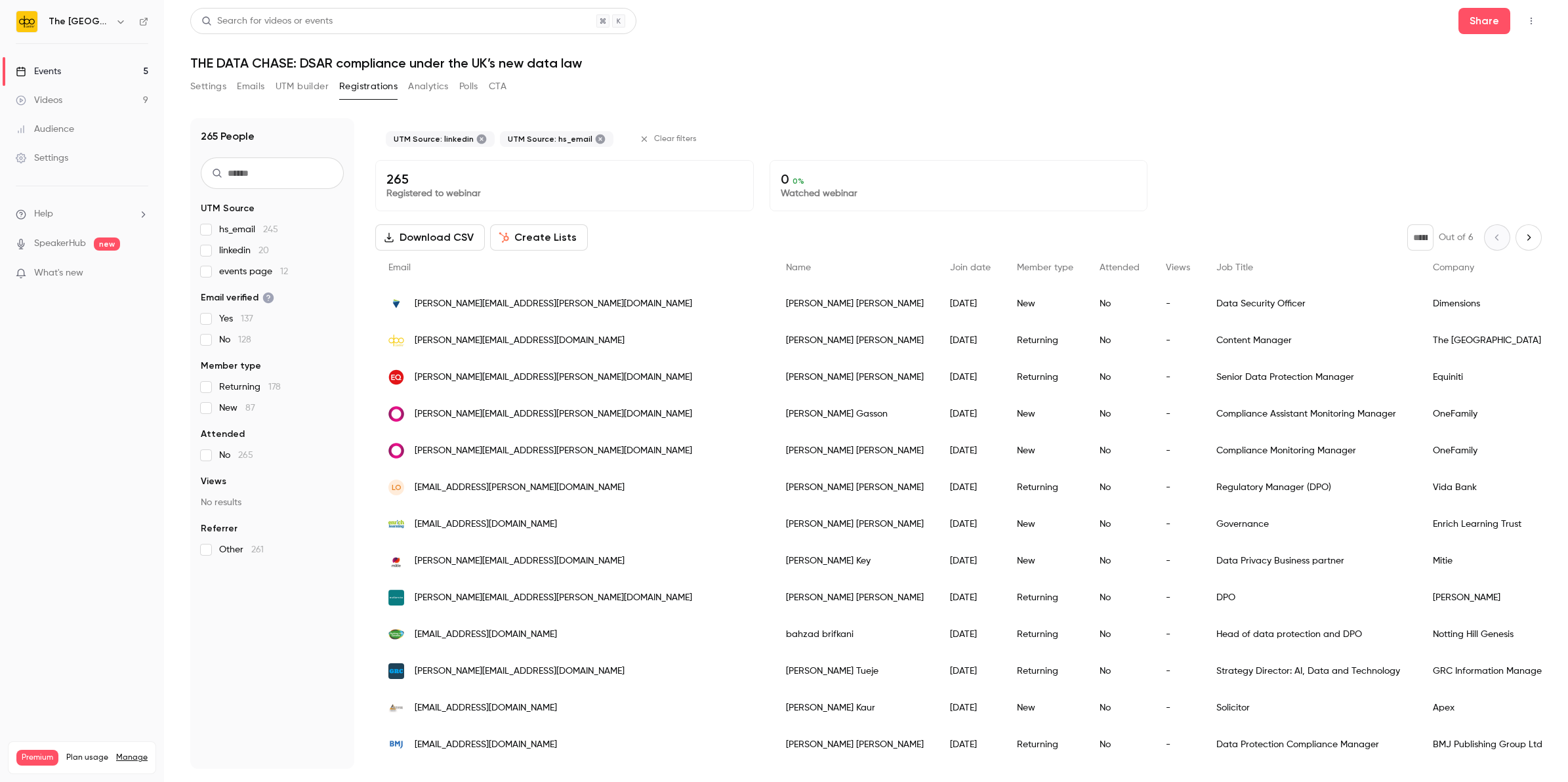
click at [212, 230] on label "hs_email 245" at bounding box center [272, 229] width 143 height 13
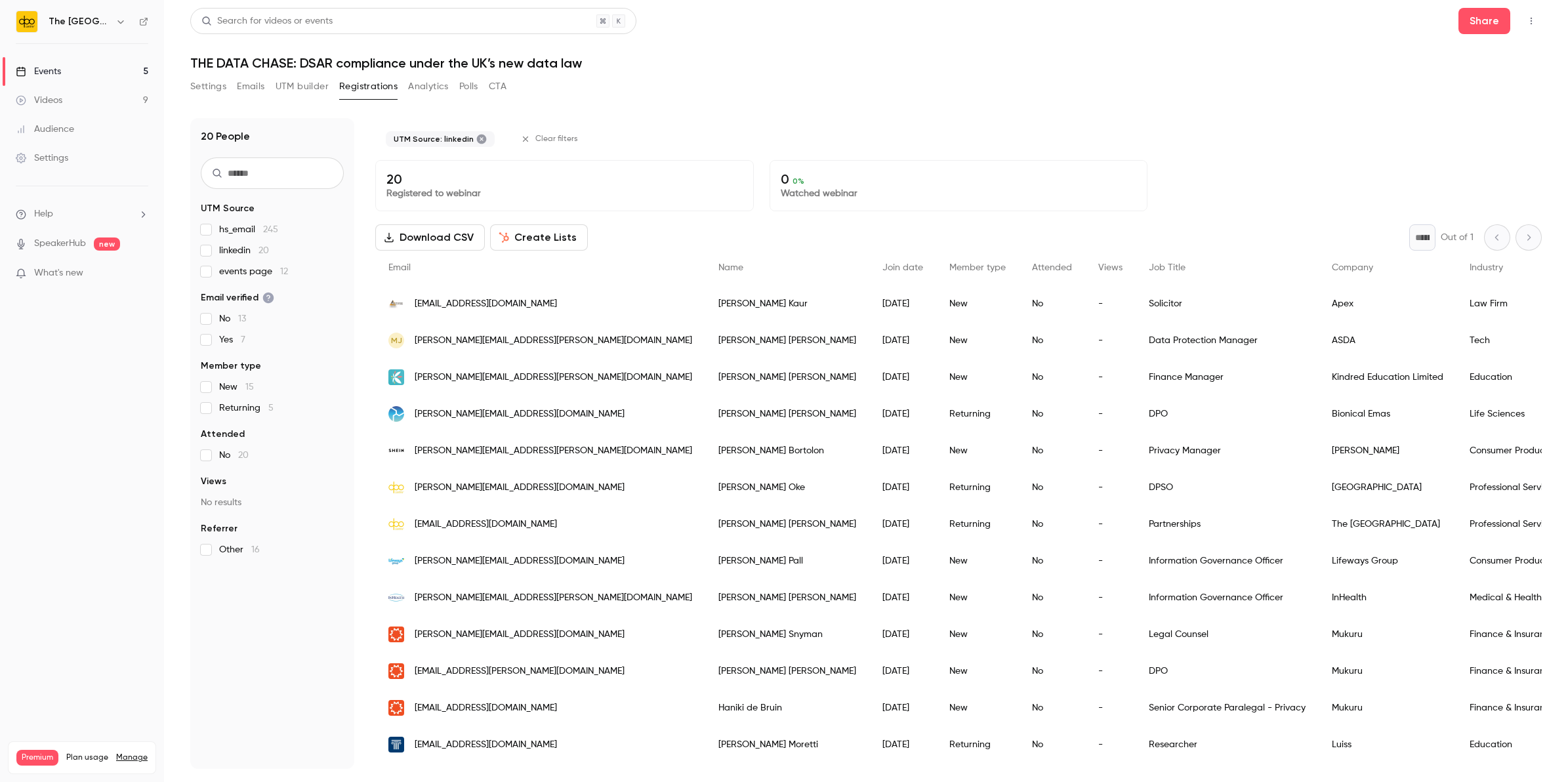
click at [205, 244] on label "linkedin 20" at bounding box center [272, 251] width 143 height 13
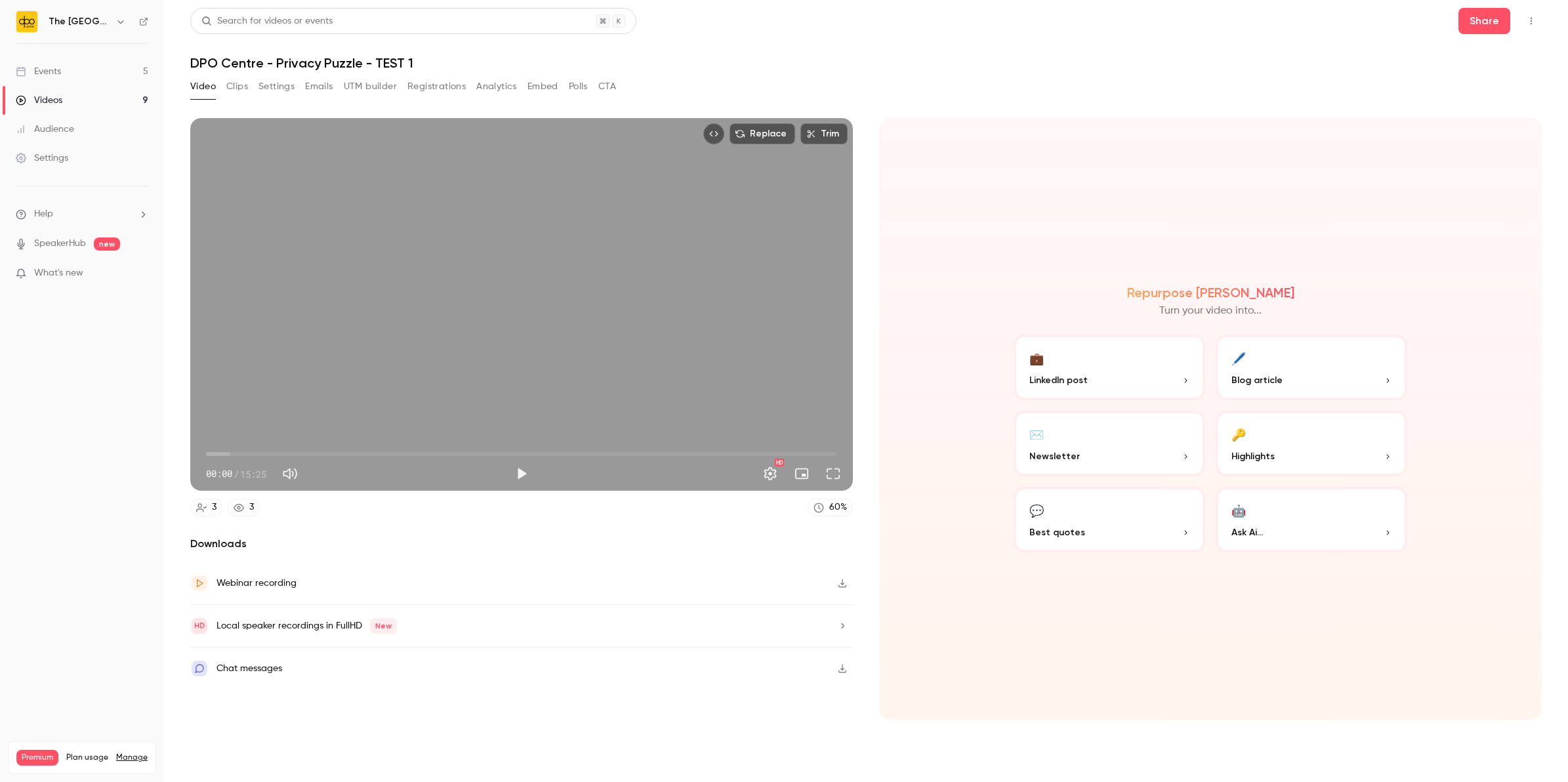
click at [56, 225] on ul "Help SpeakerHub new What's new" at bounding box center [82, 245] width 164 height 118
click at [57, 215] on li "Help" at bounding box center [82, 213] width 133 height 13
click at [214, 243] on span "Help center" at bounding box center [205, 240] width 50 height 13
click at [14, 194] on ul "Help SpeakerHub new What's new" at bounding box center [82, 245] width 164 height 118
click at [25, 205] on ul "Help SpeakerHub new What's new" at bounding box center [82, 245] width 164 height 118
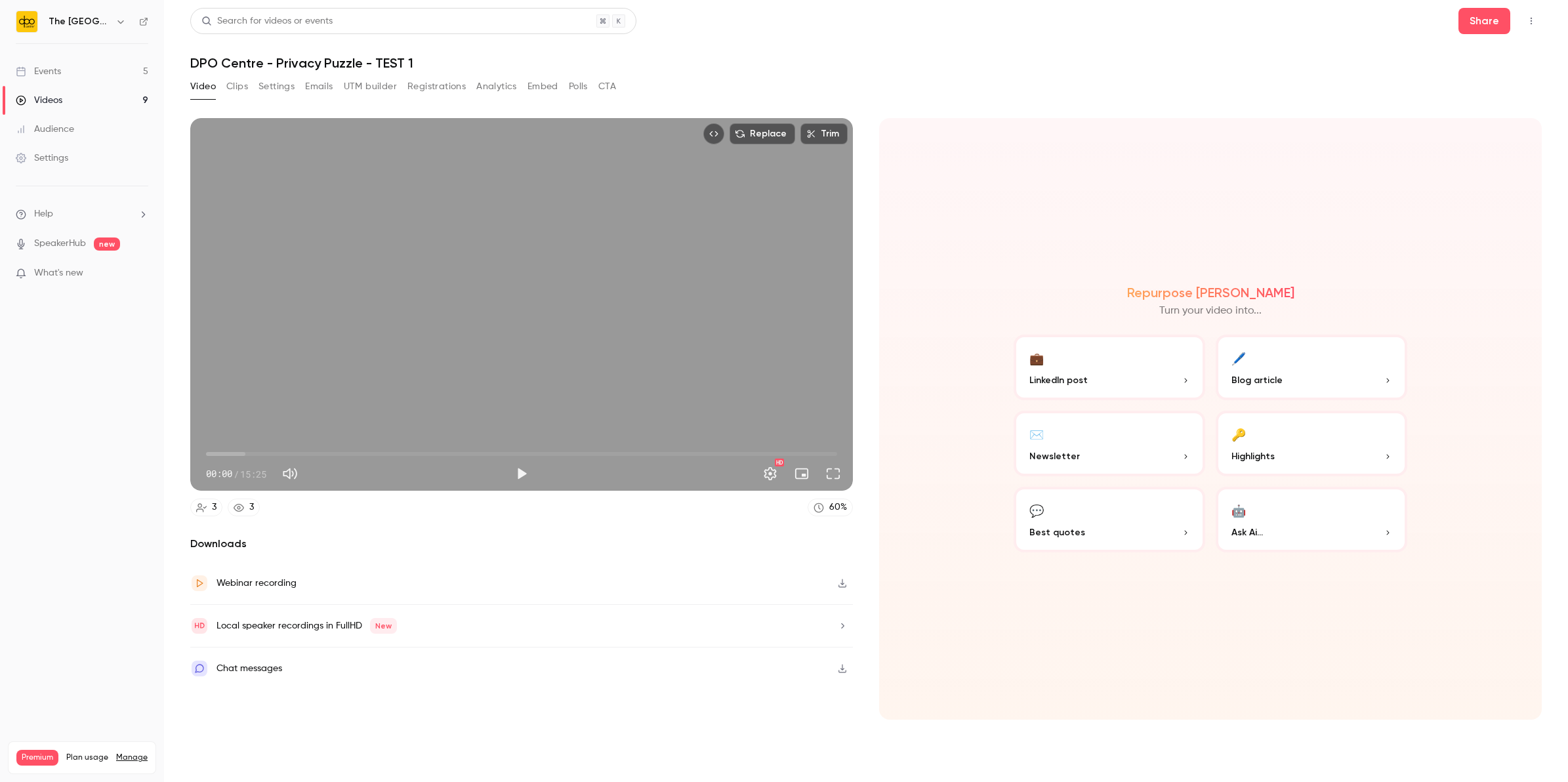
click at [62, 210] on li "Help" at bounding box center [82, 213] width 133 height 13
click at [206, 187] on link "Talk to us" at bounding box center [242, 200] width 144 height 35
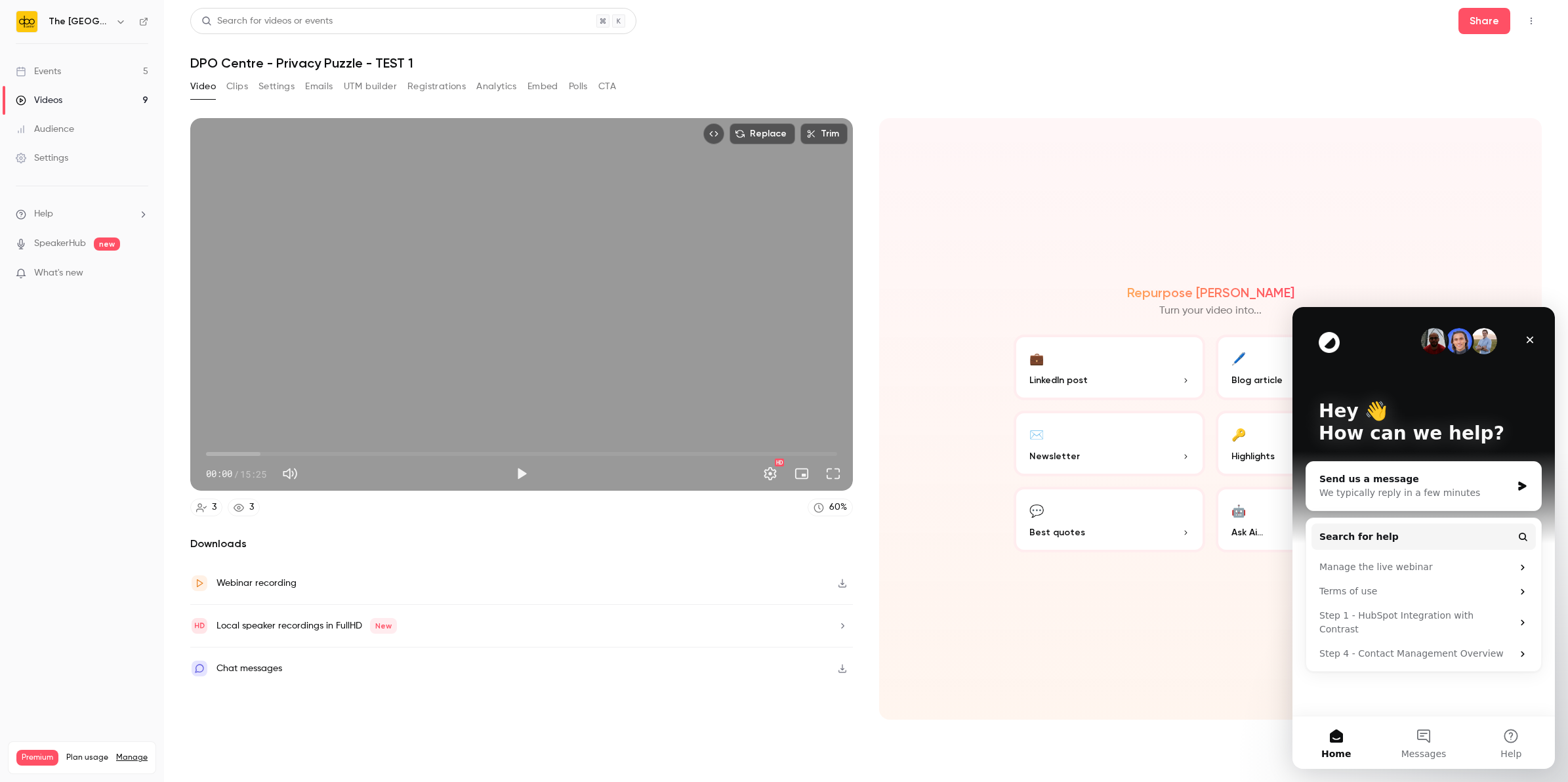
click at [1429, 780] on main "Search for videos or events Share DPO Centre - Privacy Puzzle - TEST 1 Video Cl…" at bounding box center [866, 391] width 1404 height 782
click at [1414, 750] on span "Messages" at bounding box center [1423, 754] width 45 height 9
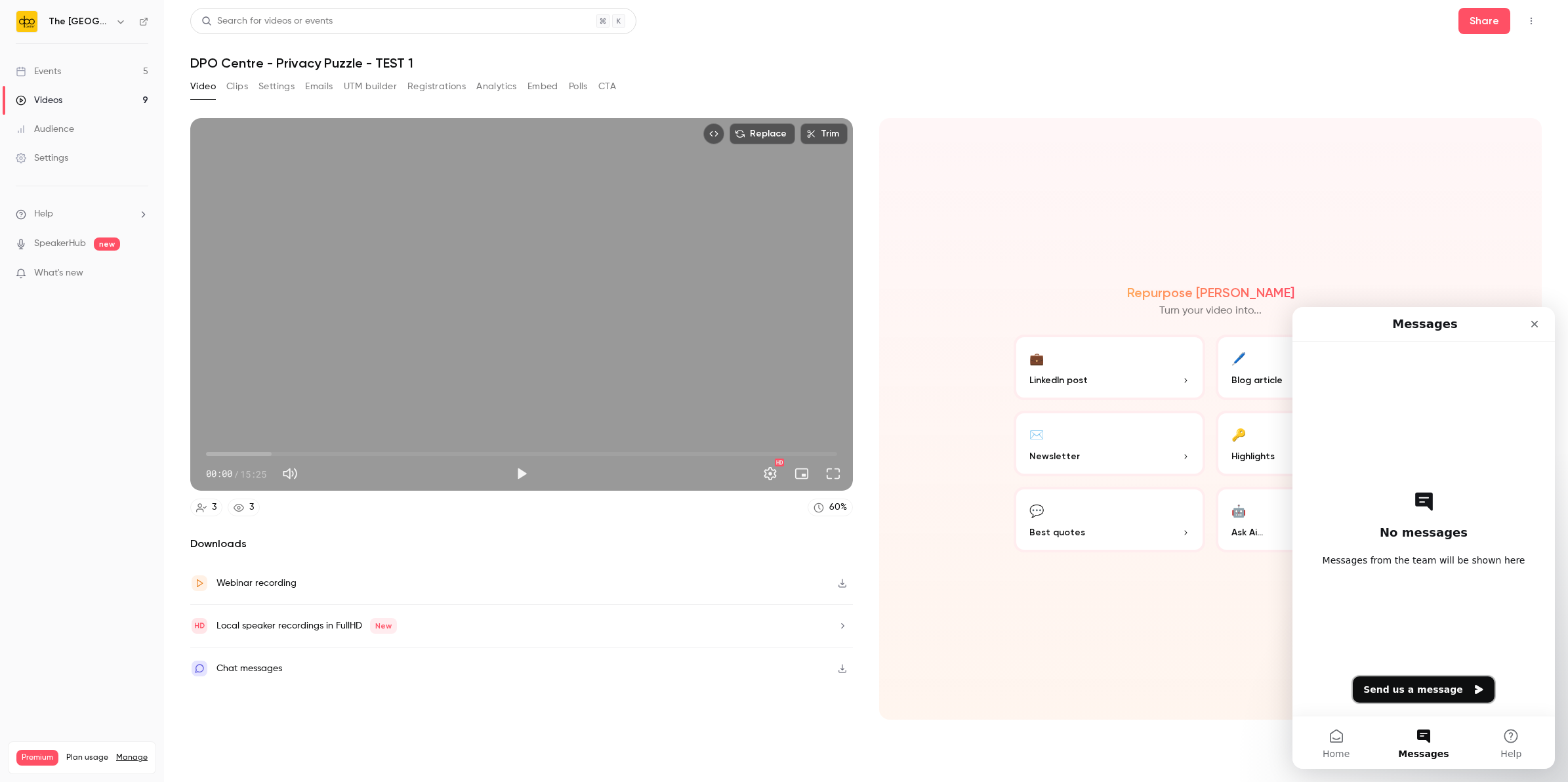
click at [1378, 693] on button "Send us a message" at bounding box center [1423, 689] width 141 height 26
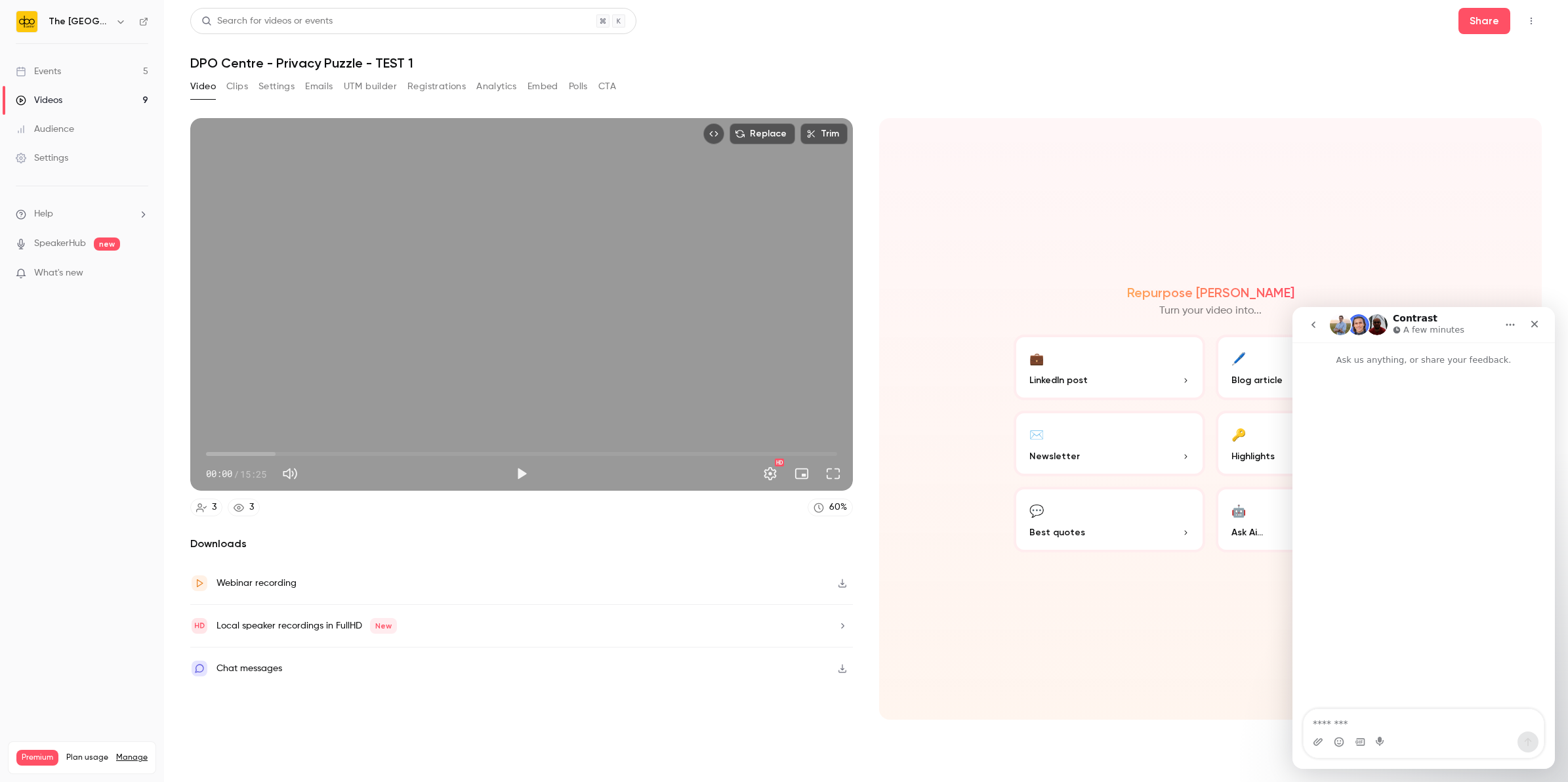
click at [1378, 720] on textarea "Message…" at bounding box center [1423, 720] width 240 height 22
click at [1362, 724] on textarea "**********" at bounding box center [1423, 694] width 240 height 75
click at [1486, 705] on textarea "**********" at bounding box center [1423, 694] width 240 height 75
click at [1381, 716] on textarea "**********" at bounding box center [1423, 694] width 240 height 75
click at [1355, 724] on textarea "**********" at bounding box center [1423, 694] width 240 height 75
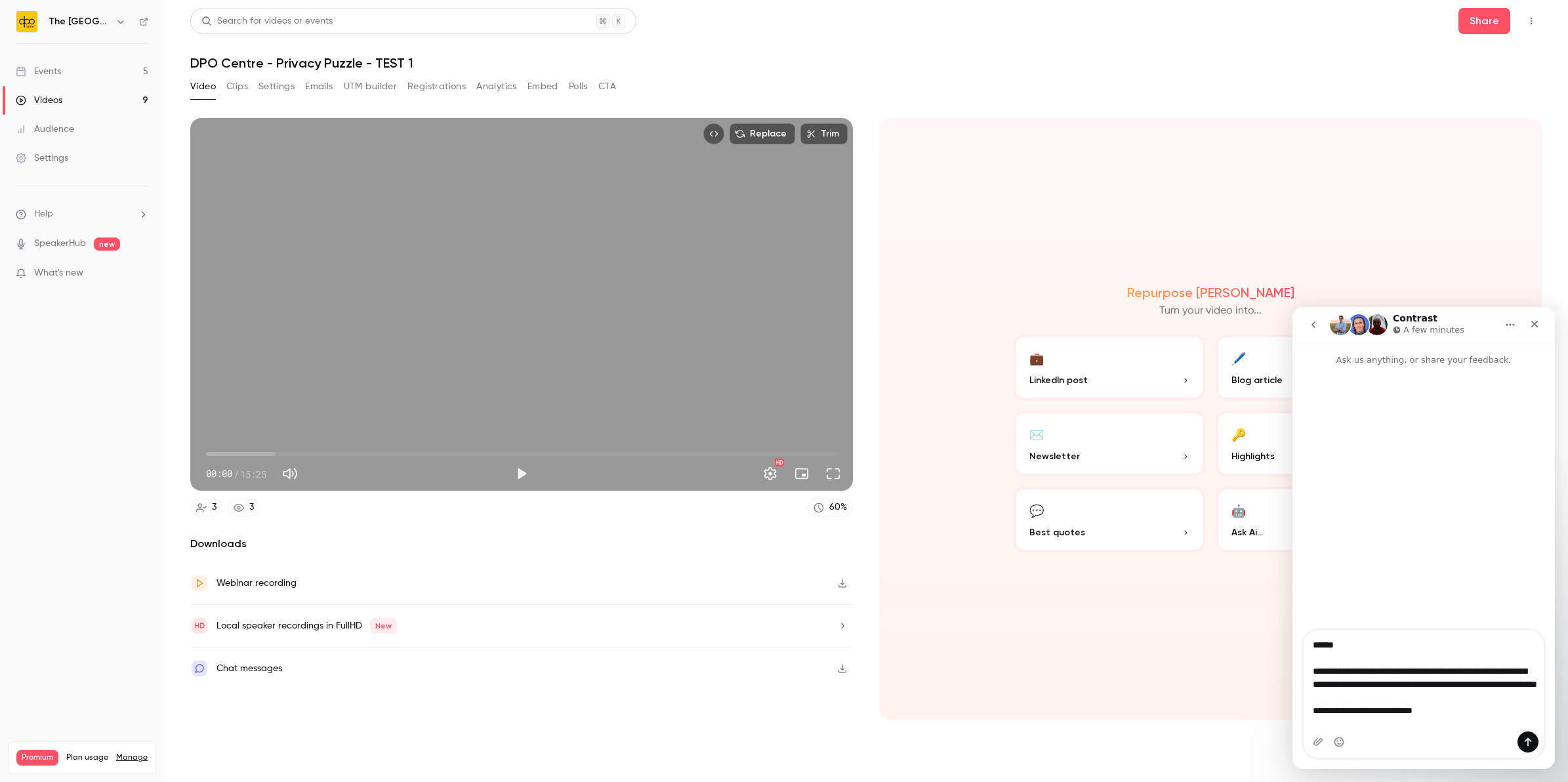
type textarea "**********"
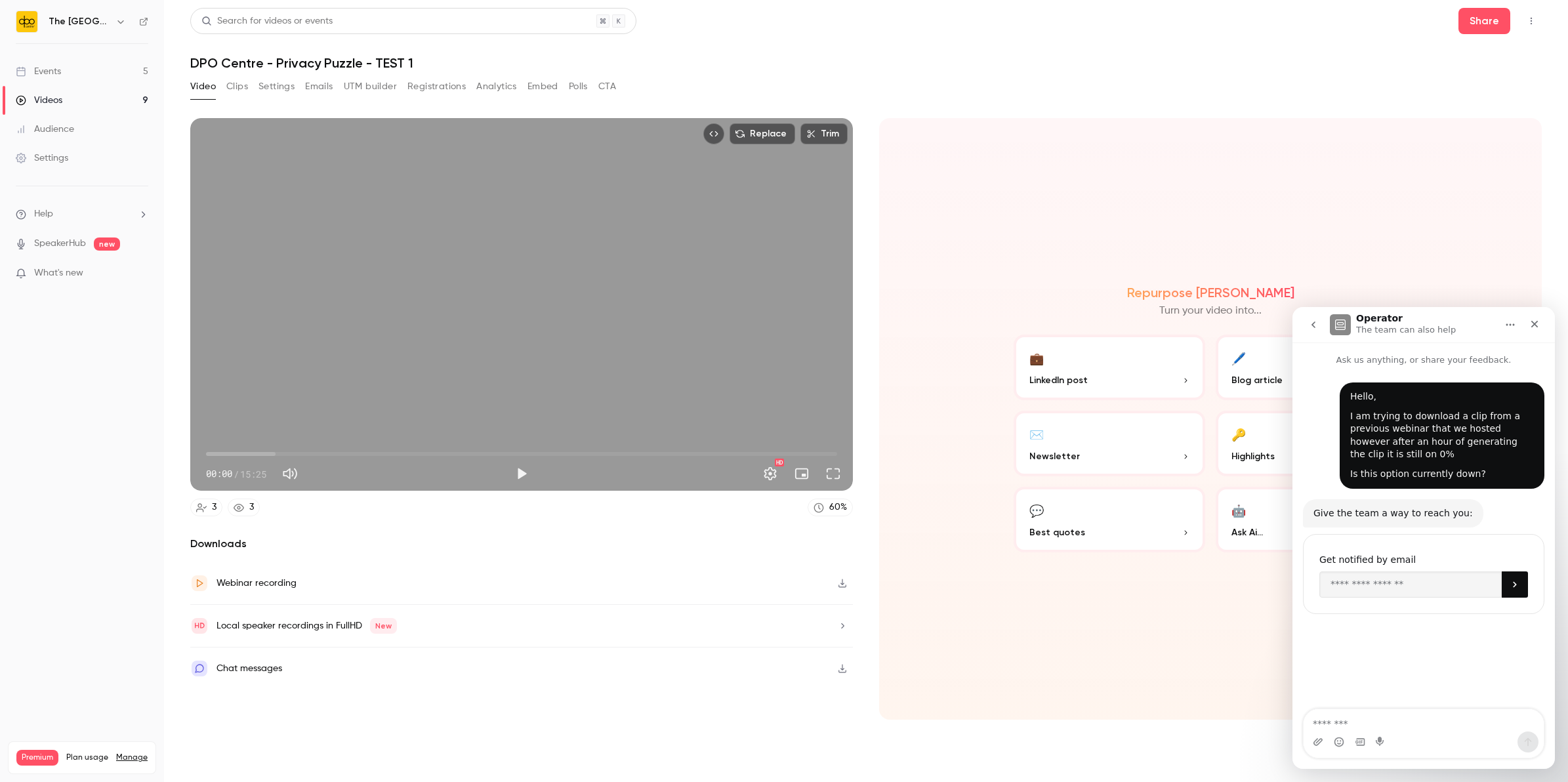
click at [102, 82] on link "Events 5" at bounding box center [82, 71] width 164 height 29
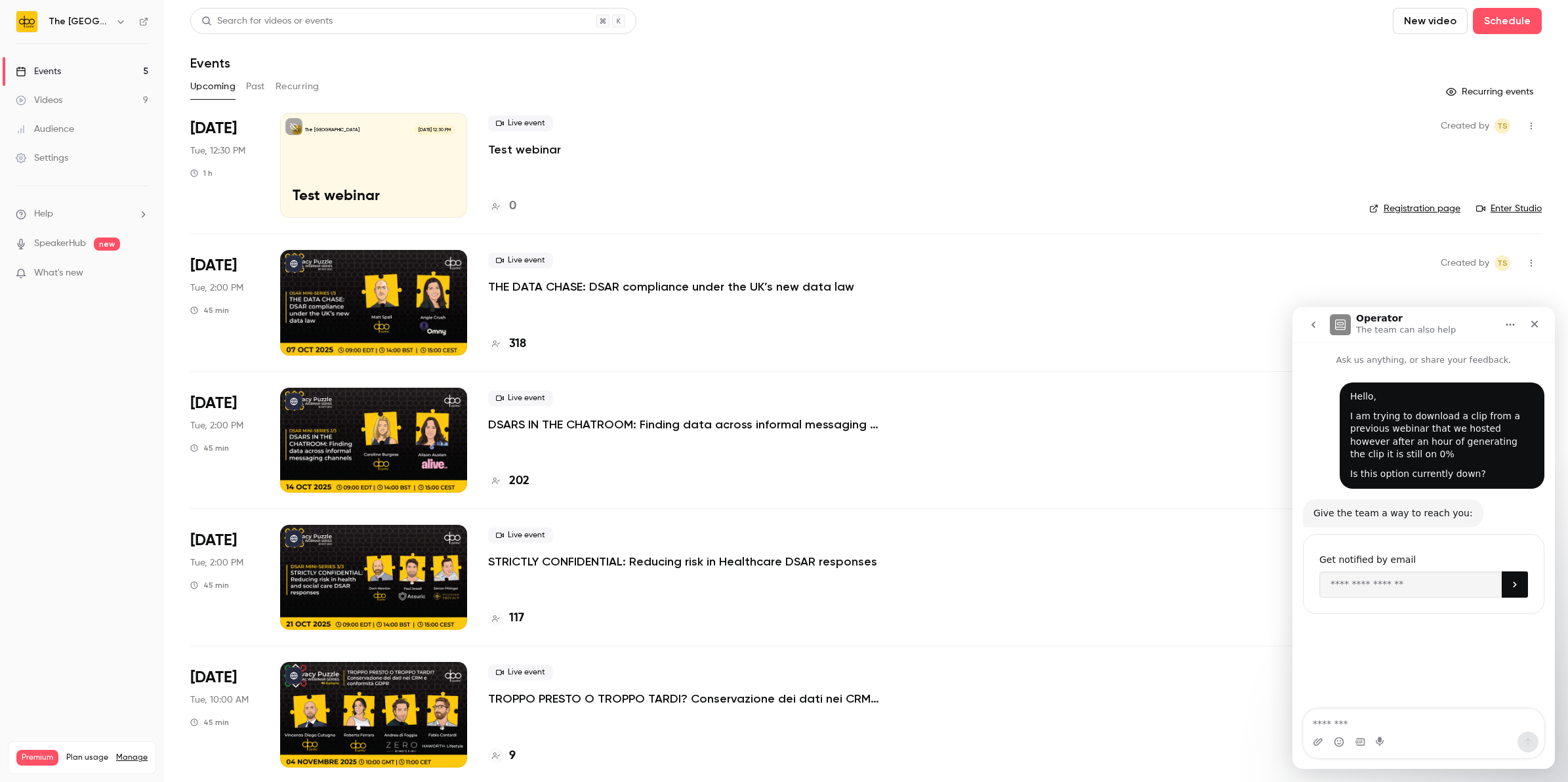
click at [634, 293] on p "THE DATA CHASE: DSAR compliance under the UK’s new data law" at bounding box center [671, 287] width 366 height 16
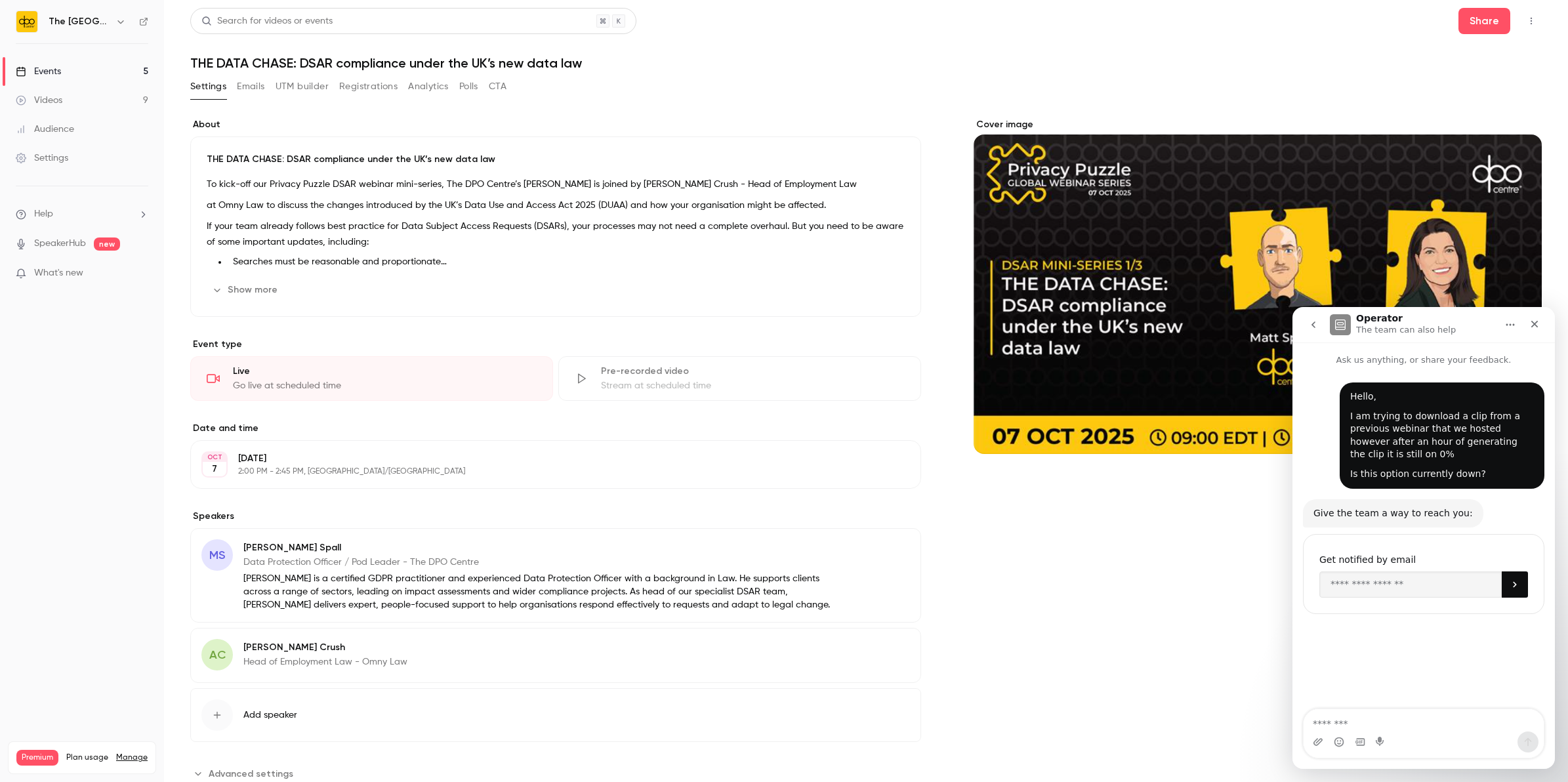
click at [343, 89] on button "Registrations" at bounding box center [368, 86] width 58 height 21
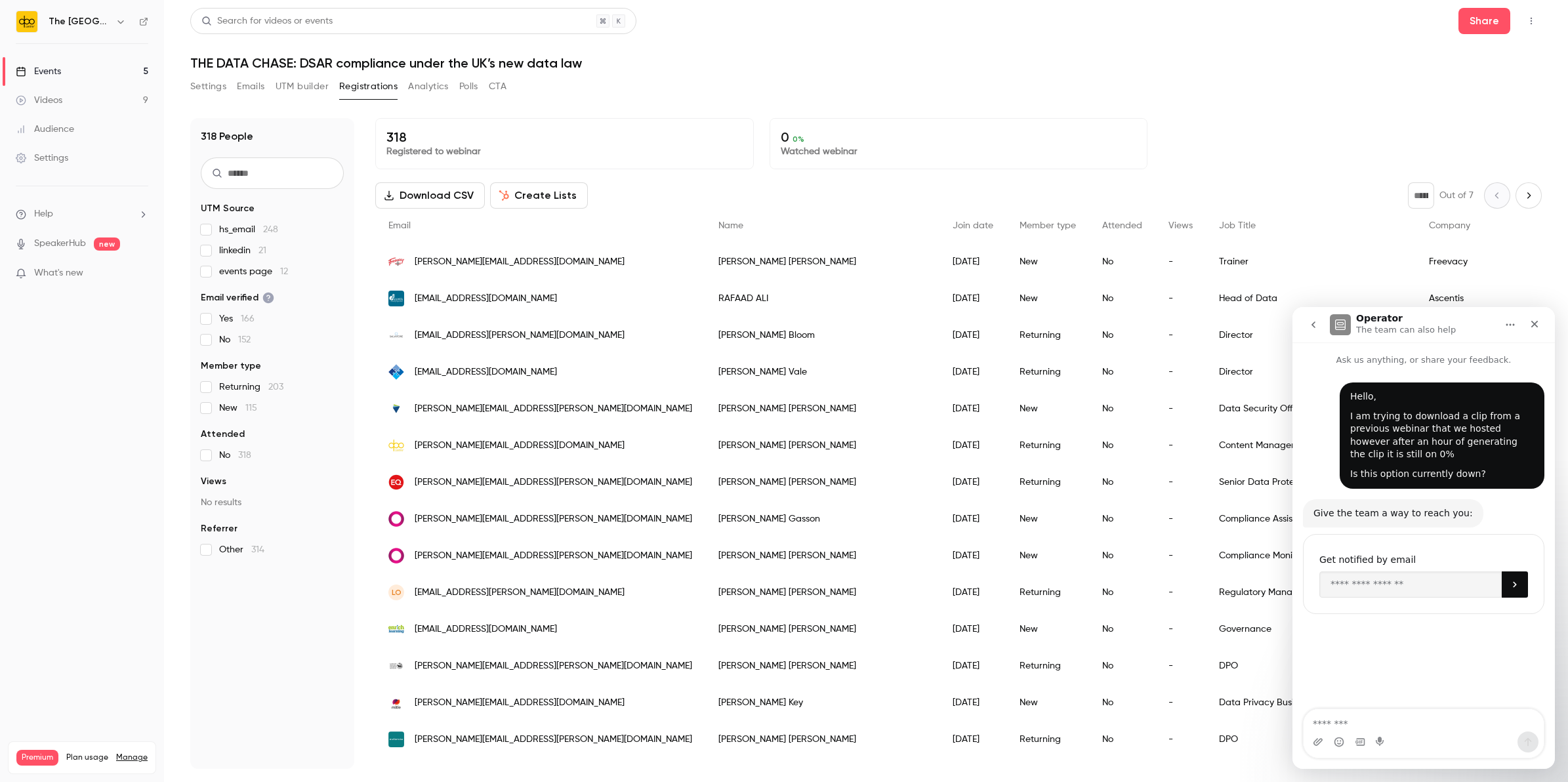
click at [56, 66] on div "Events" at bounding box center [38, 71] width 45 height 13
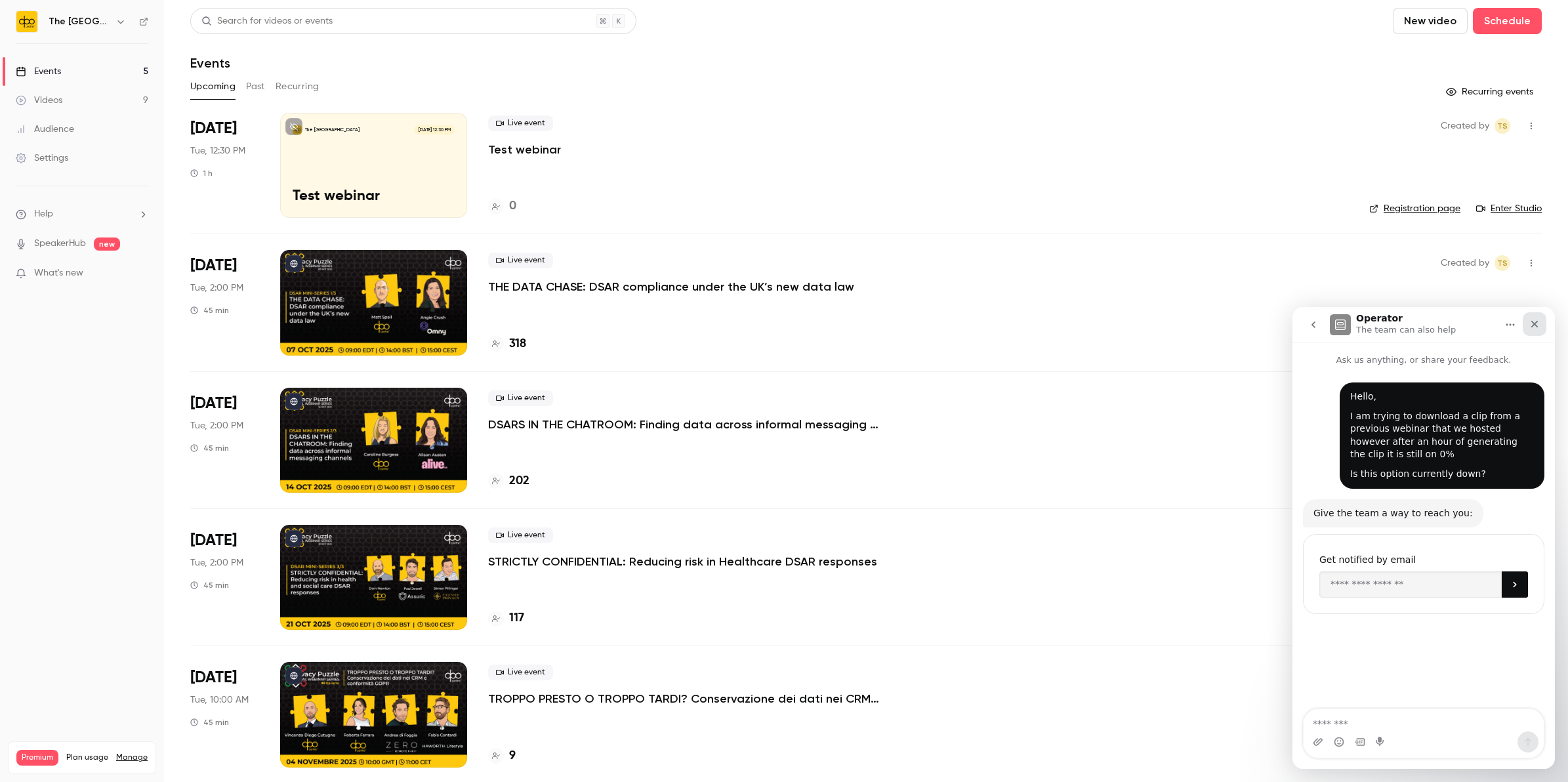
click at [1527, 324] on div "Close" at bounding box center [1535, 324] width 24 height 24
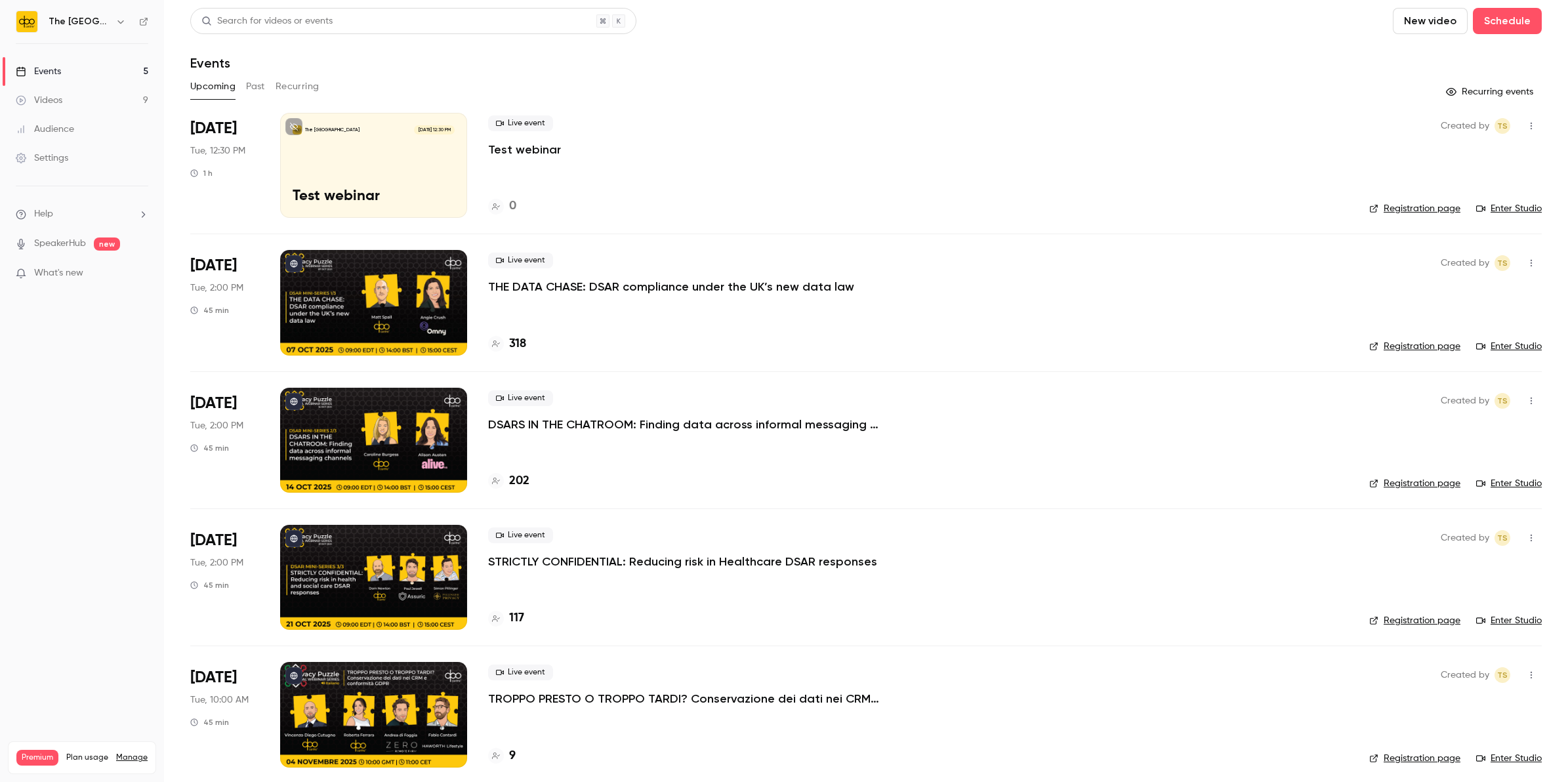
click at [60, 221] on li "Help" at bounding box center [82, 213] width 133 height 13
click at [194, 199] on link "Talk to us" at bounding box center [242, 200] width 144 height 35
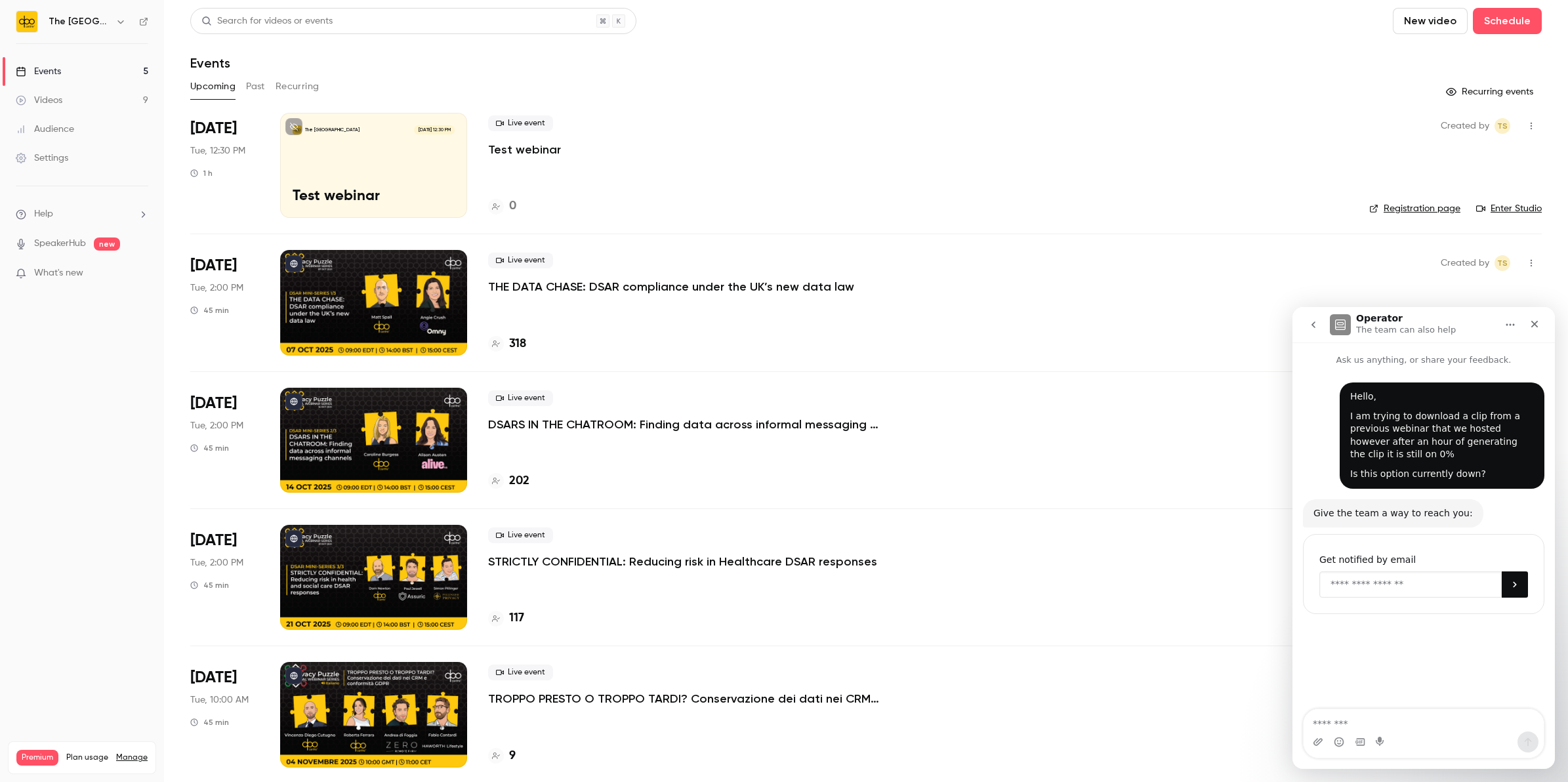
click at [1392, 584] on input "Enter your email" at bounding box center [1410, 584] width 183 height 26
type input "**********"
click at [1516, 588] on icon "Submit" at bounding box center [1514, 584] width 10 height 10
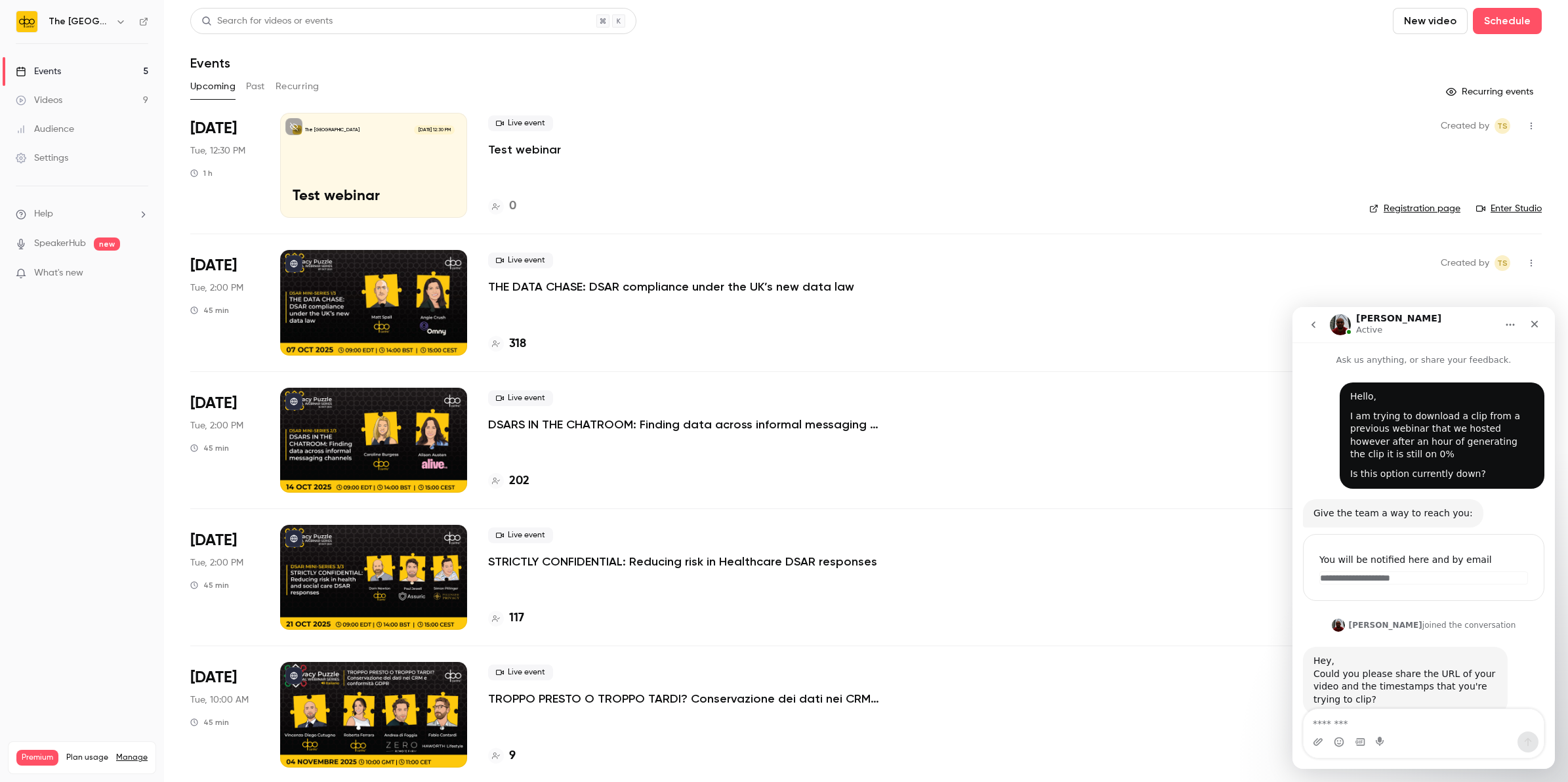
scroll to position [33, 0]
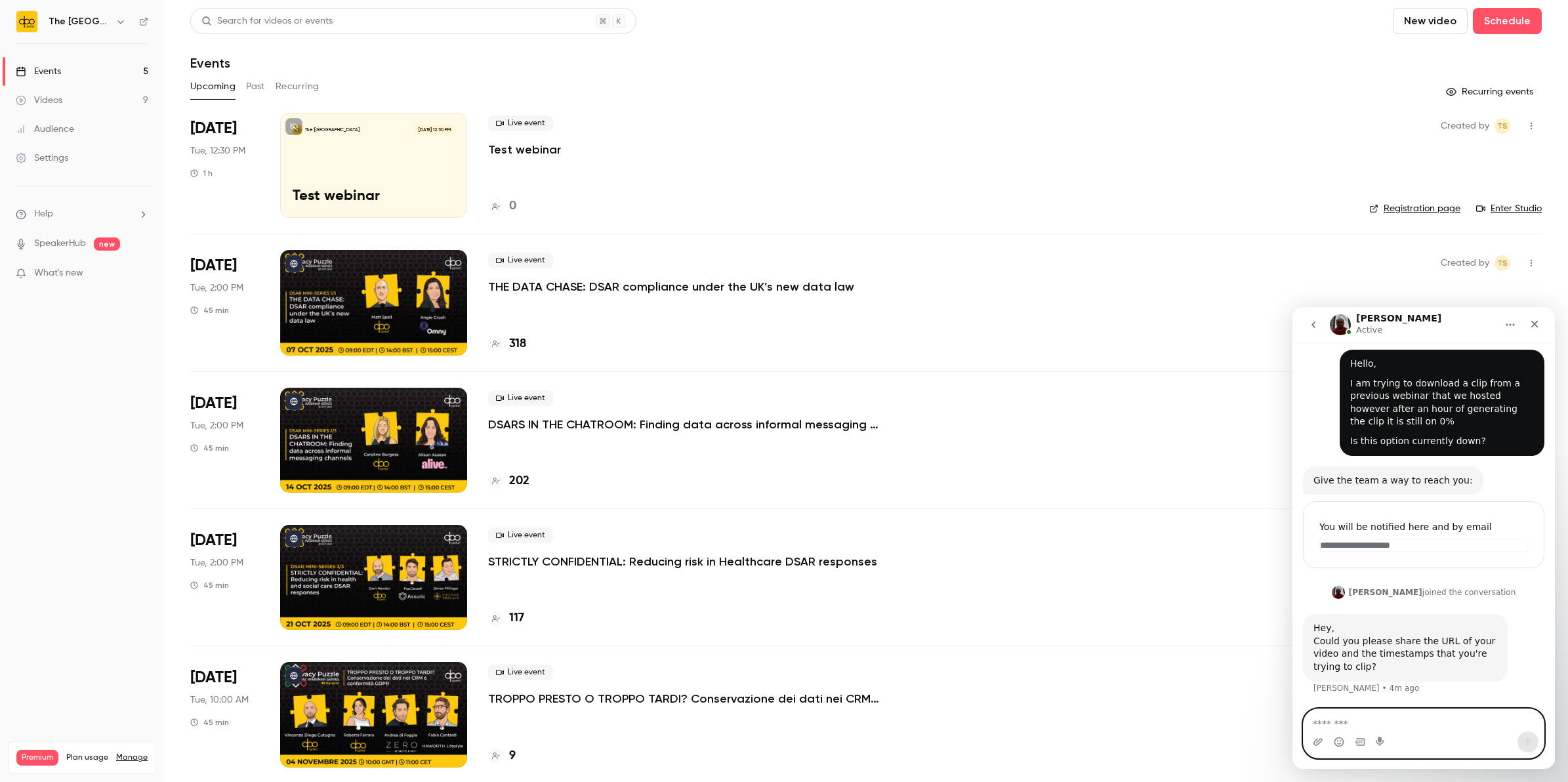
click at [1373, 721] on textarea "Message…" at bounding box center [1423, 720] width 240 height 22
type textarea "**********"
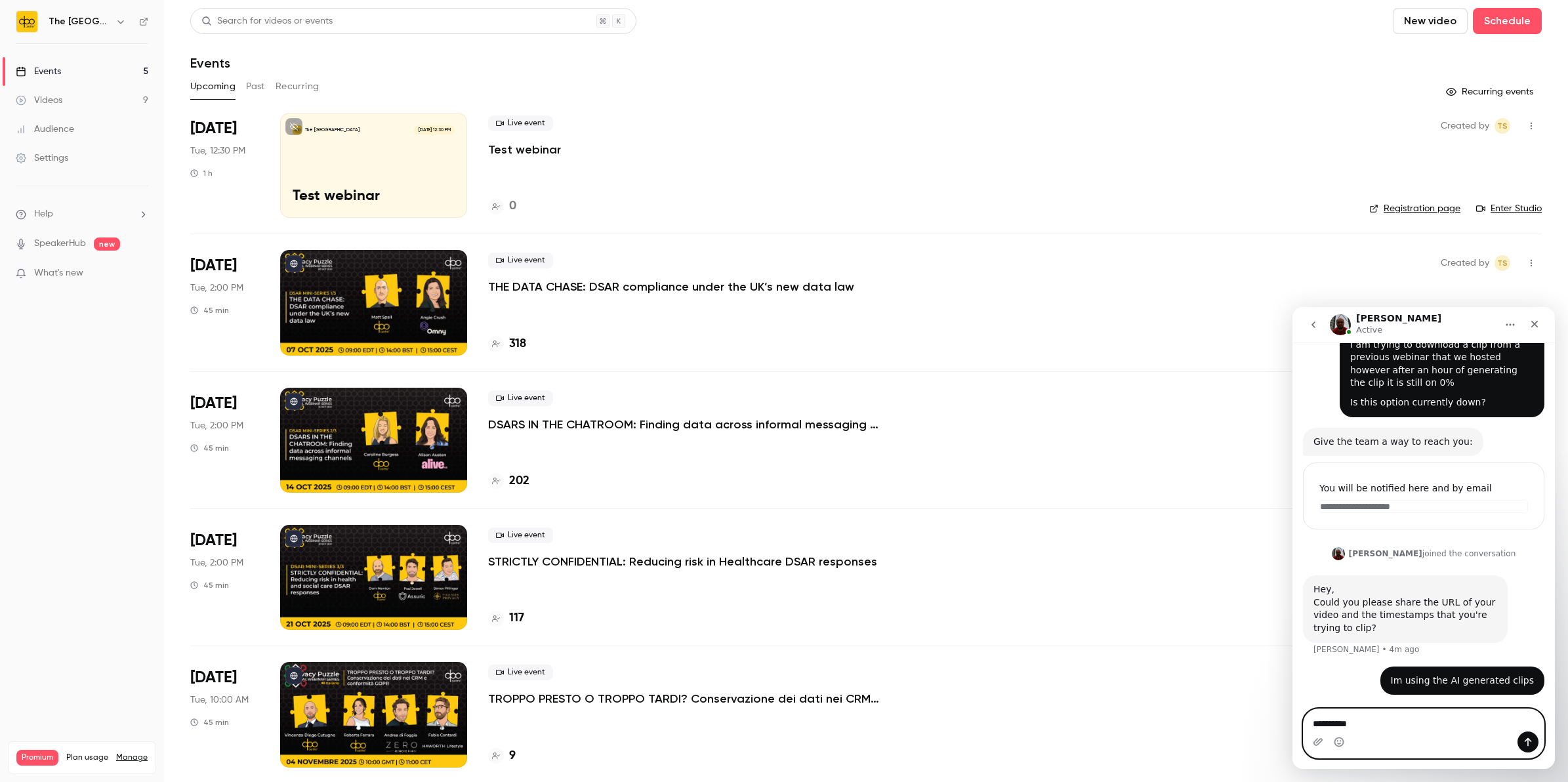
type textarea "**********"
click at [90, 99] on link "Videos 9" at bounding box center [82, 100] width 164 height 29
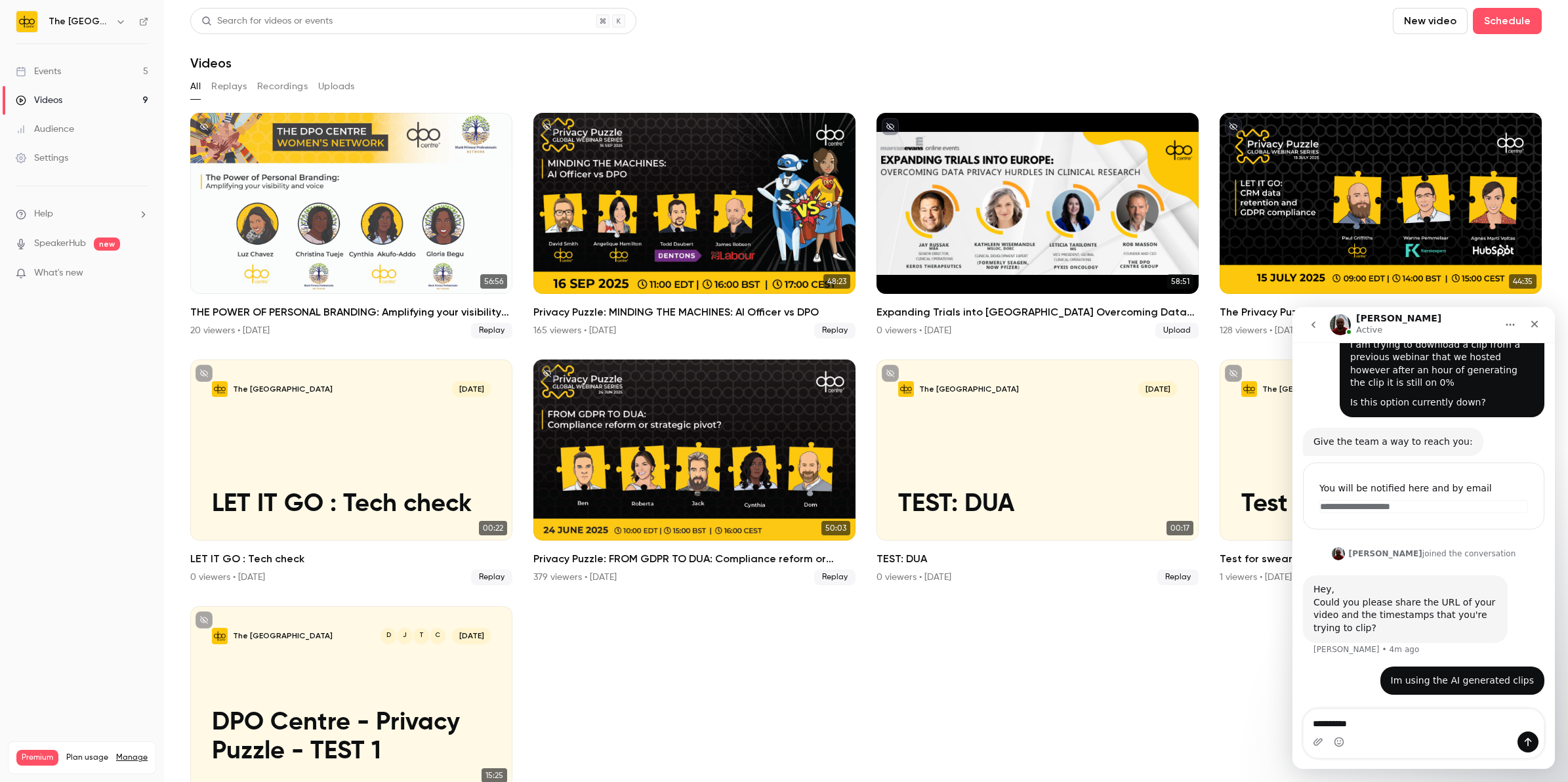
click at [63, 77] on link "Events 5" at bounding box center [82, 71] width 164 height 29
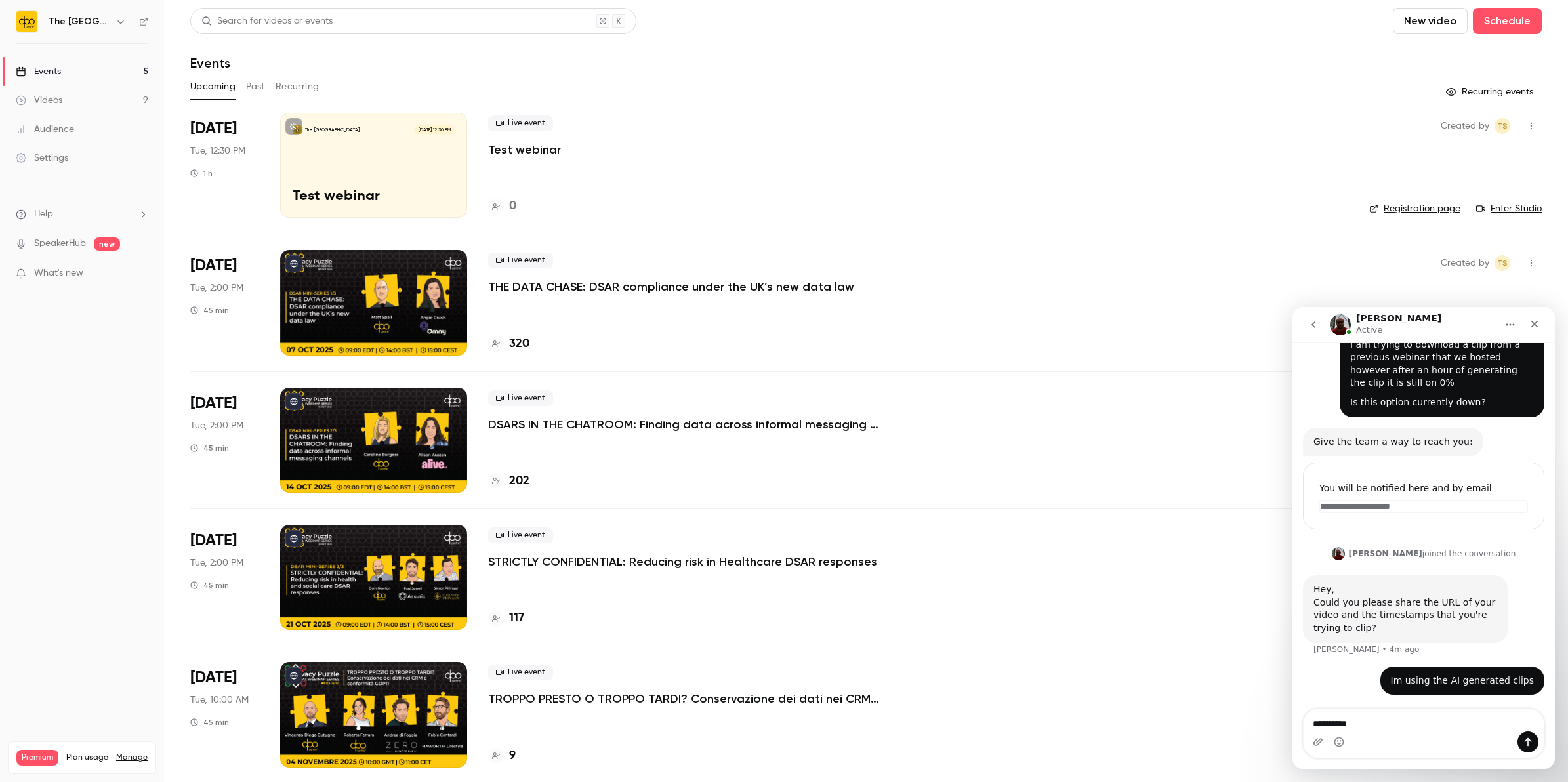
click at [246, 85] on button "Past" at bounding box center [255, 86] width 19 height 21
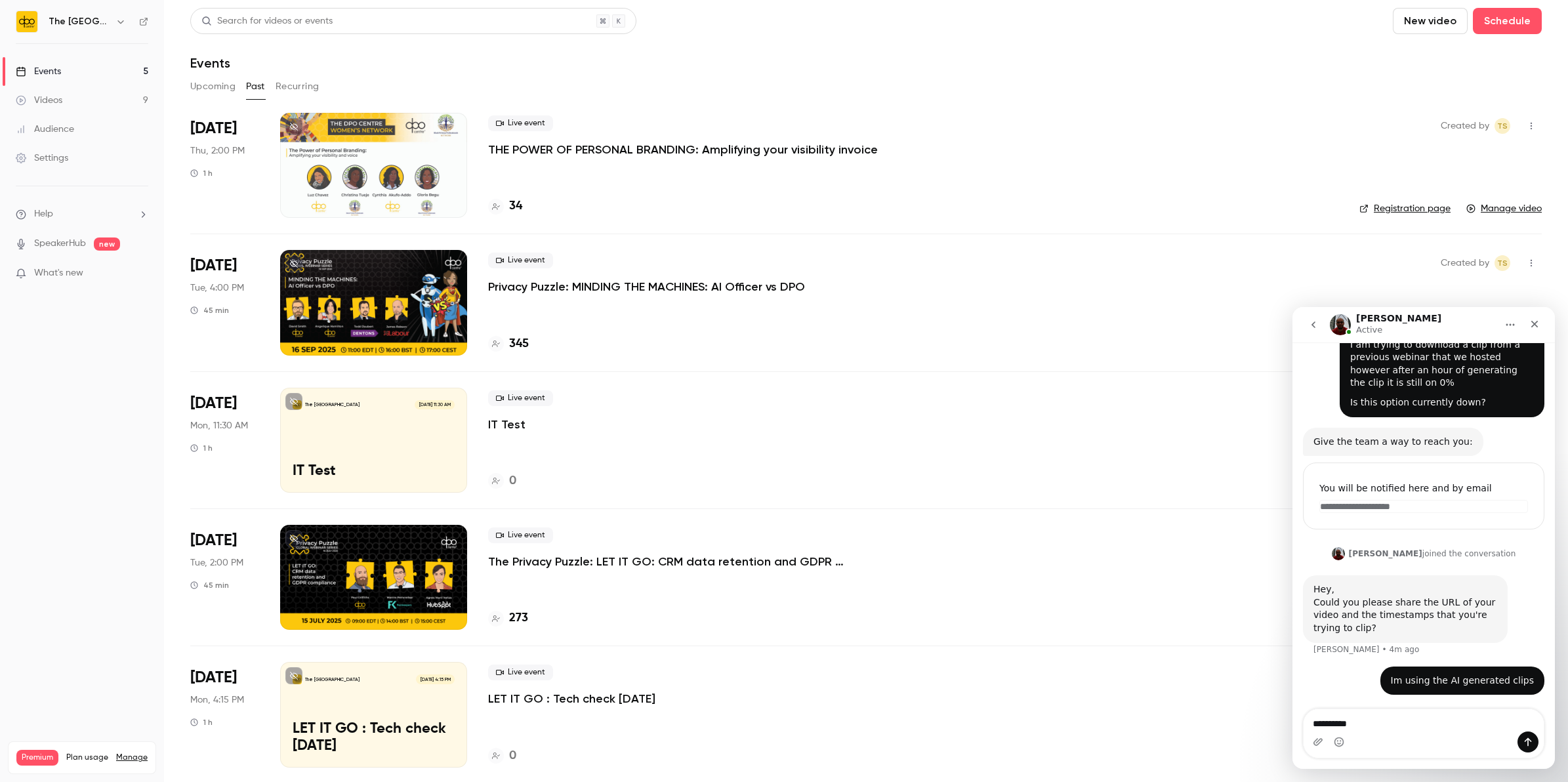
click at [566, 145] on p "THE POWER OF PERSONAL BRANDING: Amplifying your visibility invoice" at bounding box center [683, 149] width 390 height 16
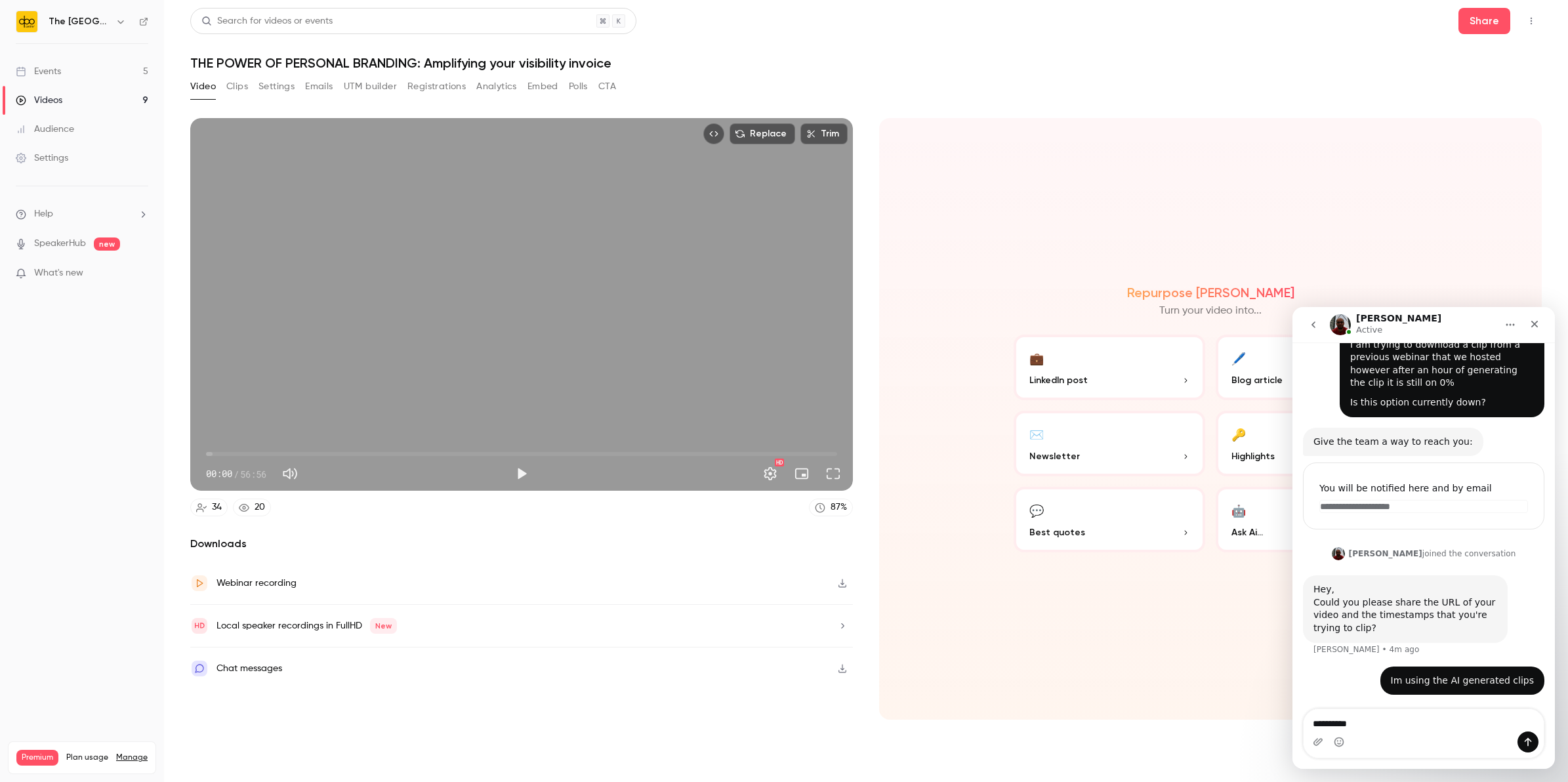
click at [237, 87] on button "Clips" at bounding box center [236, 86] width 21 height 21
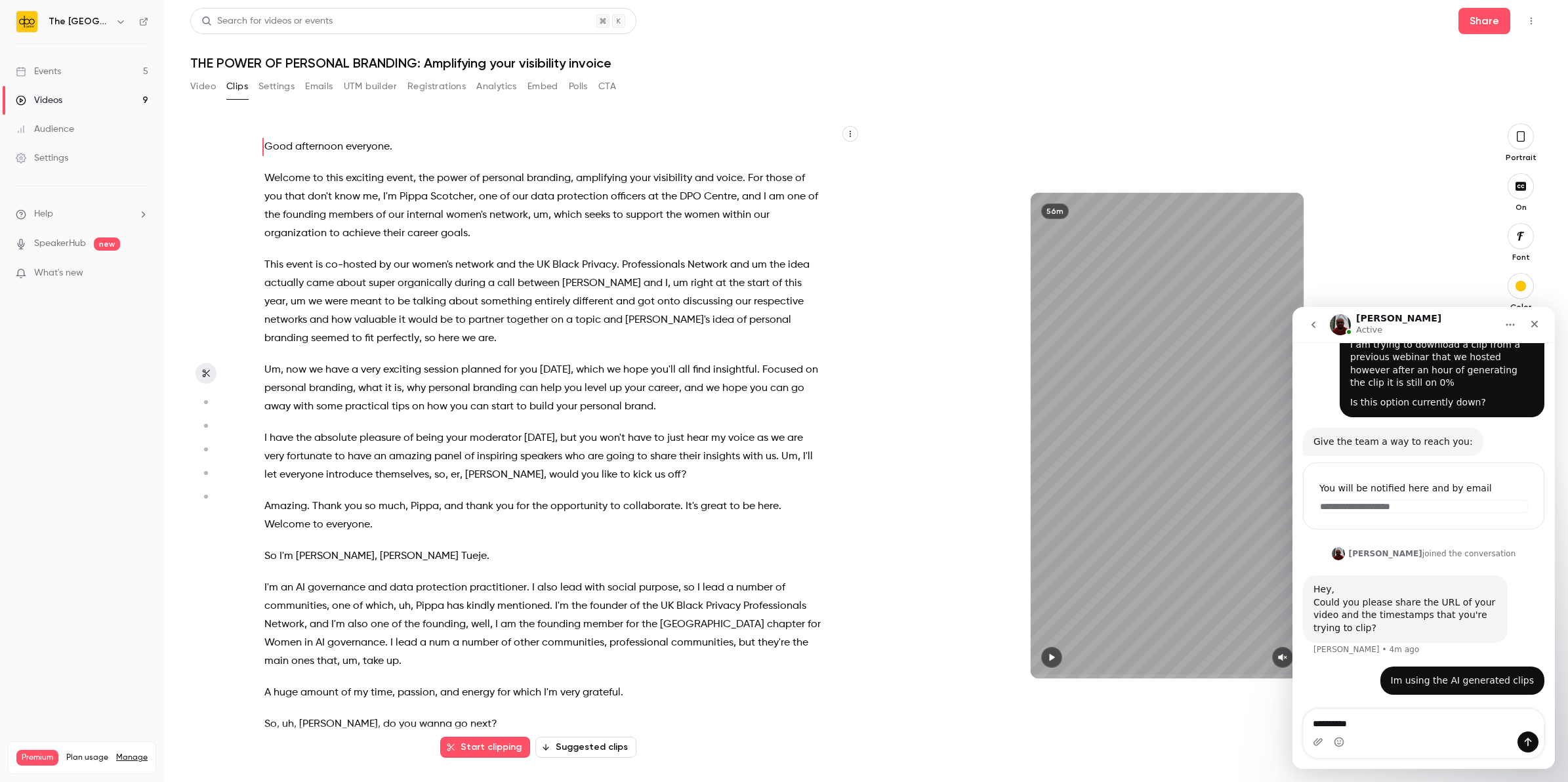
click at [570, 739] on button "Suggested clips" at bounding box center [586, 747] width 101 height 21
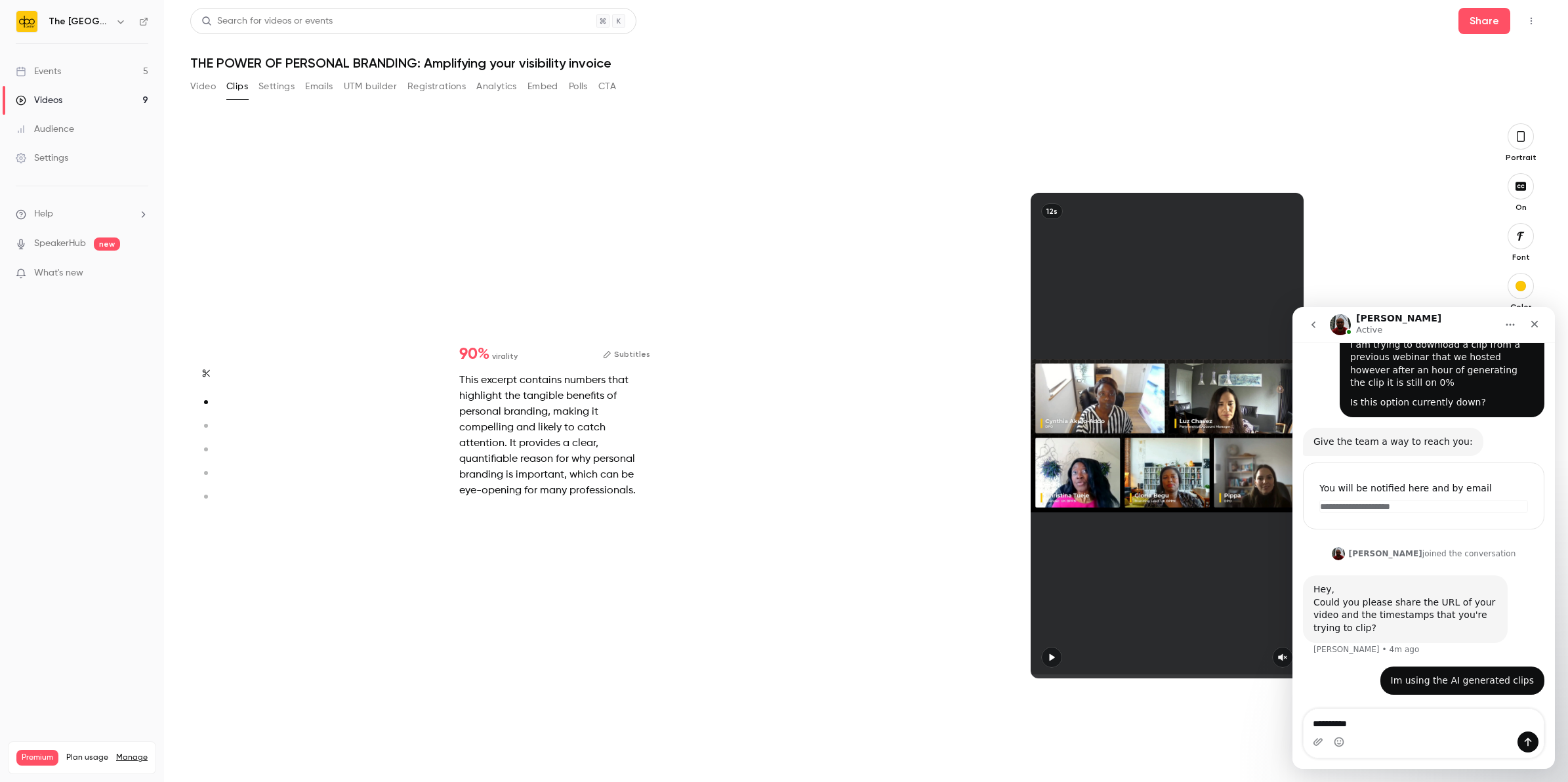
scroll to position [636, 0]
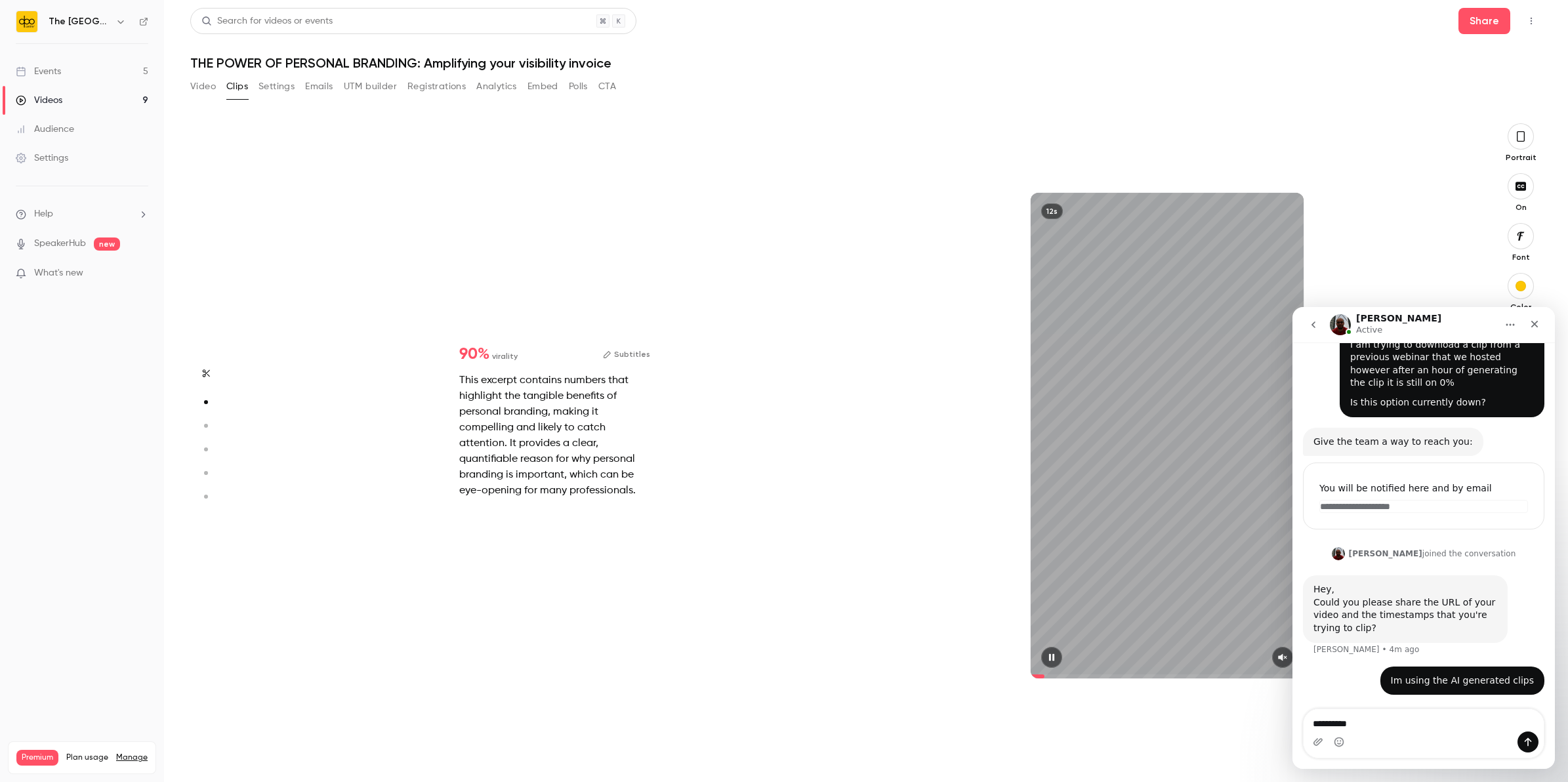
click at [1130, 480] on div "12s" at bounding box center [1167, 436] width 273 height 485
click at [1366, 720] on textarea "**********" at bounding box center [1423, 720] width 240 height 22
click at [1309, 331] on button "go back" at bounding box center [1314, 325] width 25 height 25
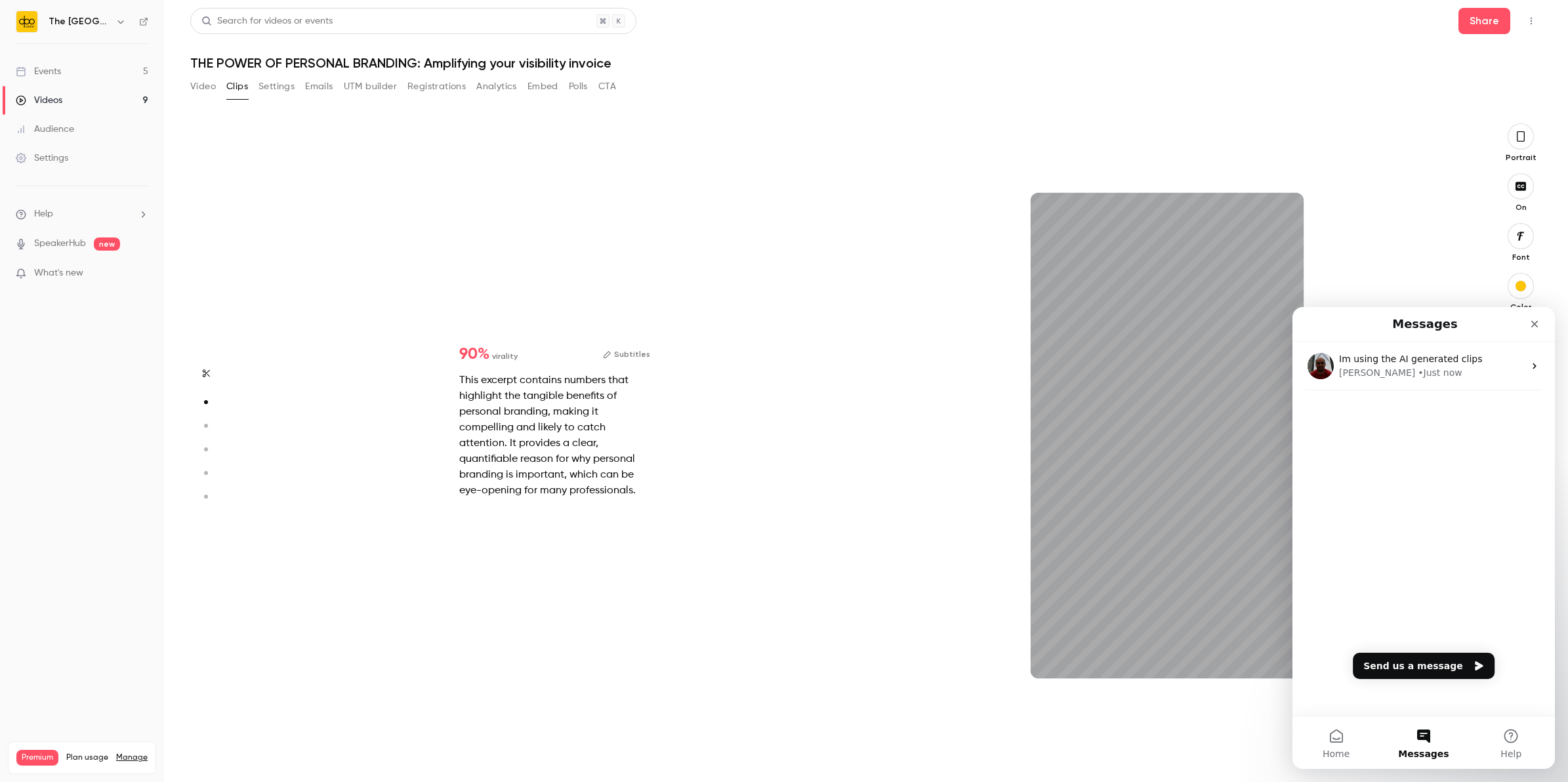
scroll to position [0, 0]
click at [1055, 206] on div "12s" at bounding box center [1051, 211] width 21 height 16
click at [1532, 324] on icon "Close" at bounding box center [1534, 323] width 10 height 10
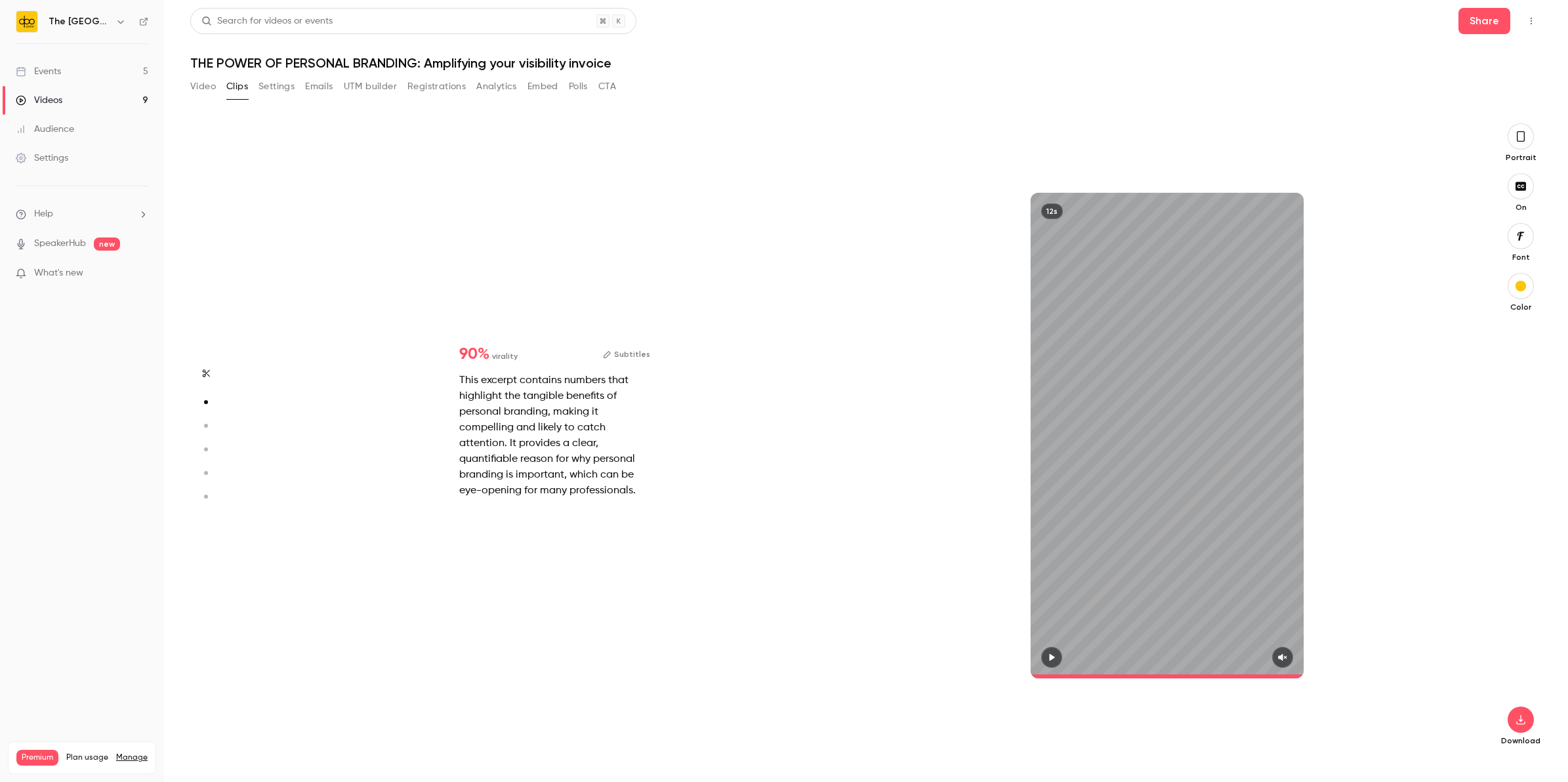
type input "****"
click at [63, 207] on li "Help" at bounding box center [82, 213] width 133 height 13
click at [225, 200] on link "Talk to us" at bounding box center [242, 200] width 144 height 35
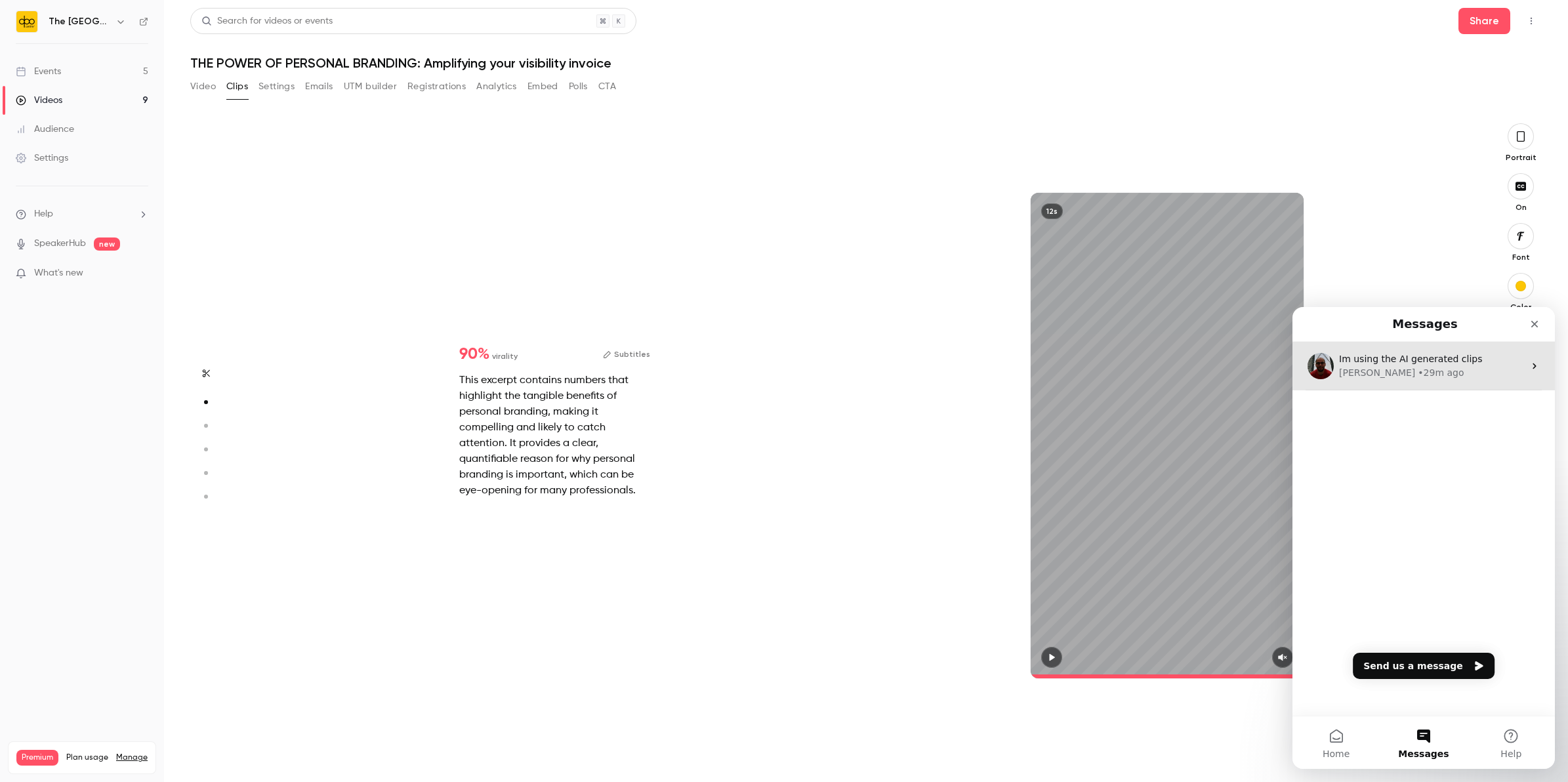
click at [1385, 361] on span "Im using the AI generated clips" at bounding box center [1410, 358] width 143 height 10
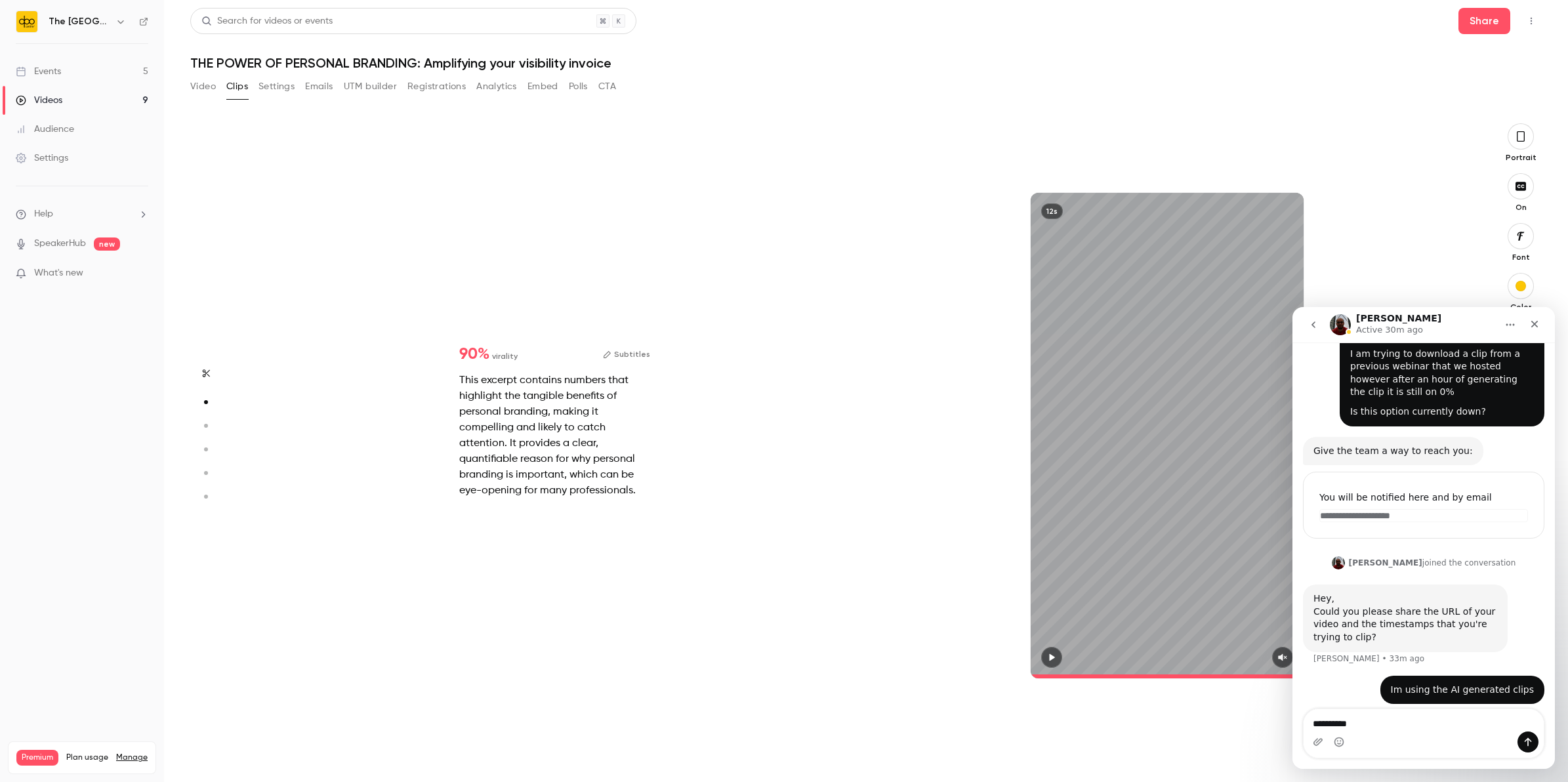
scroll to position [72, 0]
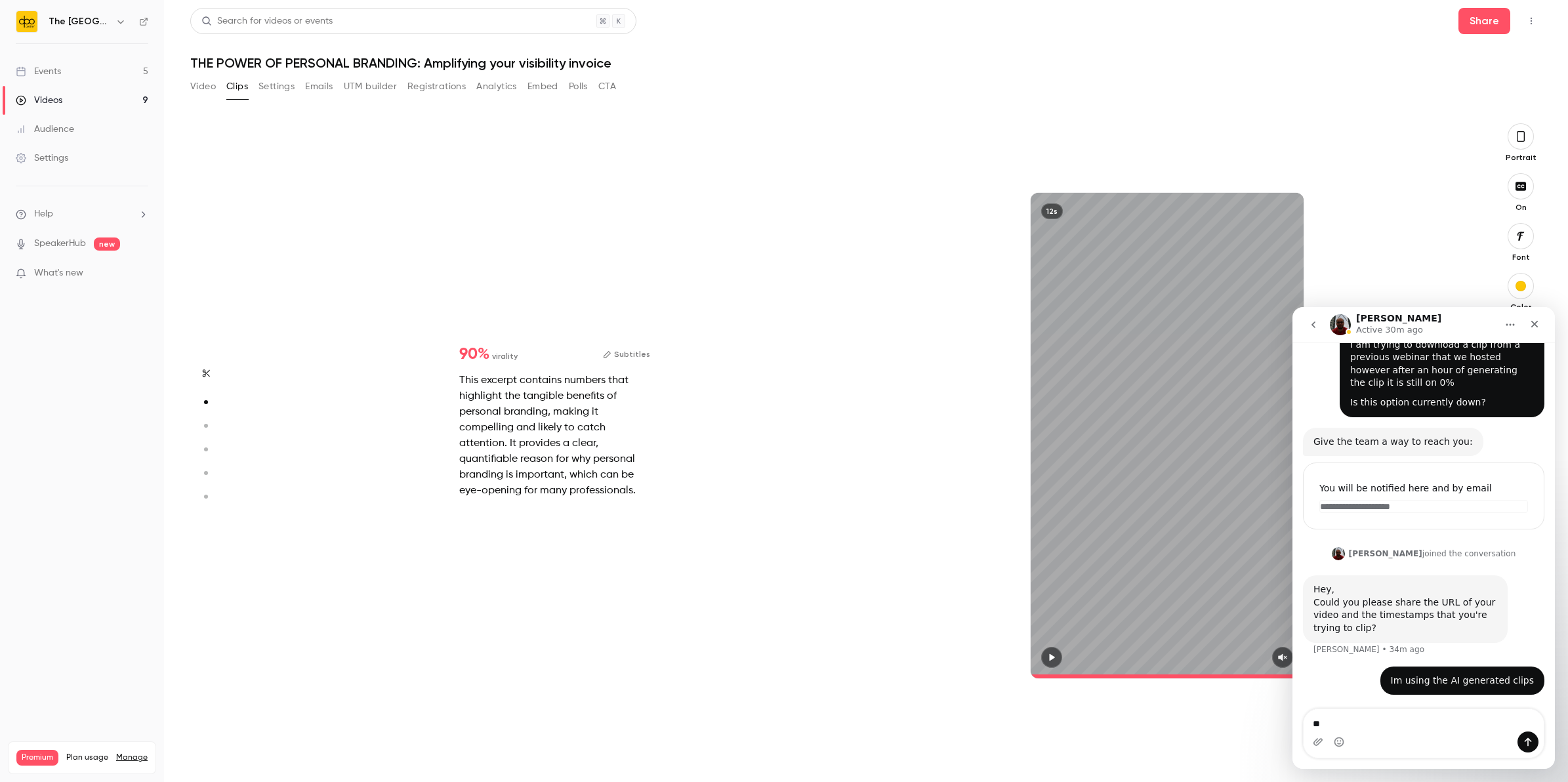
type textarea "*"
type textarea "**********"
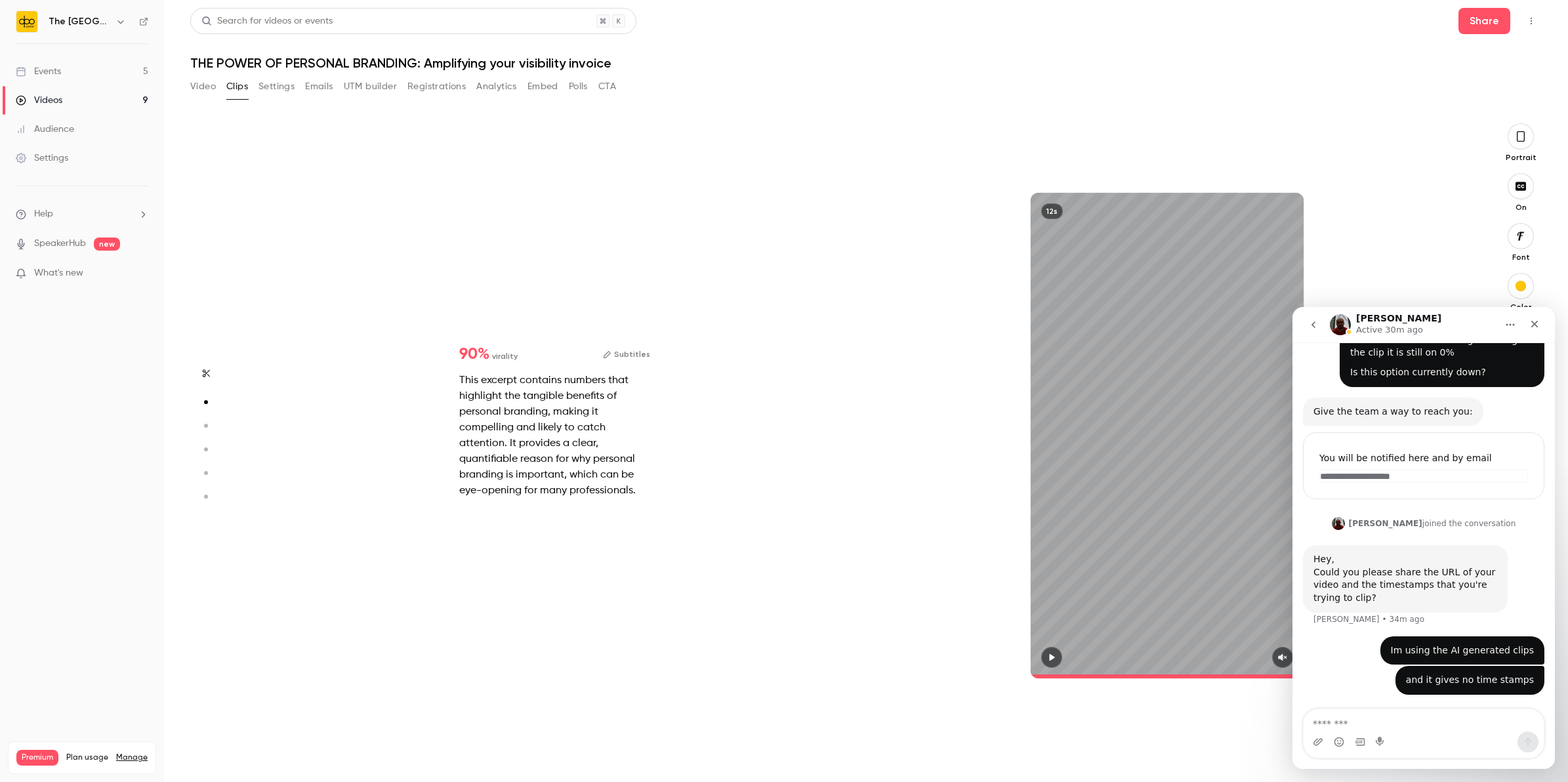
click at [1375, 226] on div "12s" at bounding box center [1167, 436] width 612 height 625
click at [1317, 323] on icon "go back" at bounding box center [1313, 324] width 10 height 10
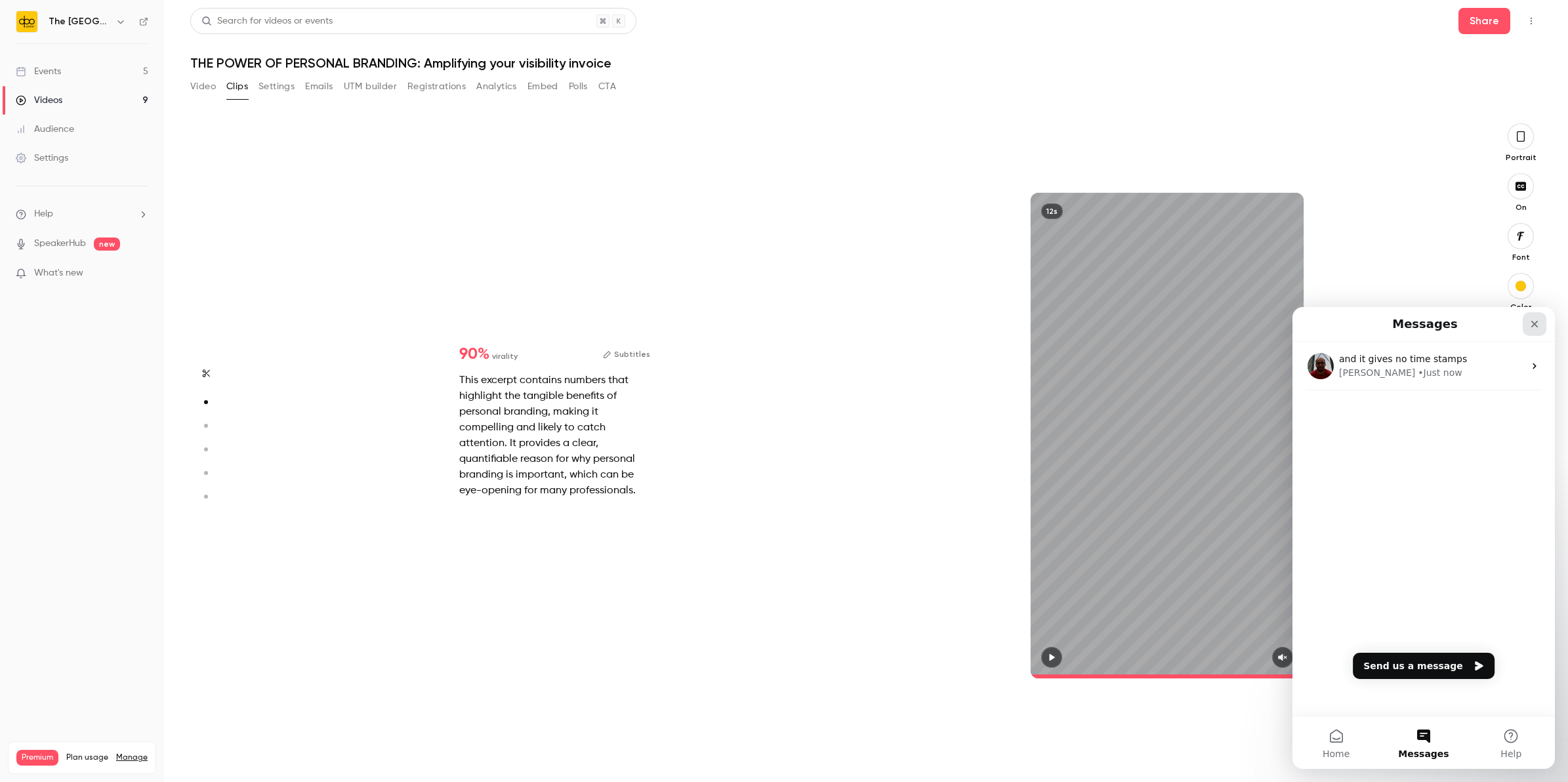
click at [1529, 324] on icon "Close" at bounding box center [1534, 323] width 10 height 10
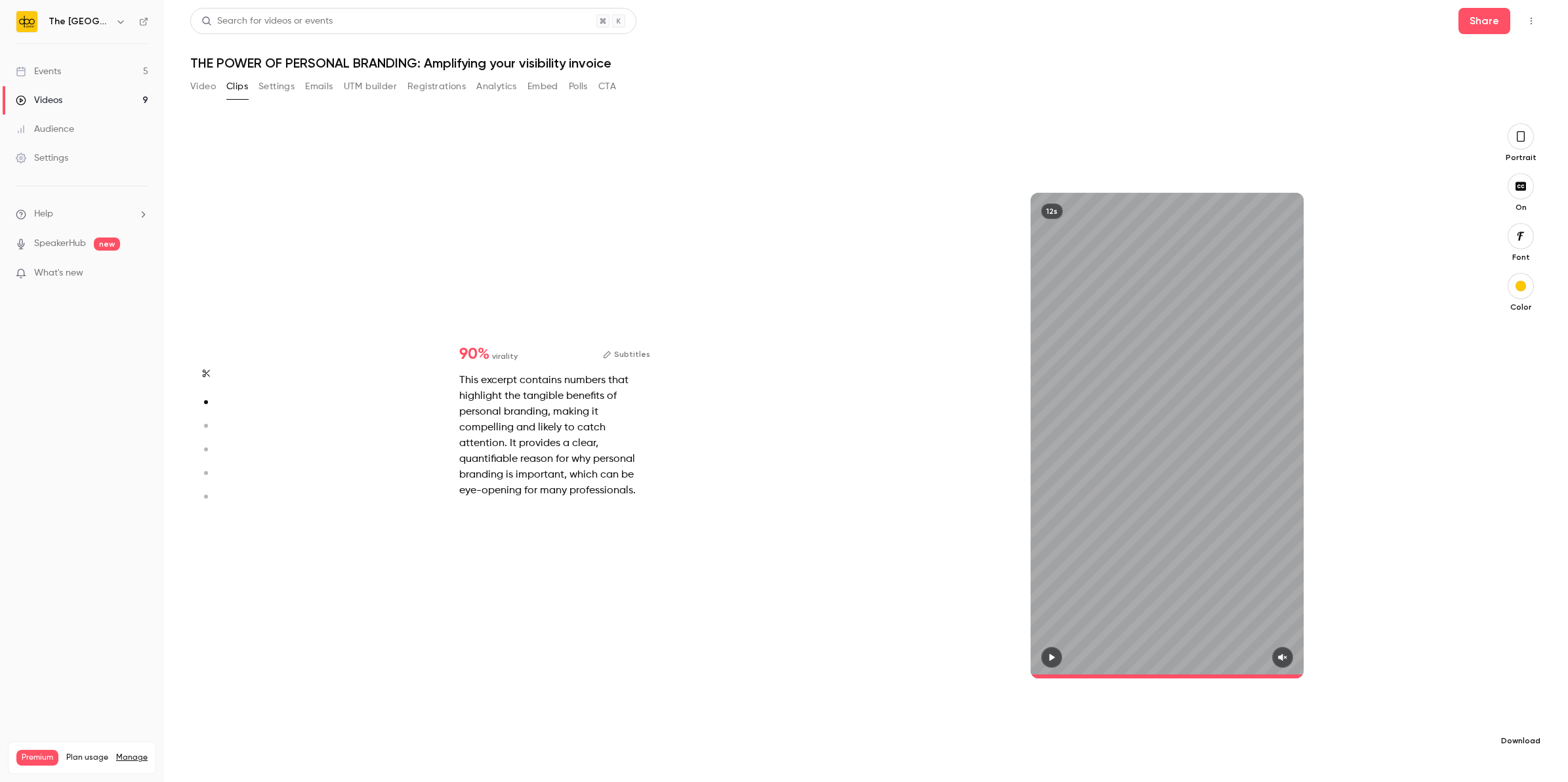
click at [1520, 723] on icon "button" at bounding box center [1521, 720] width 16 height 10
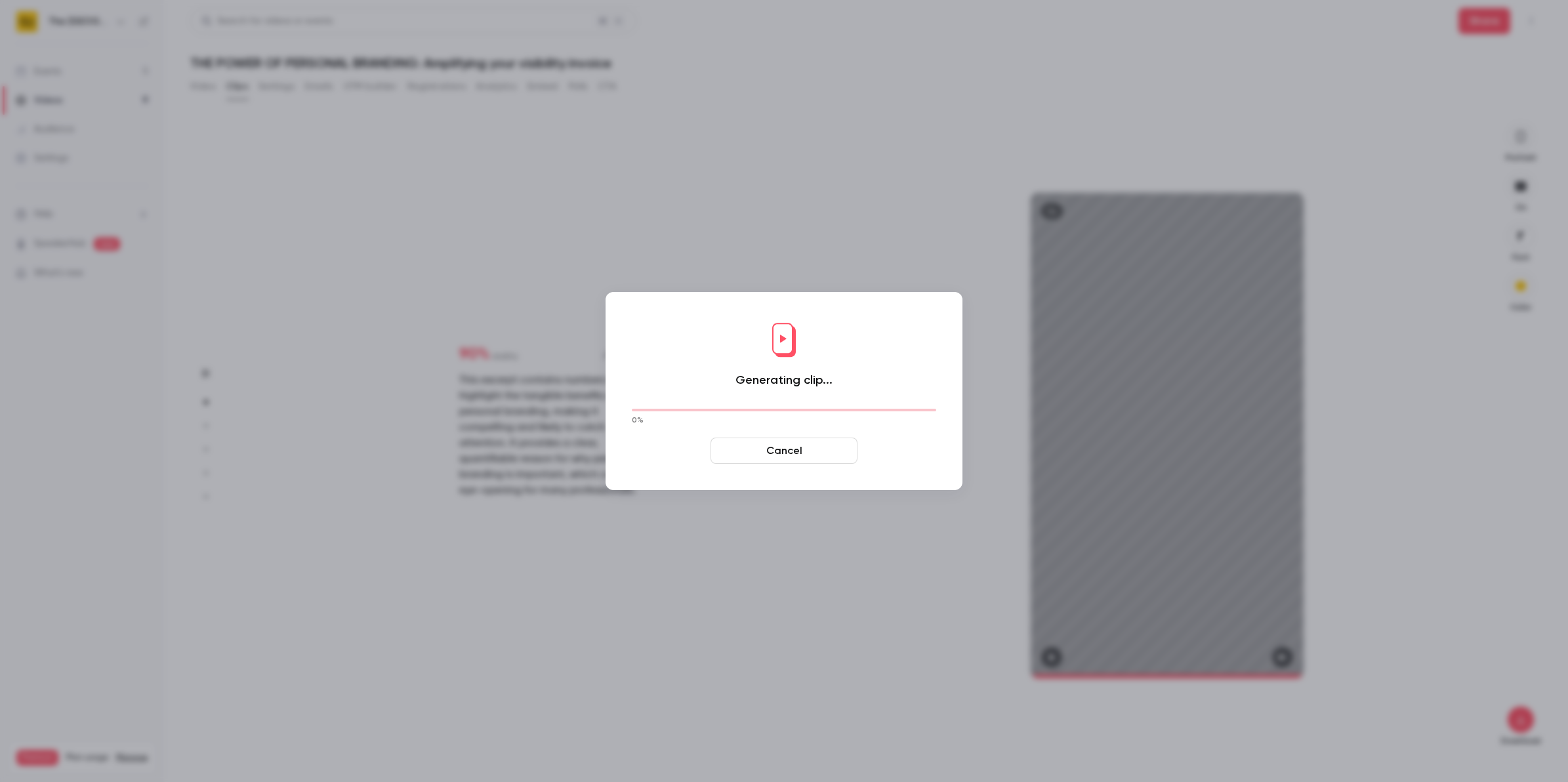
scroll to position [636, 0]
type input "****"
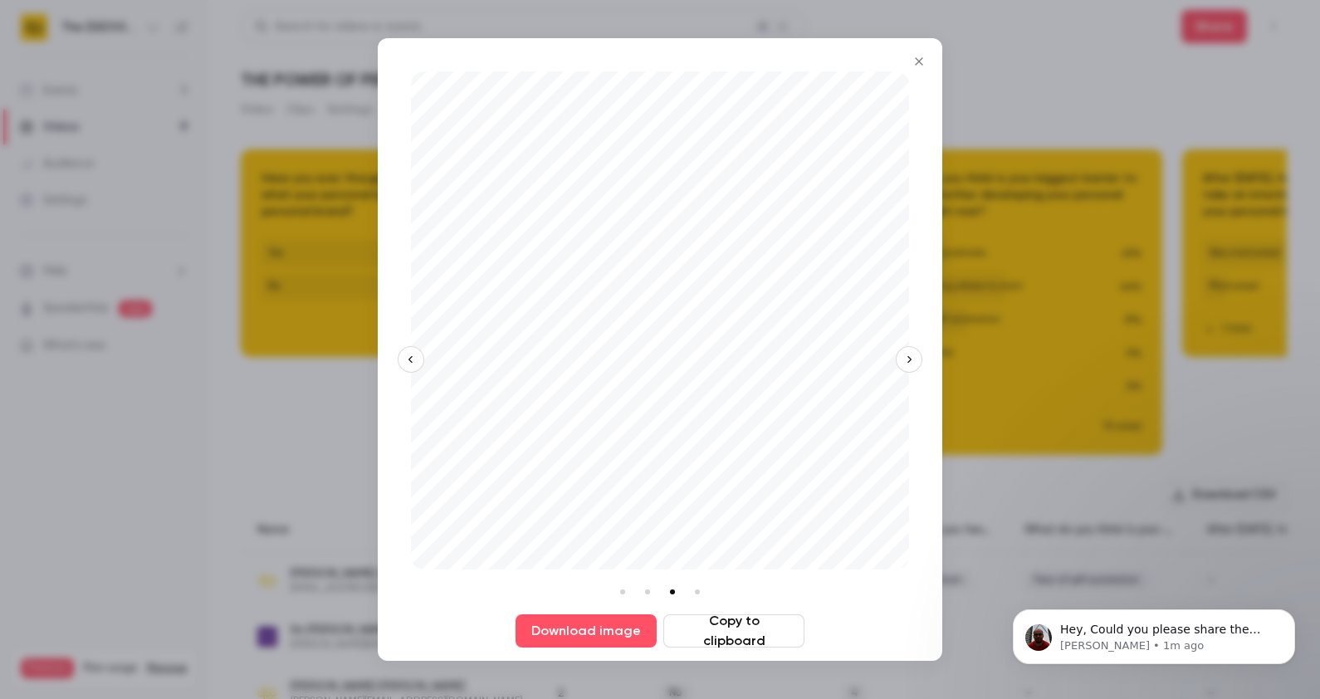
scroll to position [0, 205]
